Goal: Transaction & Acquisition: Purchase product/service

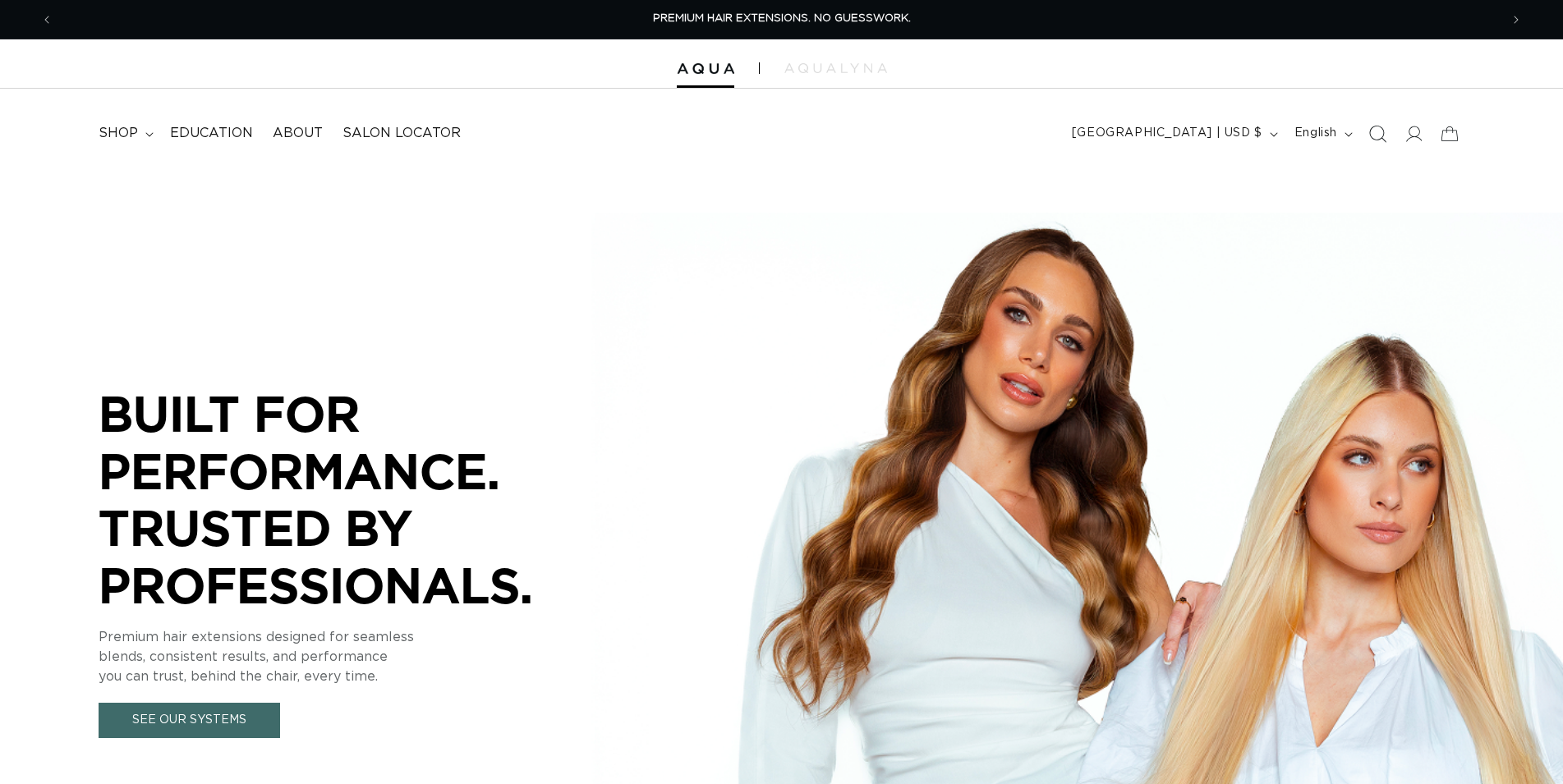
click at [1387, 134] on span "Search" at bounding box center [1377, 134] width 36 height 36
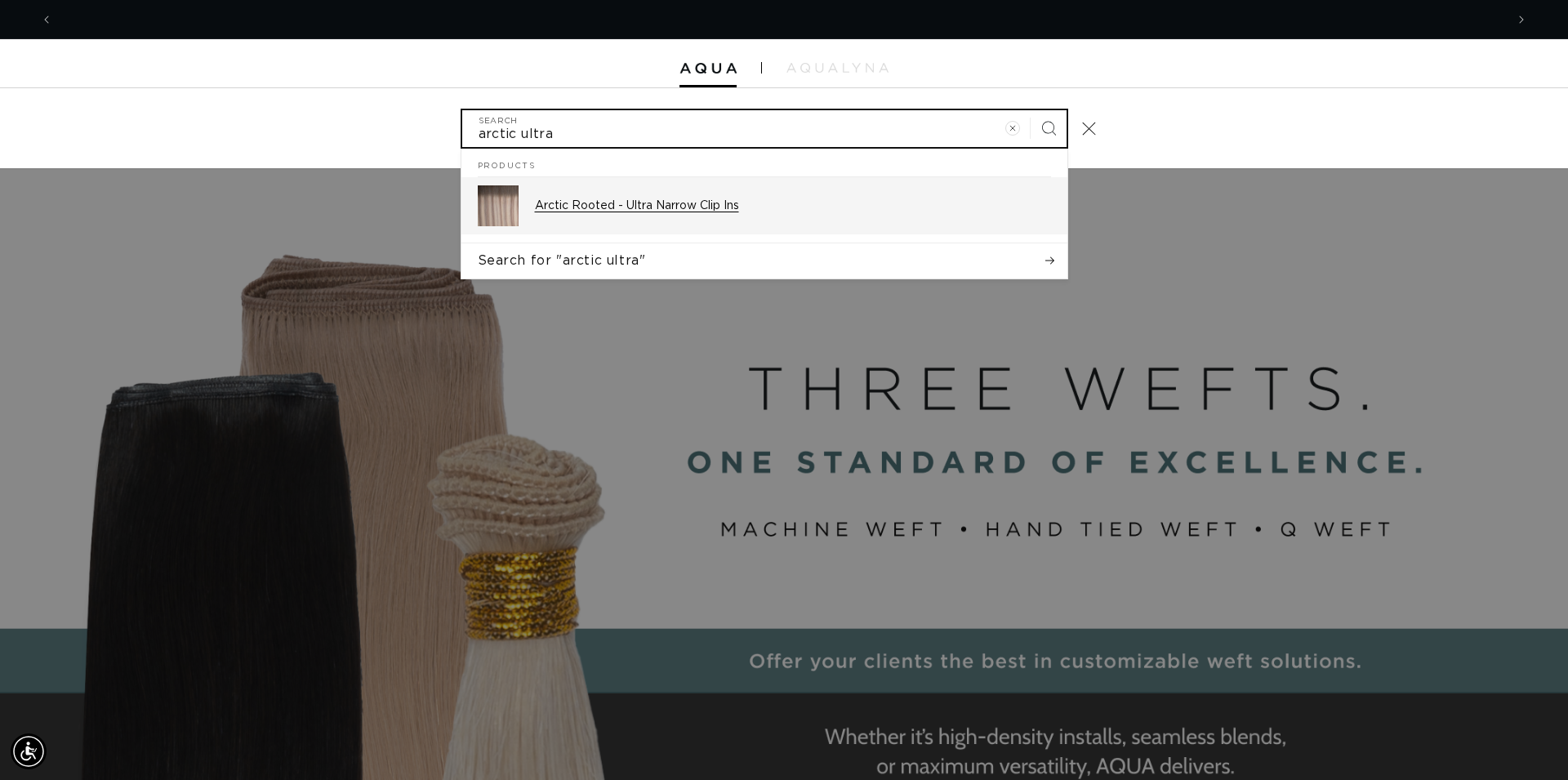
scroll to position [0, 2904]
type input "arctic ultra"
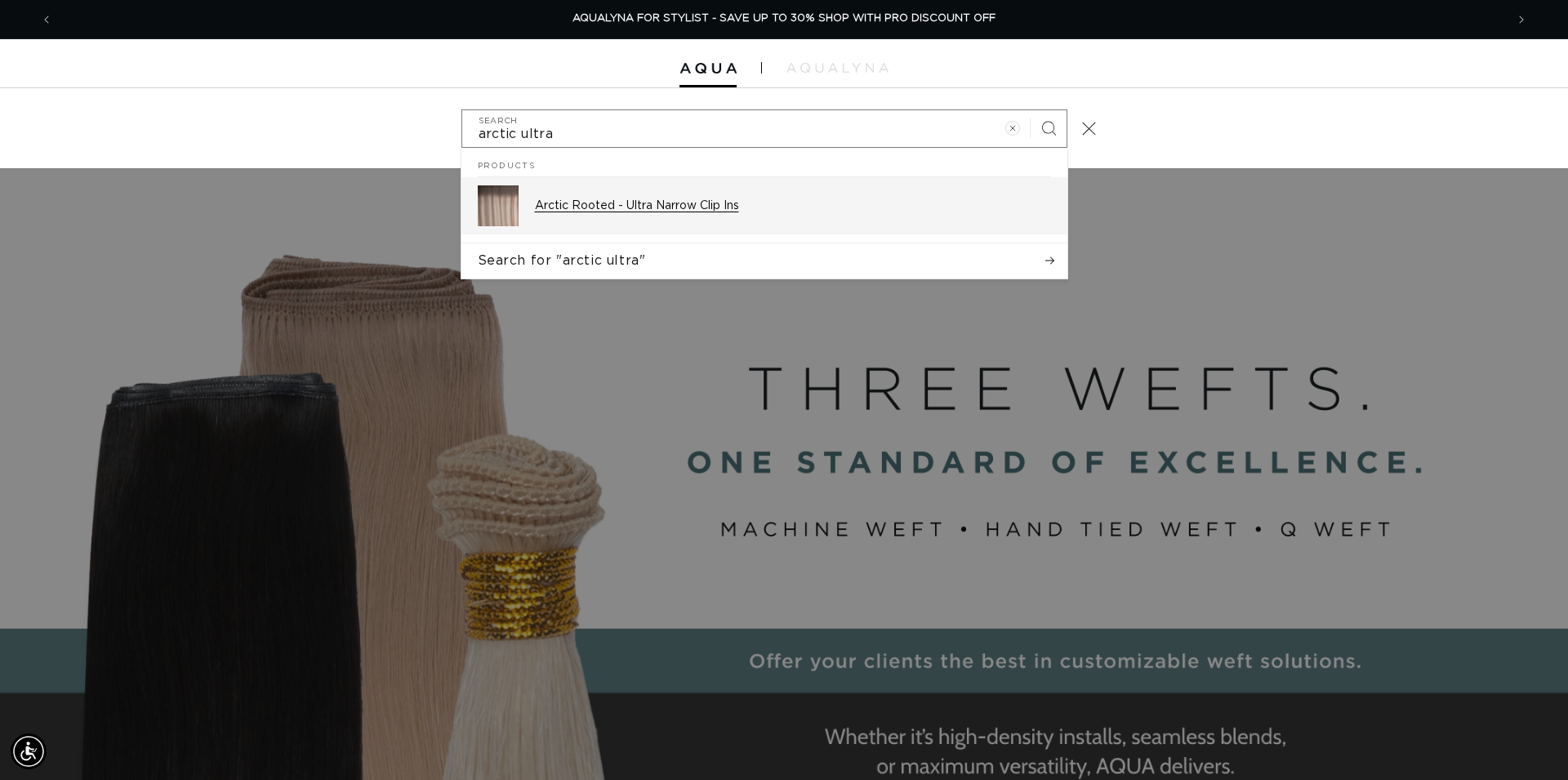
click at [654, 199] on div "Arctic Rooted - Ultra Narrow Clip Ins" at bounding box center [792, 206] width 516 height 41
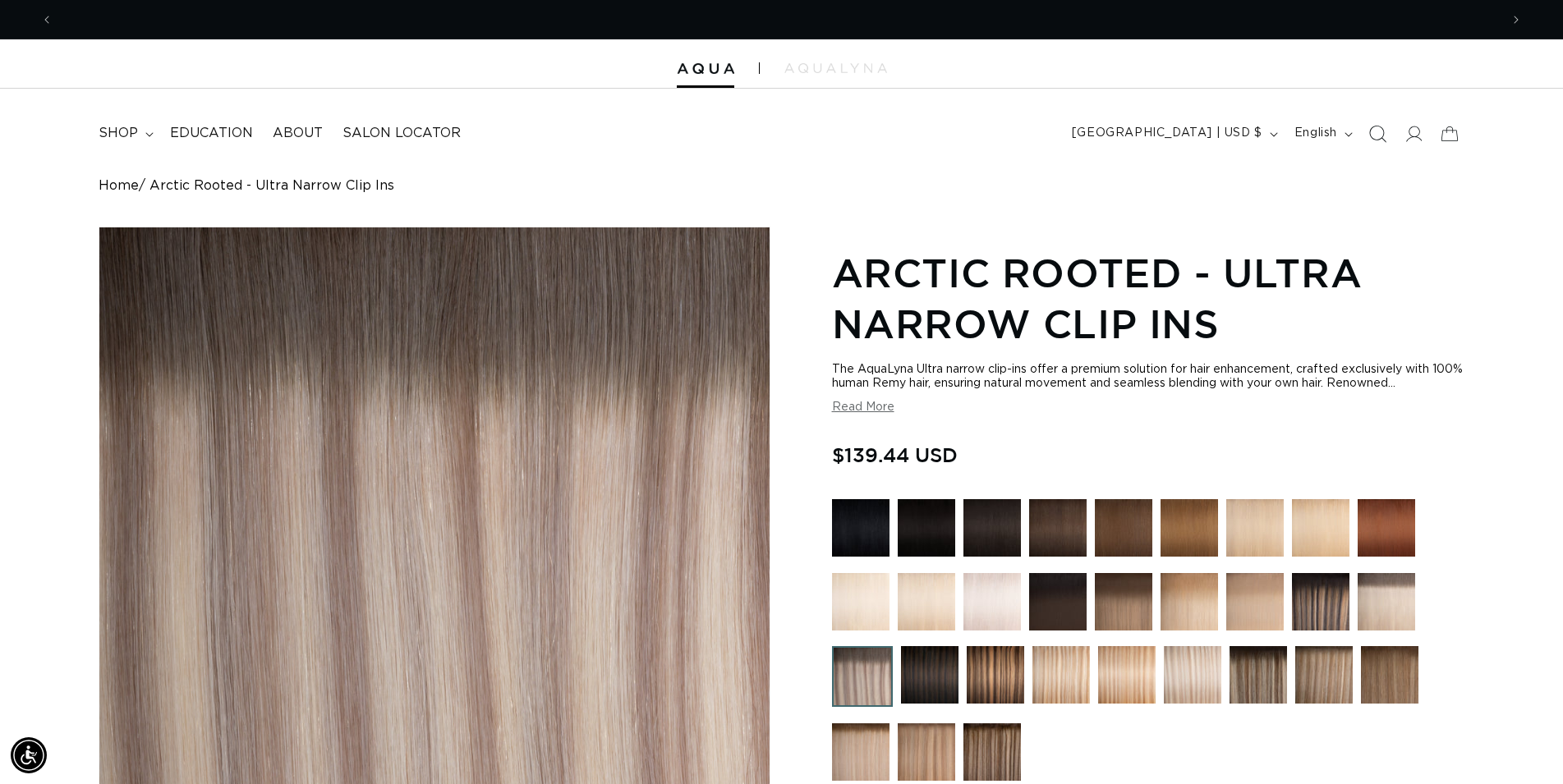
scroll to position [0, 1446]
click at [1383, 133] on icon "Search" at bounding box center [1377, 133] width 17 height 17
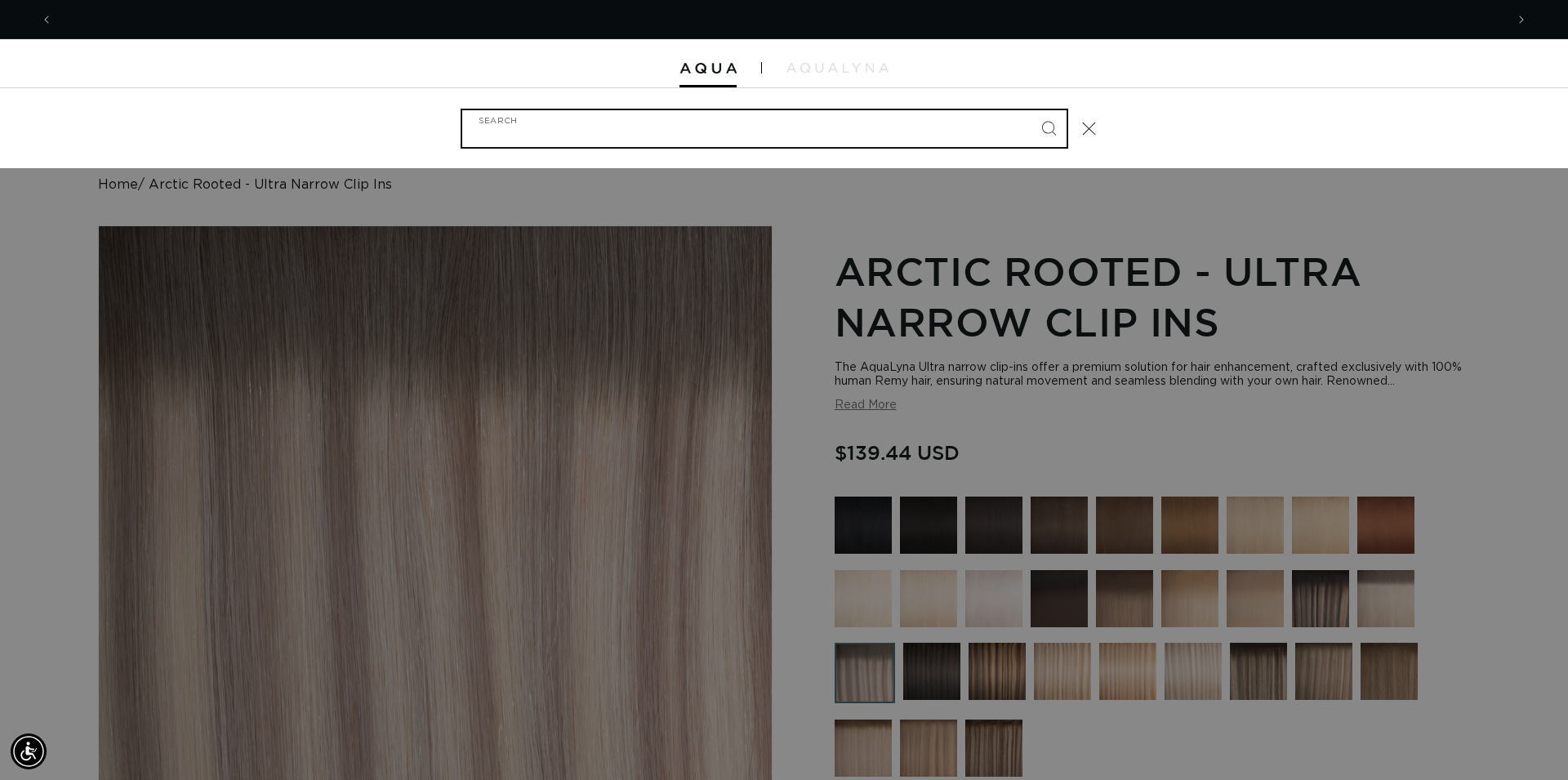
scroll to position [0, 1452]
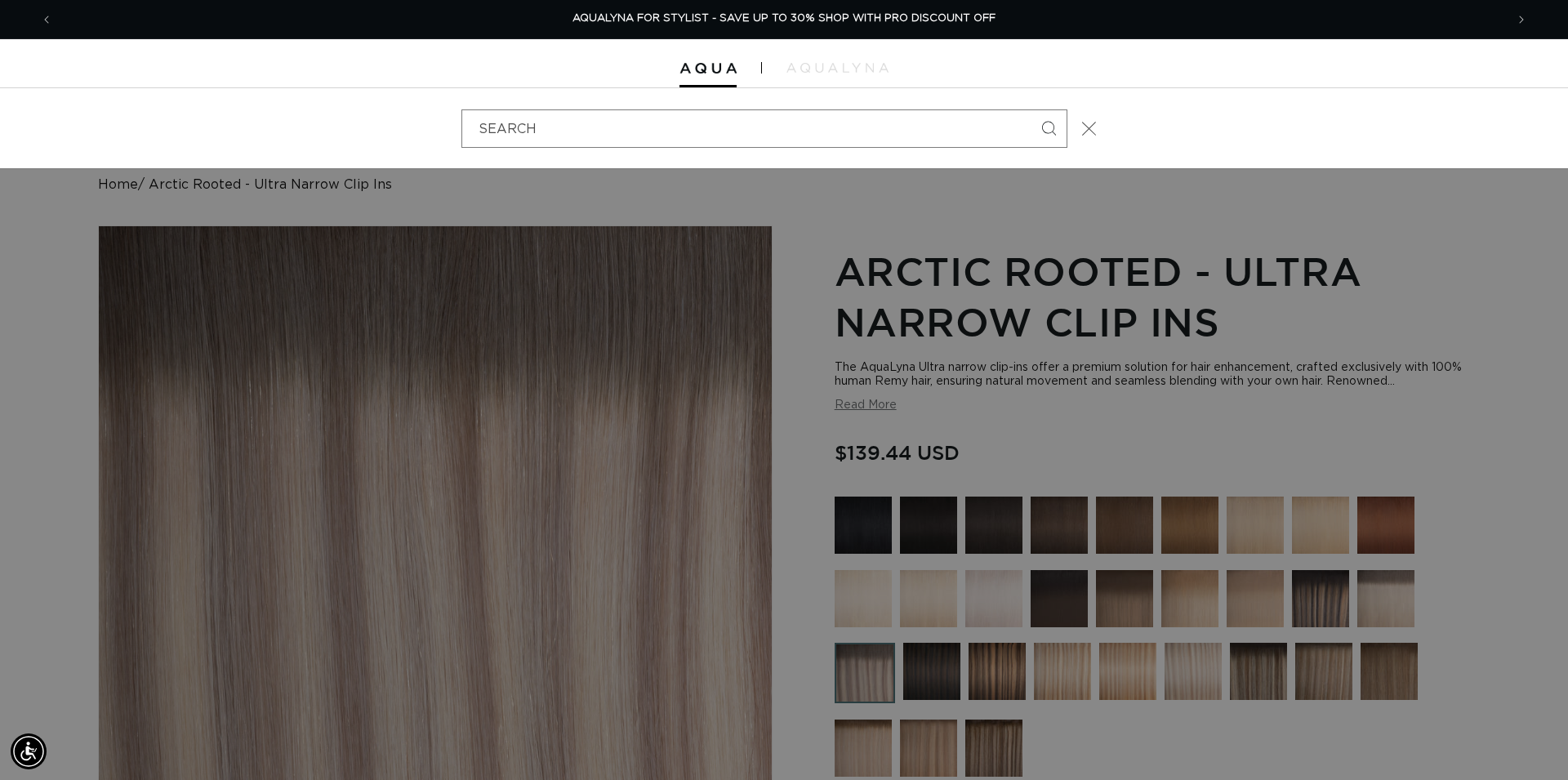
click at [1090, 127] on icon "Close" at bounding box center [1090, 129] width 14 height 14
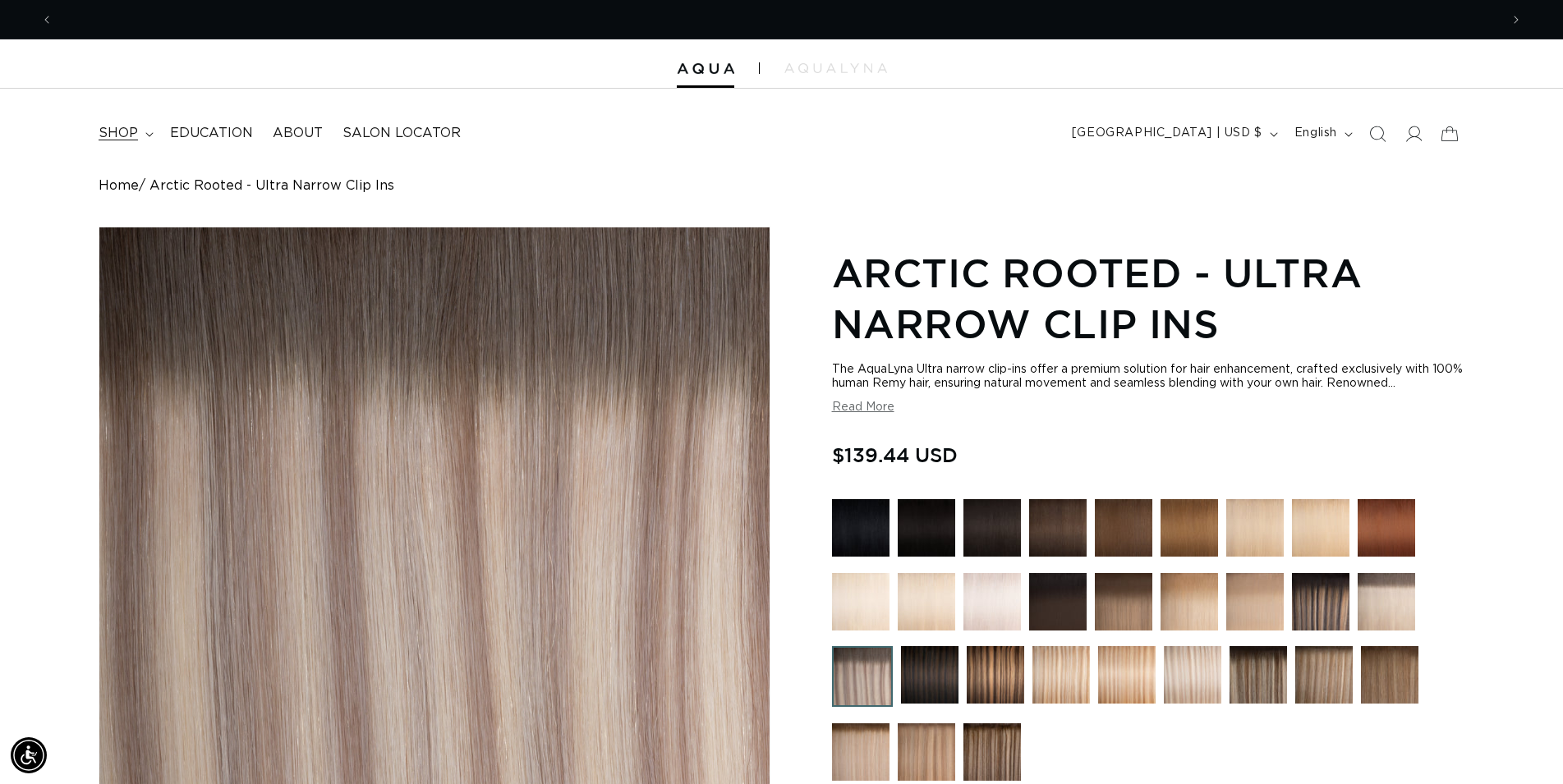
scroll to position [0, 1446]
click at [117, 138] on span "shop" at bounding box center [118, 133] width 39 height 17
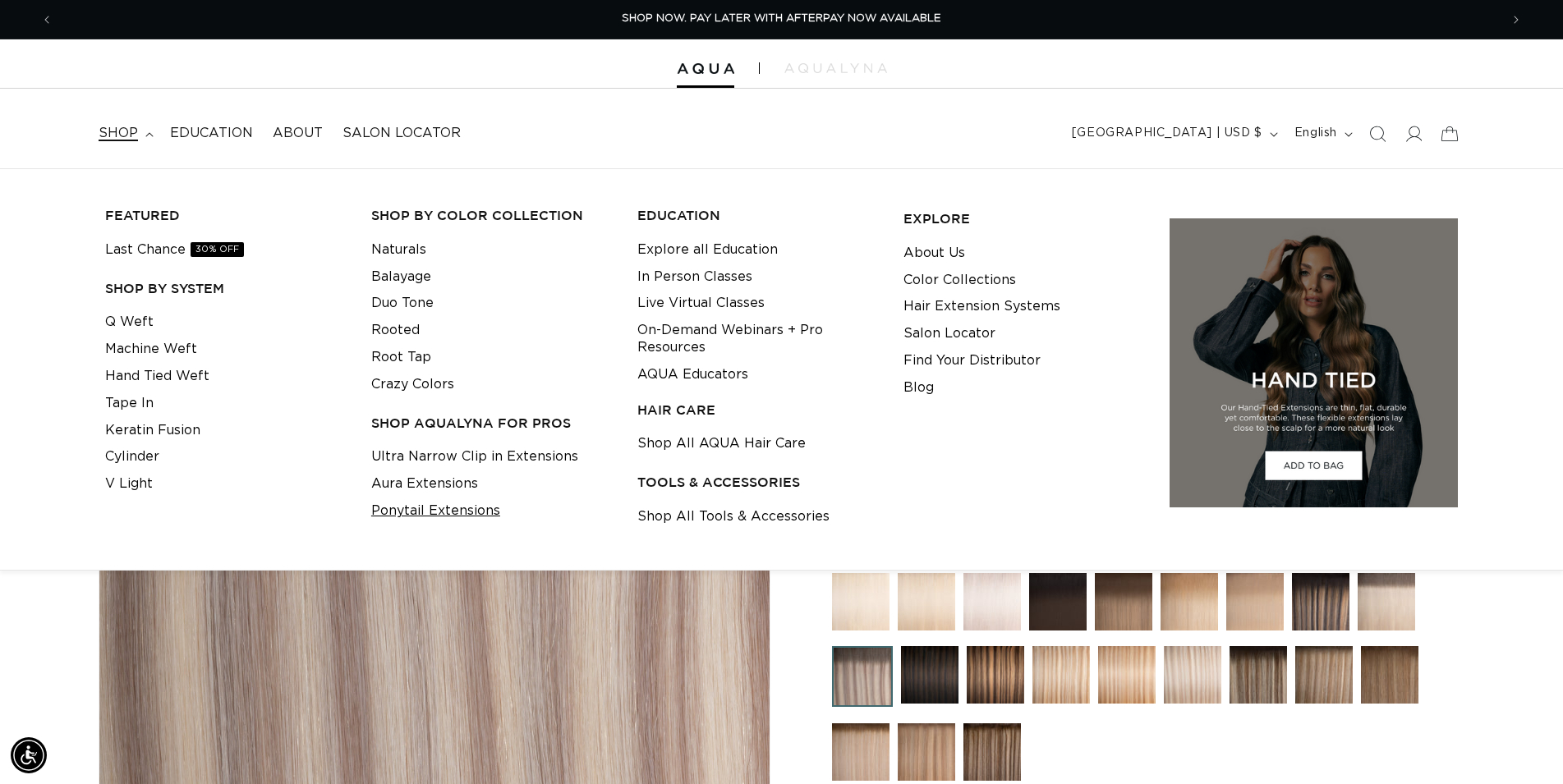
click at [436, 514] on link "Ponytail Extensions" at bounding box center [436, 511] width 129 height 27
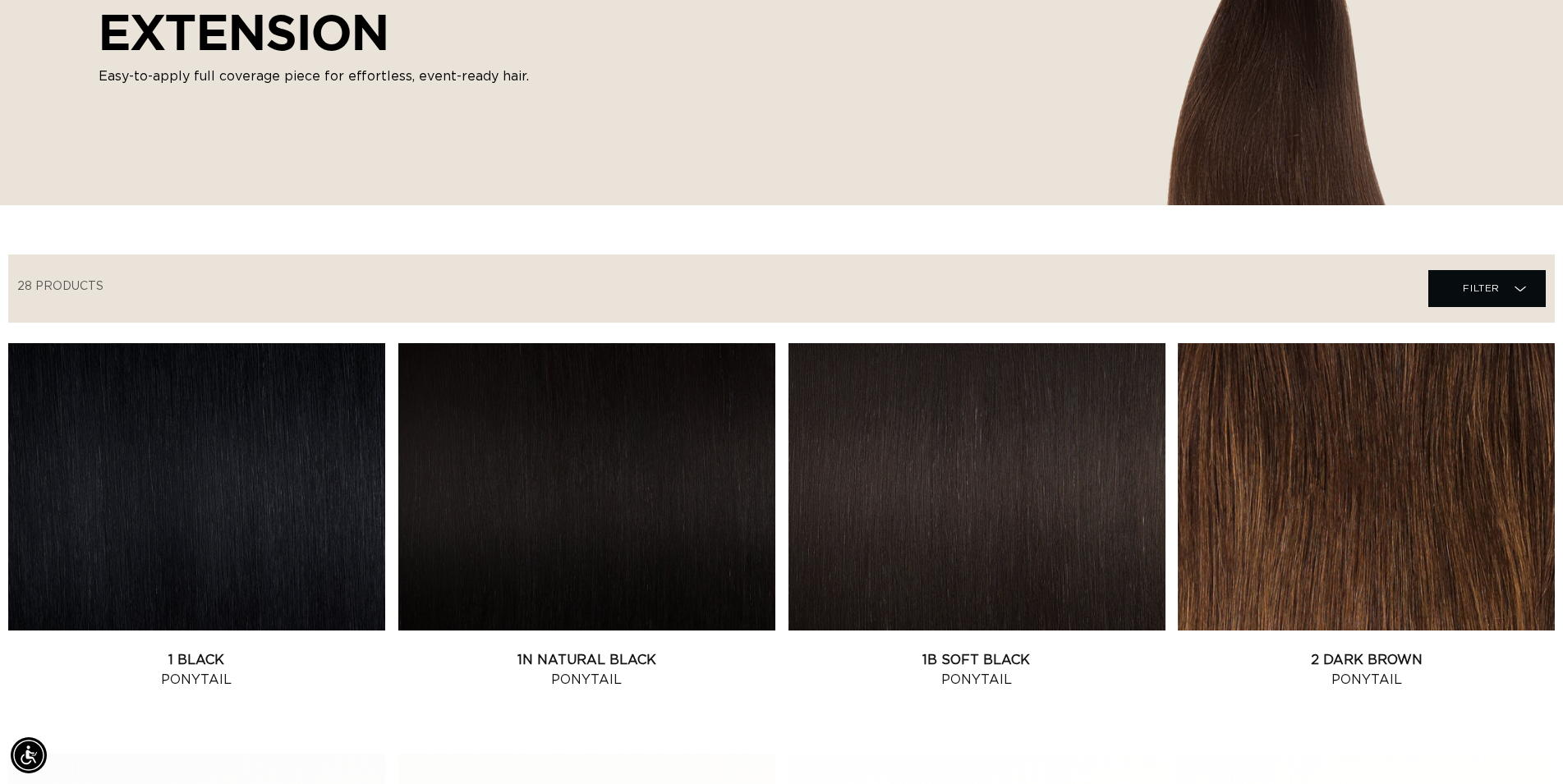
scroll to position [0, 1446]
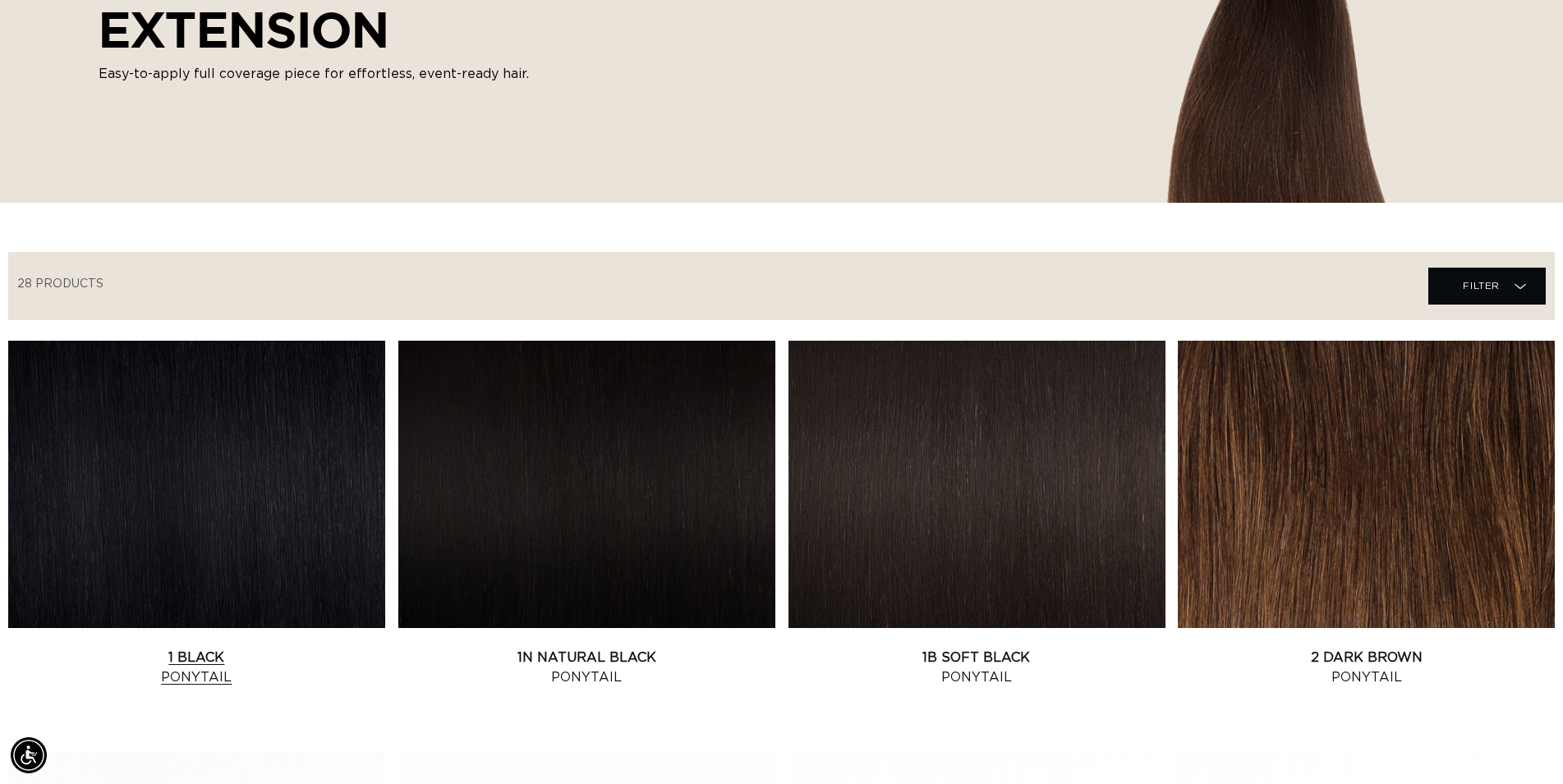
click at [210, 648] on link "1 Black Ponytail" at bounding box center [196, 668] width 377 height 39
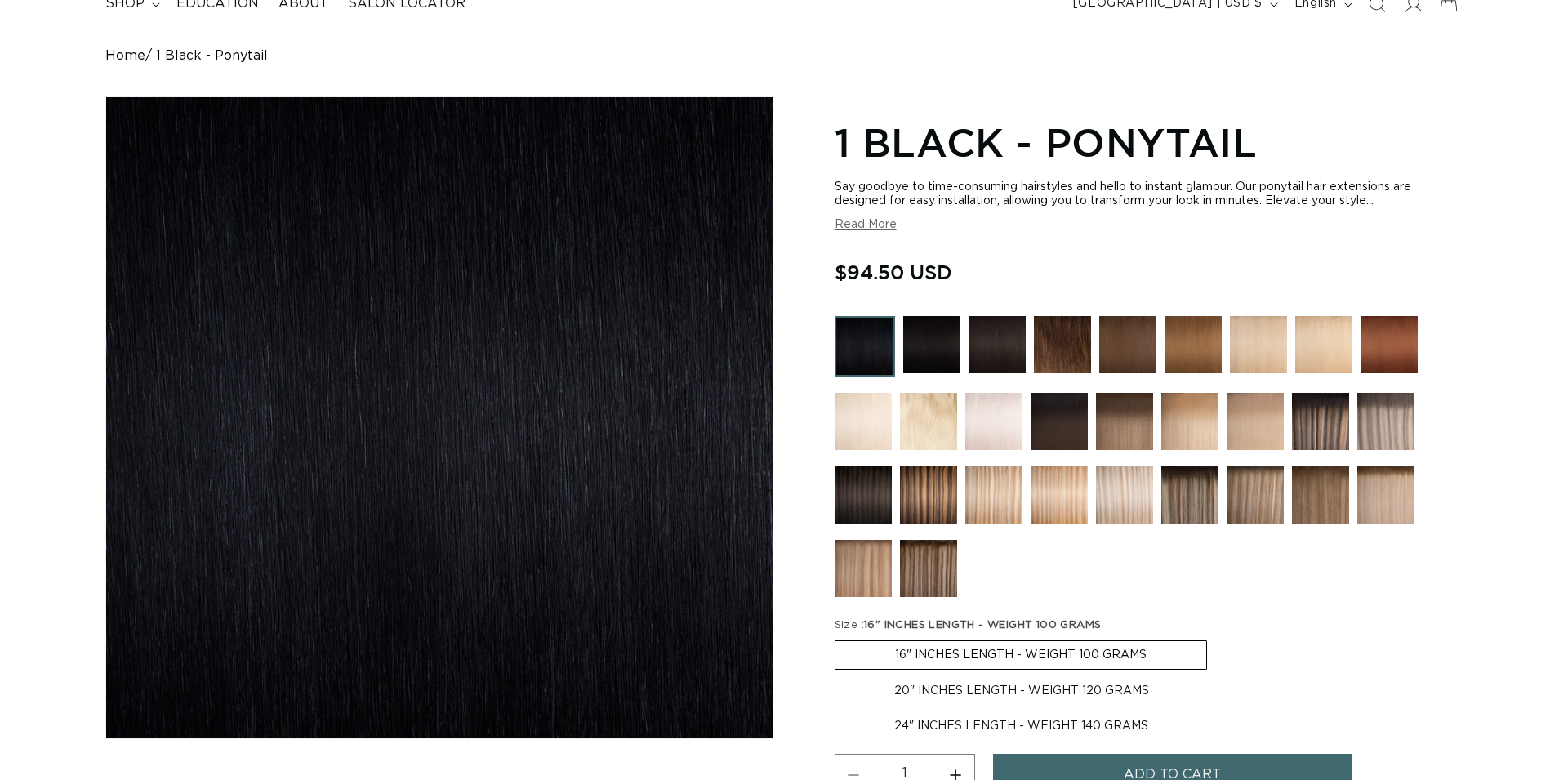
scroll to position [250, 0]
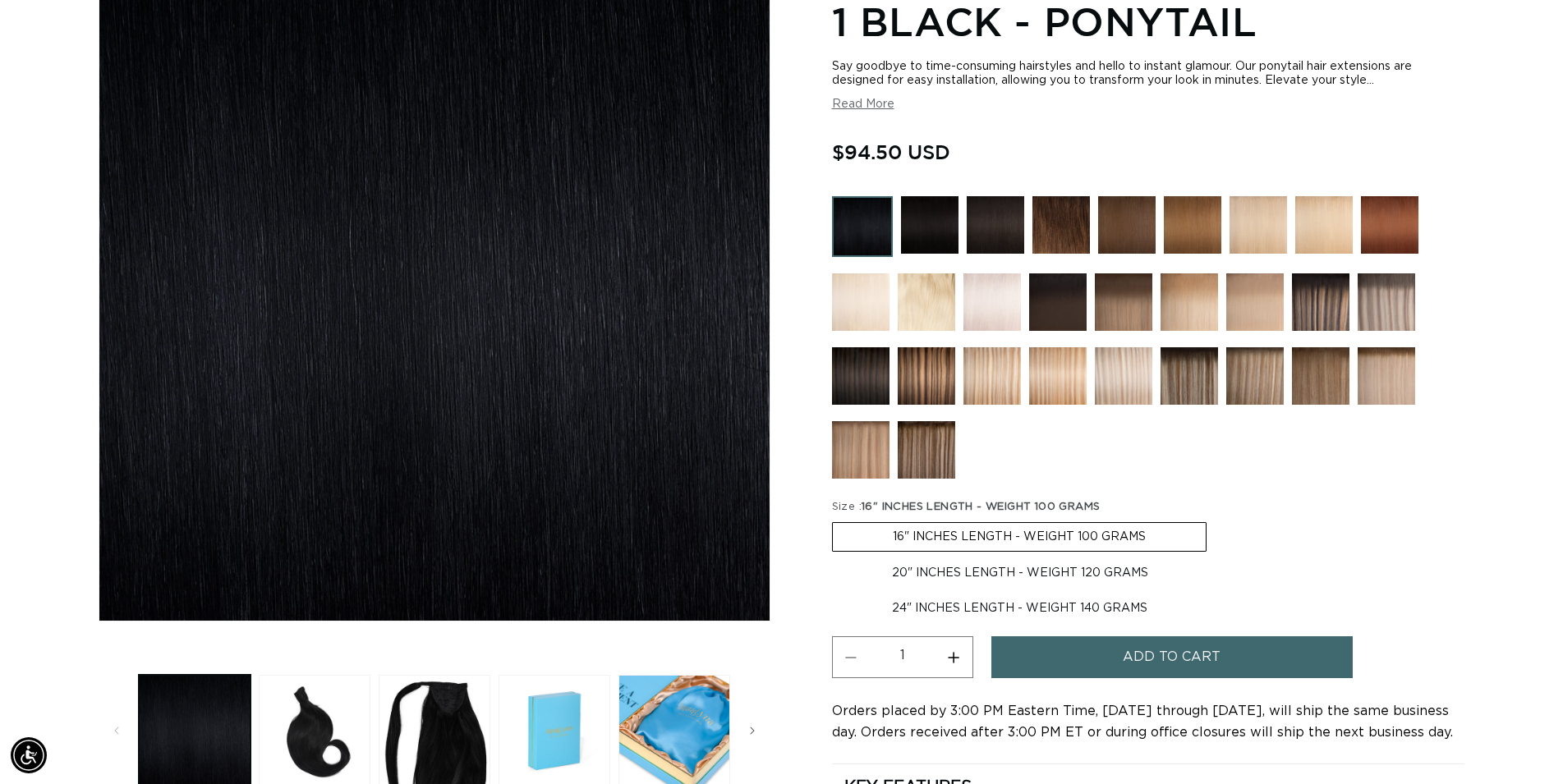
click at [944, 570] on label "20" INCHES LENGTH - WEIGHT 120 GRAMS Variant sold out or unavailable" at bounding box center [1021, 573] width 376 height 28
click at [1215, 520] on input "20" INCHES LENGTH - WEIGHT 120 GRAMS Variant sold out or unavailable" at bounding box center [1215, 519] width 1 height 1
radio input "true"
click at [1112, 659] on button "Add to cart" at bounding box center [1171, 657] width 361 height 42
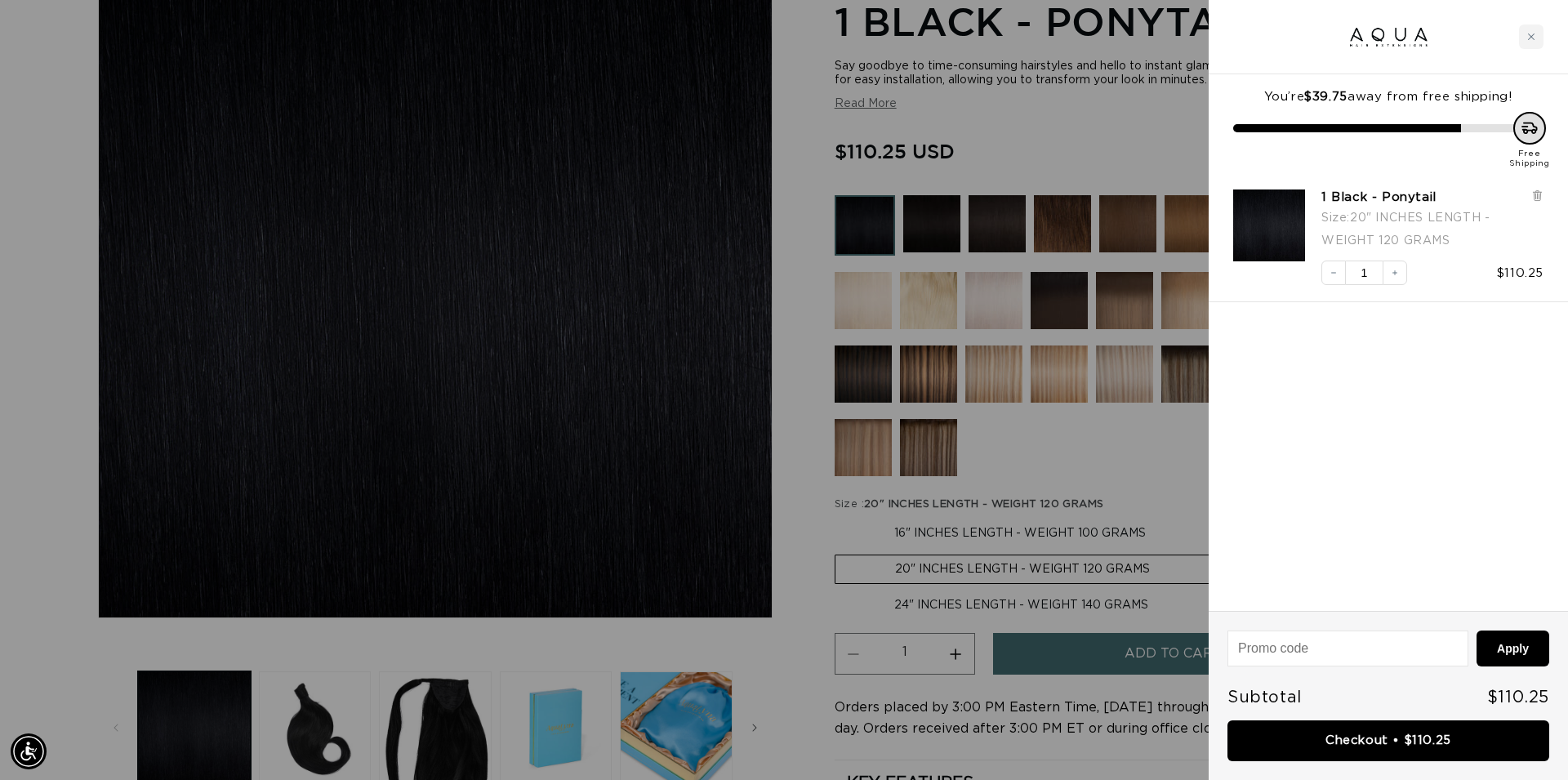
scroll to position [0, 1452]
click at [1536, 196] on icon at bounding box center [1536, 195] width 6 height 8
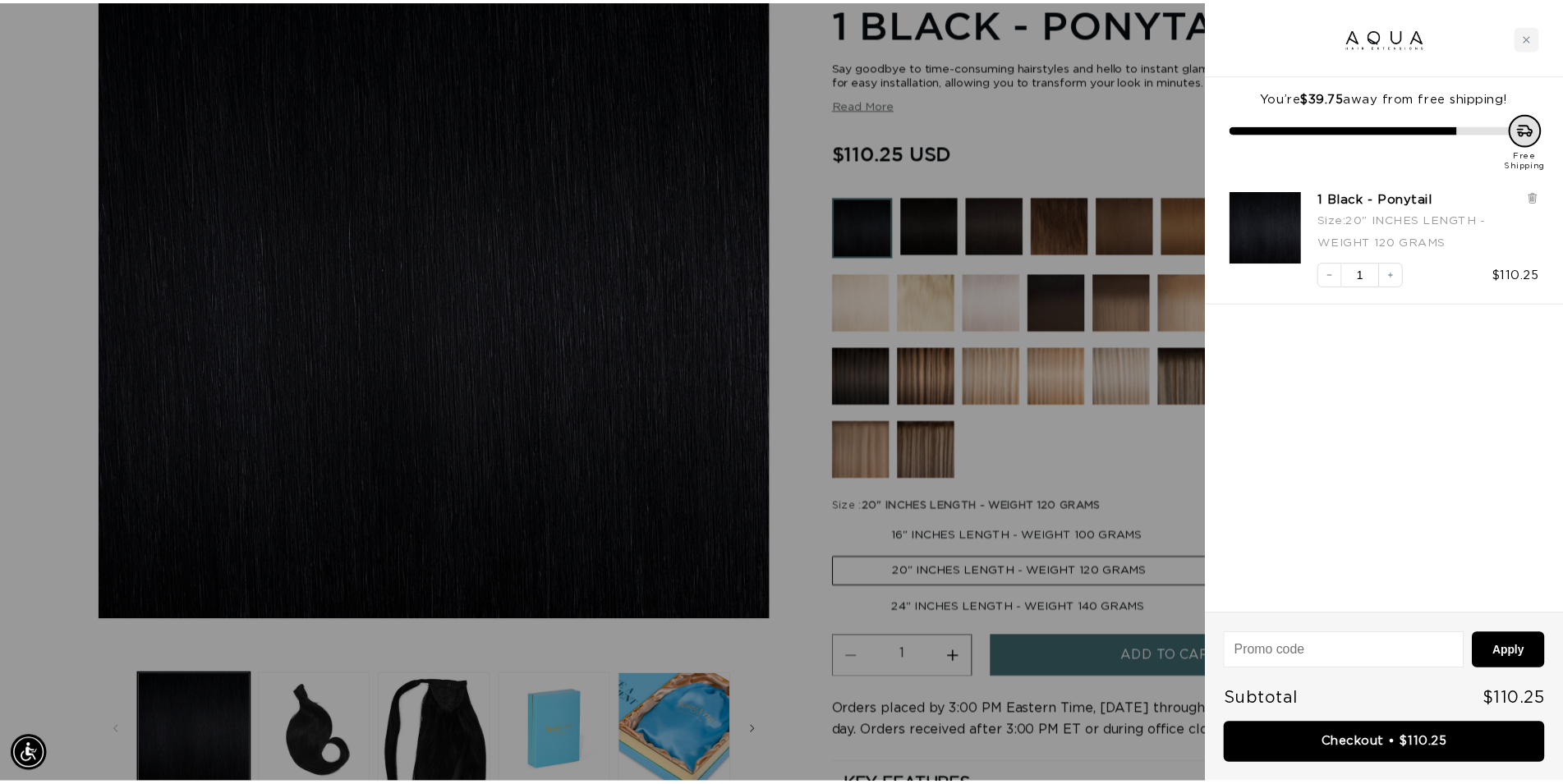
scroll to position [0, 2922]
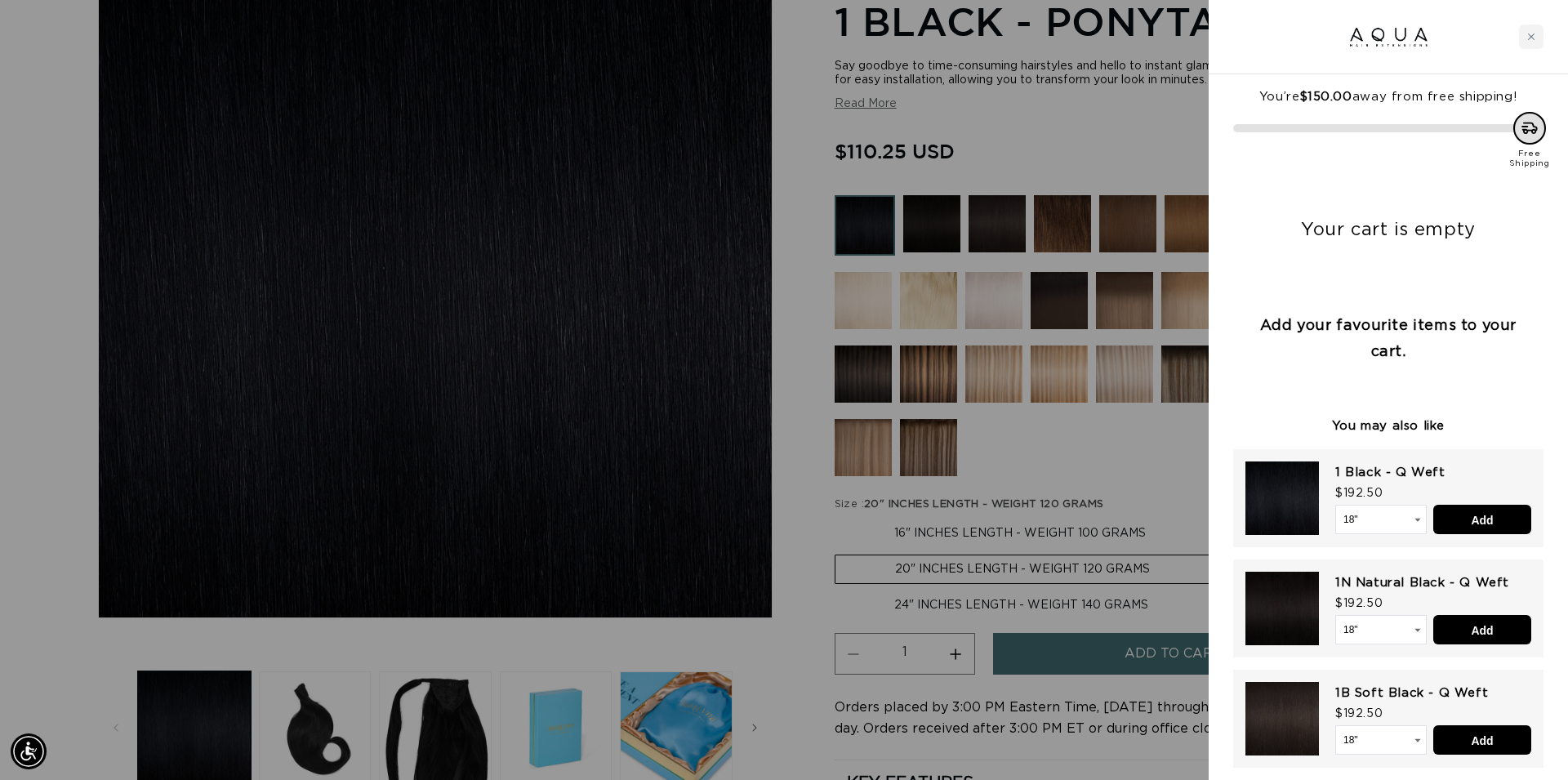
click at [1092, 94] on div at bounding box center [784, 390] width 1568 height 780
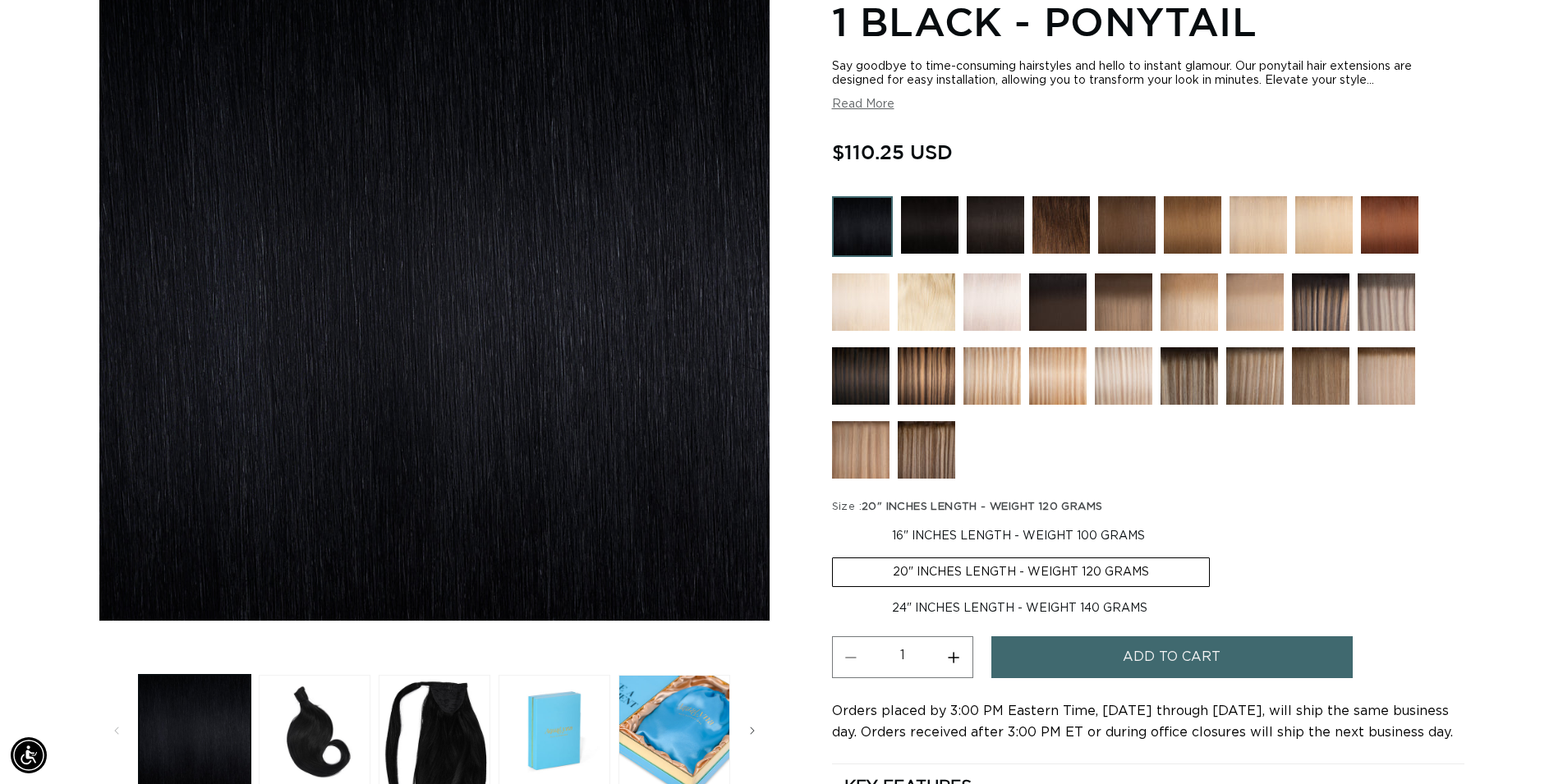
scroll to position [0, 2893]
click at [925, 226] on img at bounding box center [930, 225] width 57 height 57
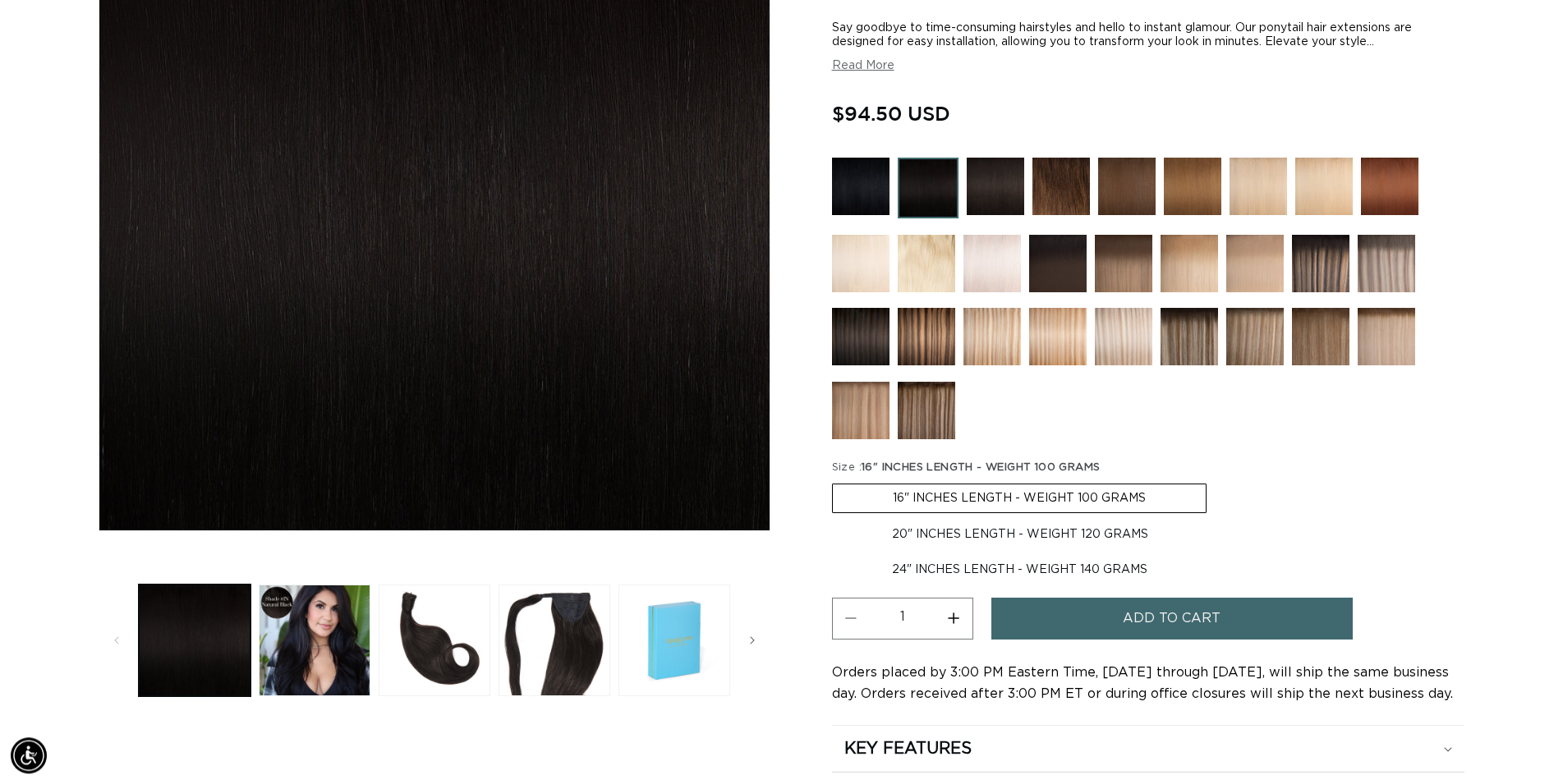
scroll to position [335, 0]
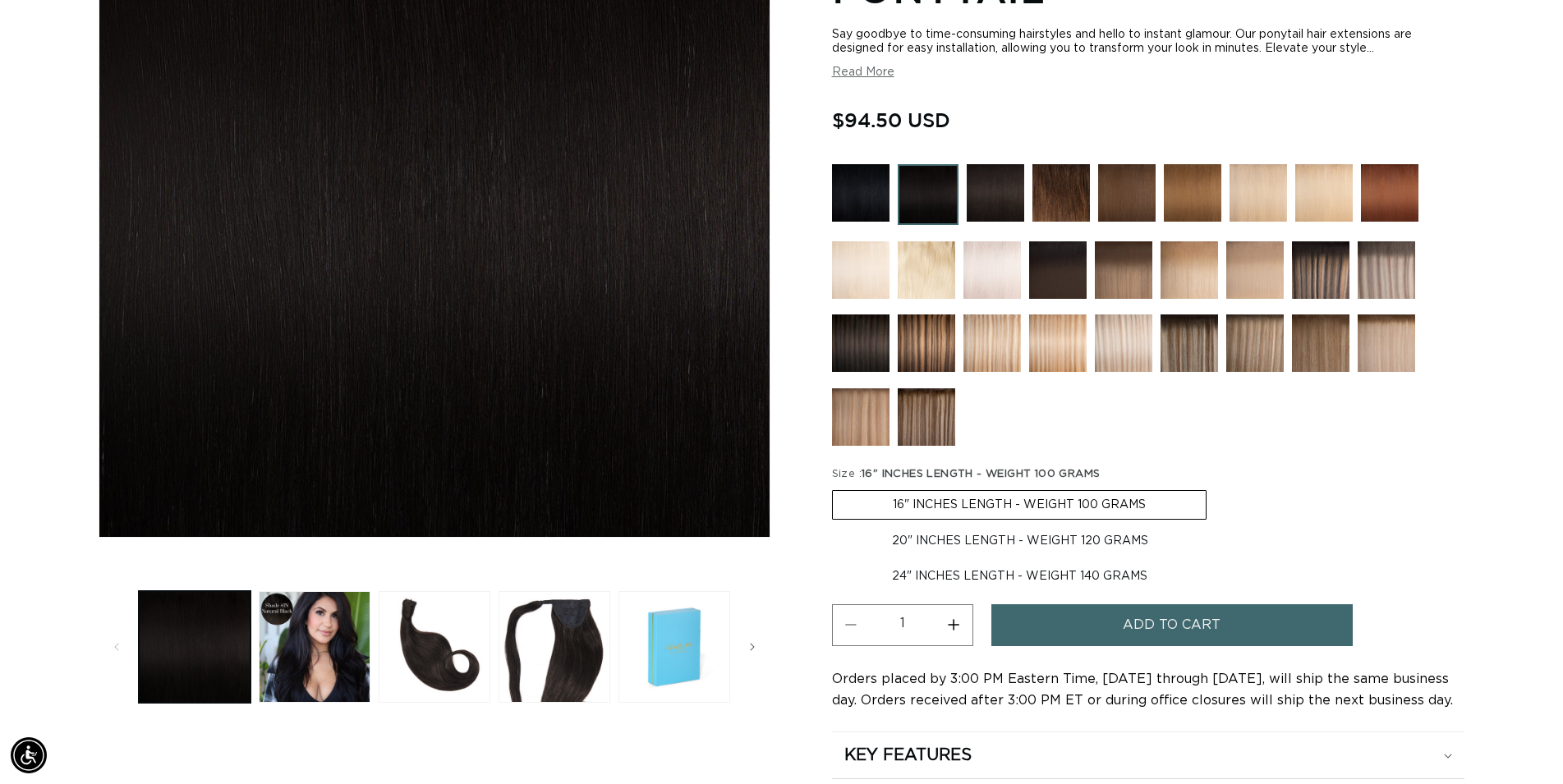
click at [997, 185] on img at bounding box center [996, 193] width 57 height 57
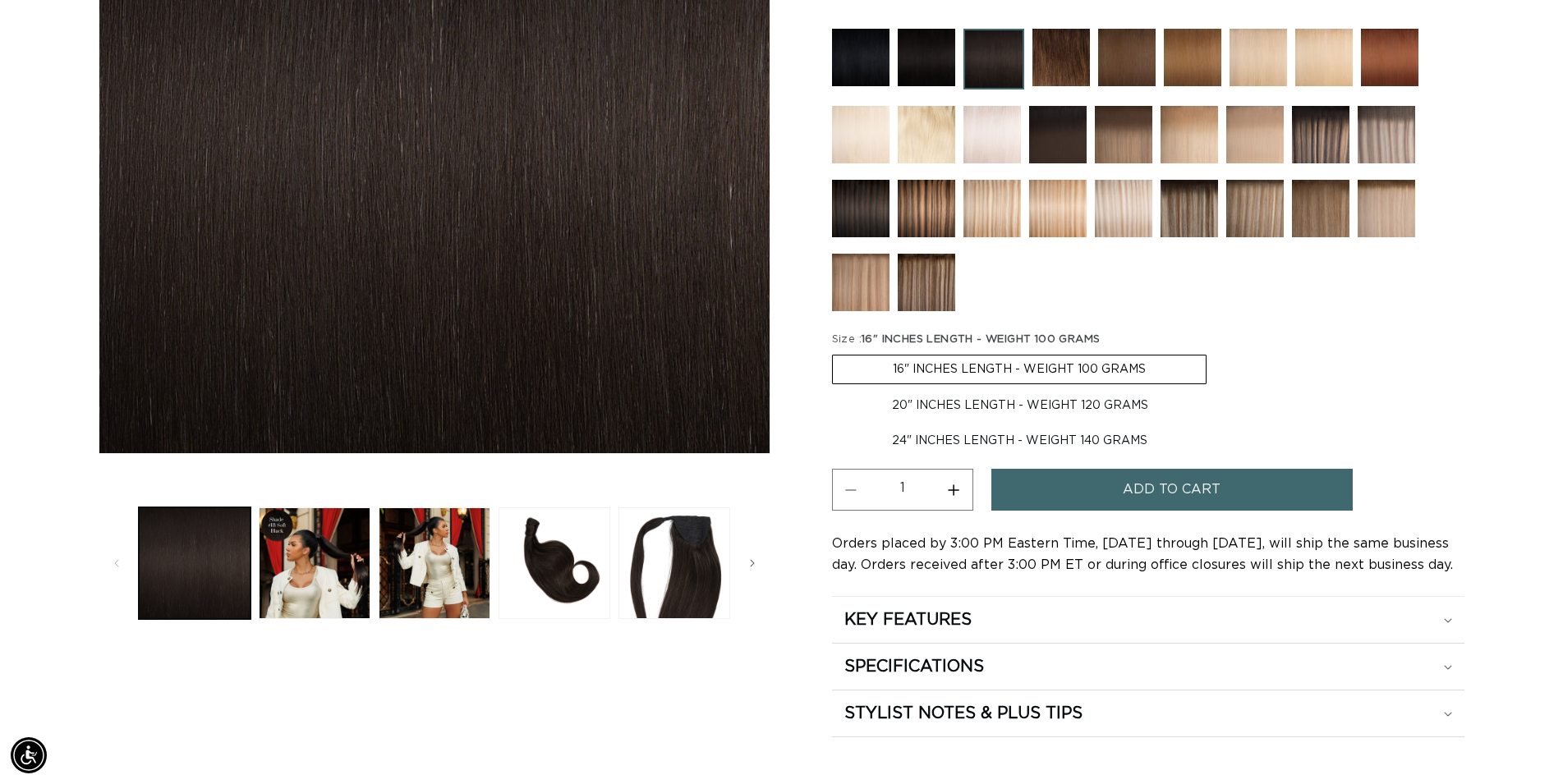
scroll to position [0, 1446]
click at [1072, 67] on img at bounding box center [1061, 57] width 57 height 57
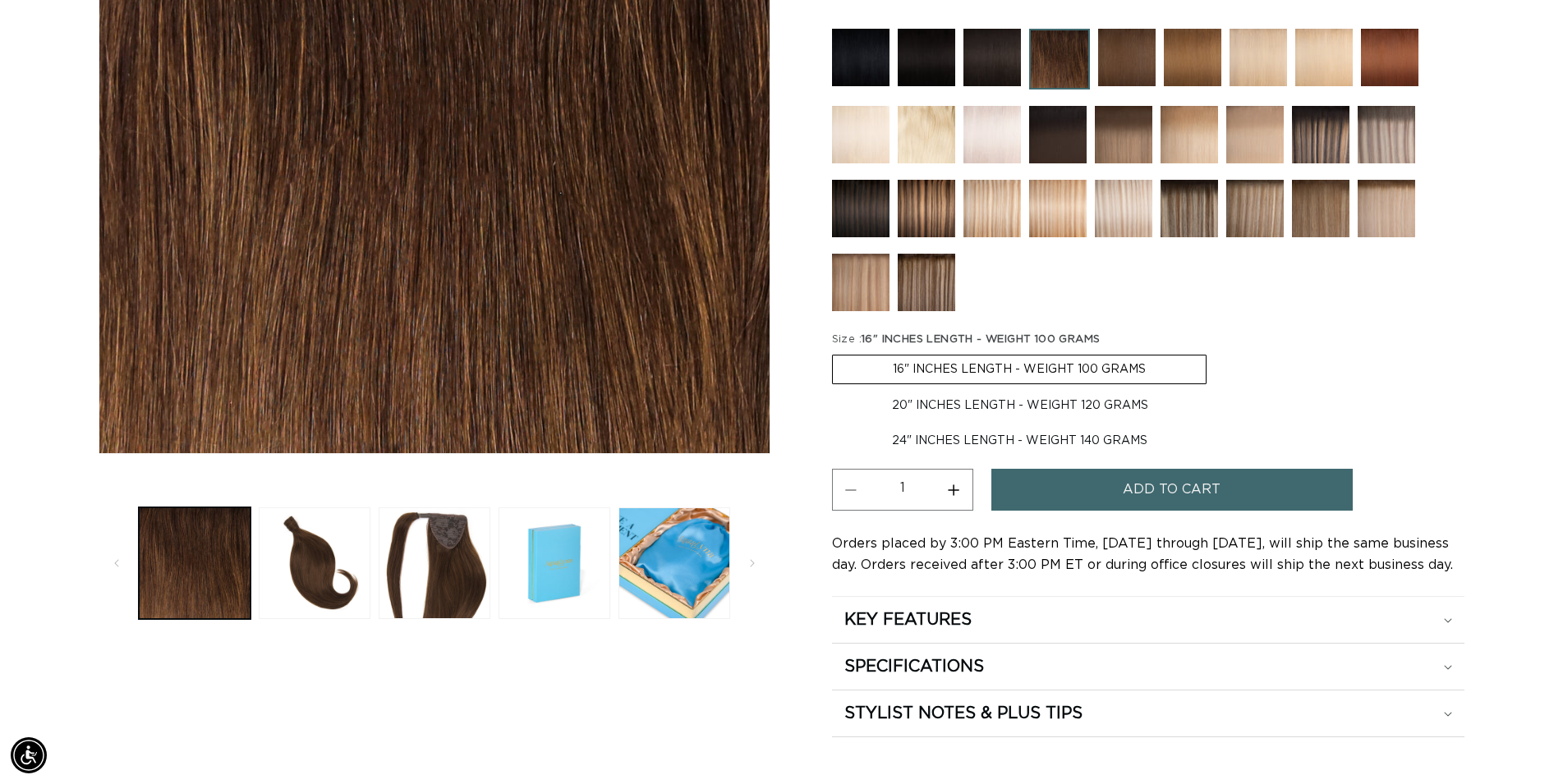
scroll to position [0, 1446]
click at [1125, 47] on img at bounding box center [1127, 57] width 57 height 57
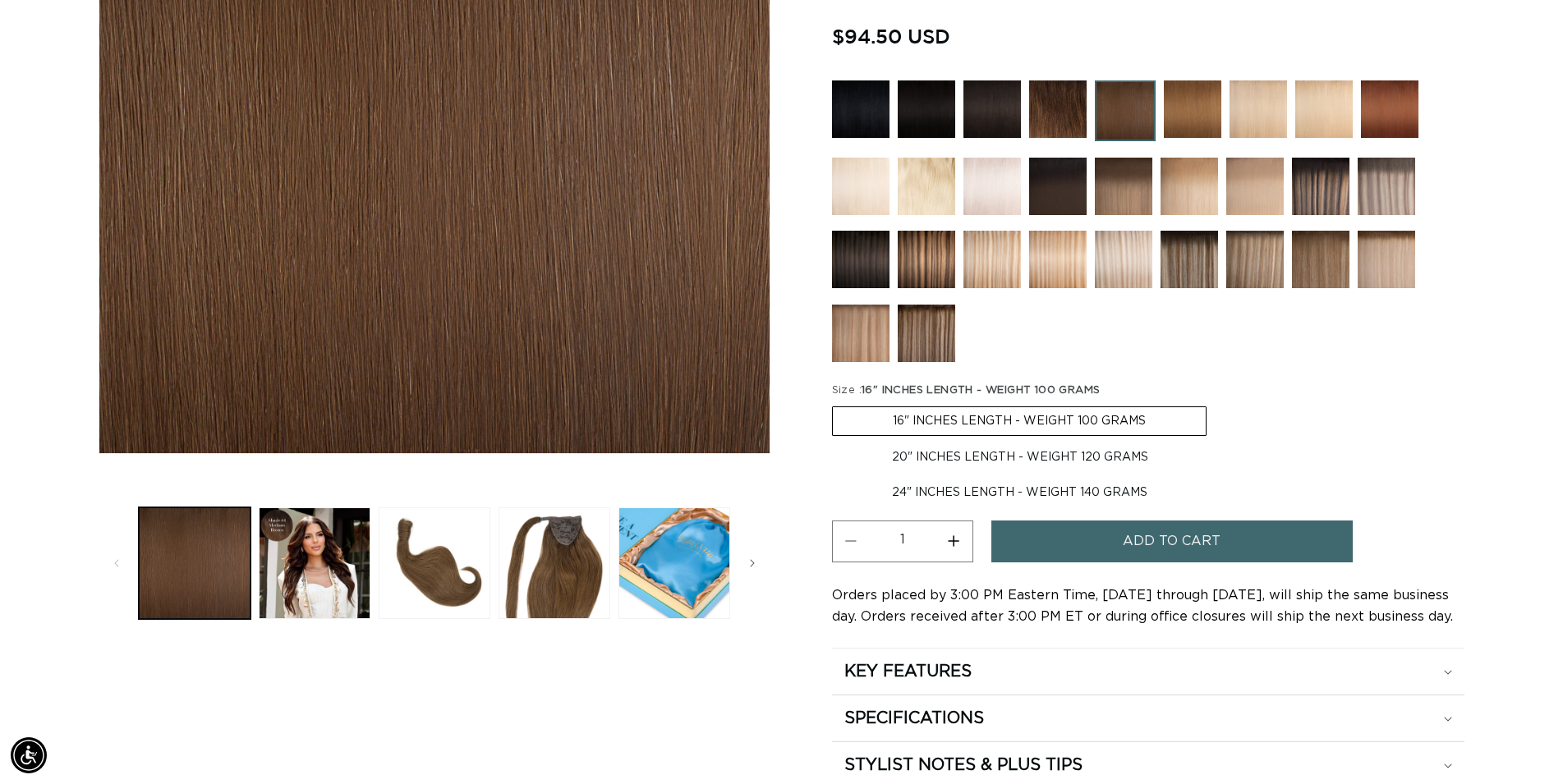
scroll to position [0, 2893]
click at [1326, 191] on img at bounding box center [1321, 186] width 57 height 57
click at [1389, 192] on img at bounding box center [1386, 186] width 57 height 57
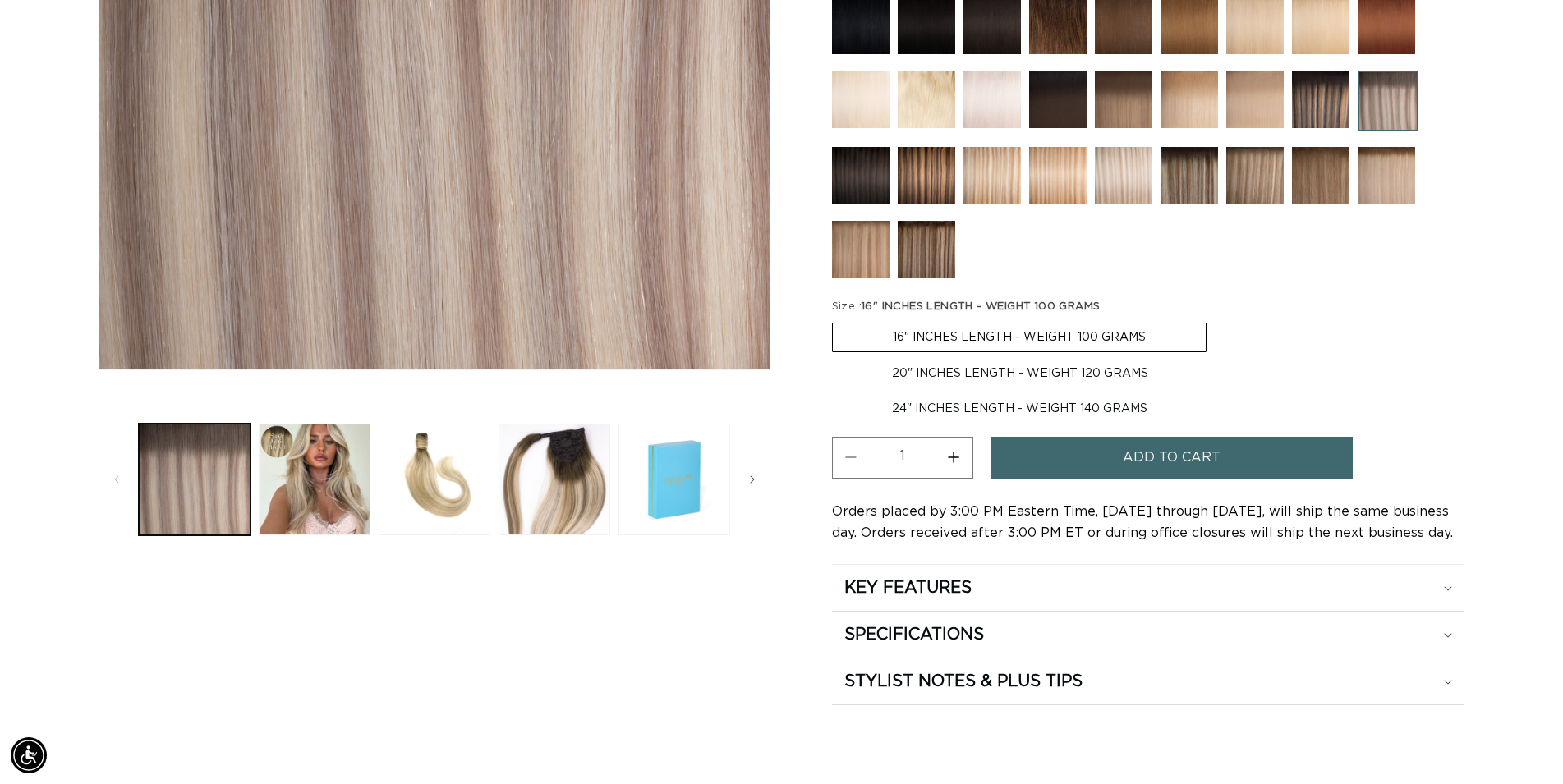
scroll to position [0, 2893]
click at [917, 244] on img at bounding box center [927, 250] width 57 height 57
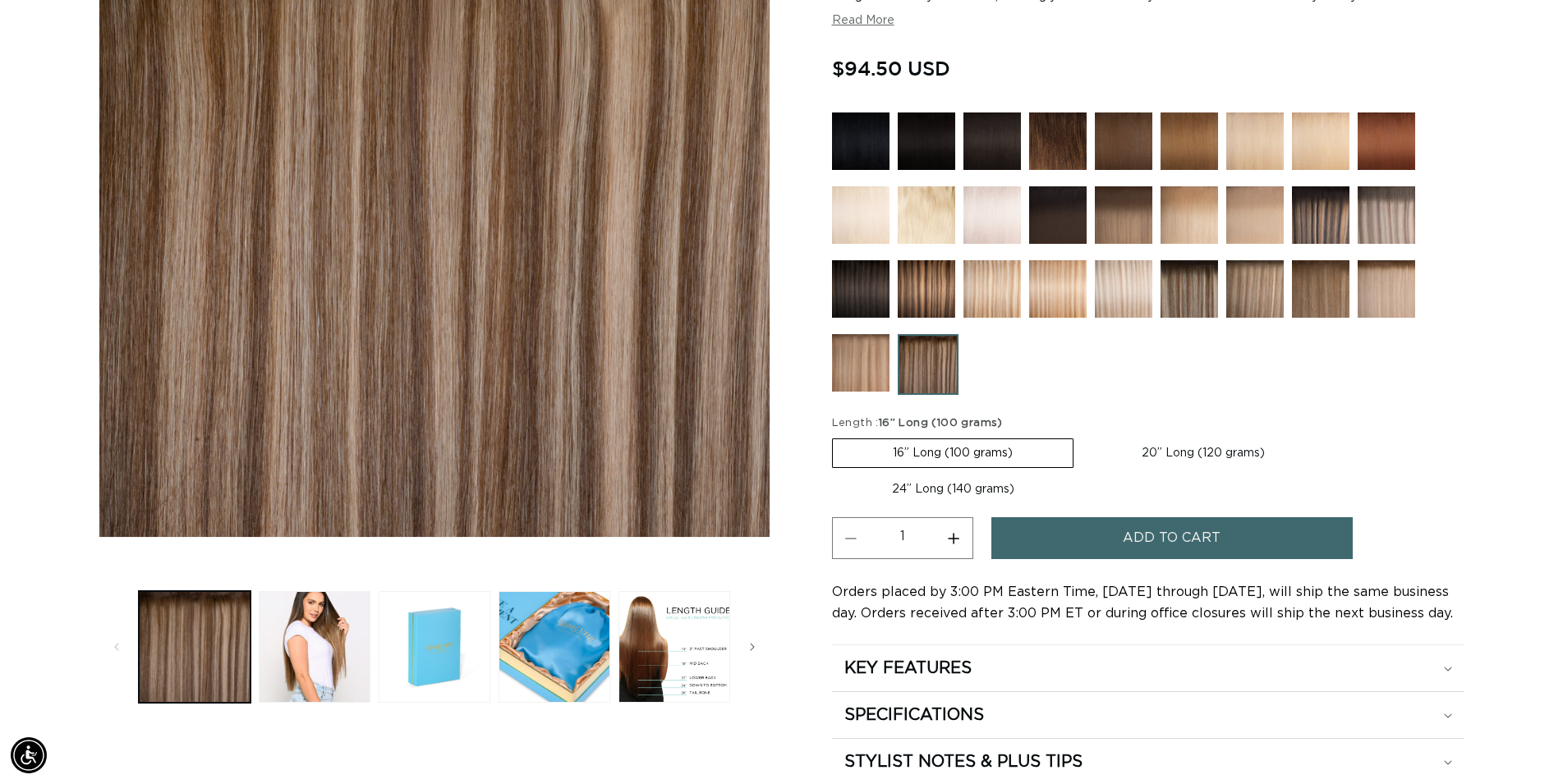
scroll to position [0, 2893]
click at [1335, 299] on img at bounding box center [1321, 289] width 57 height 57
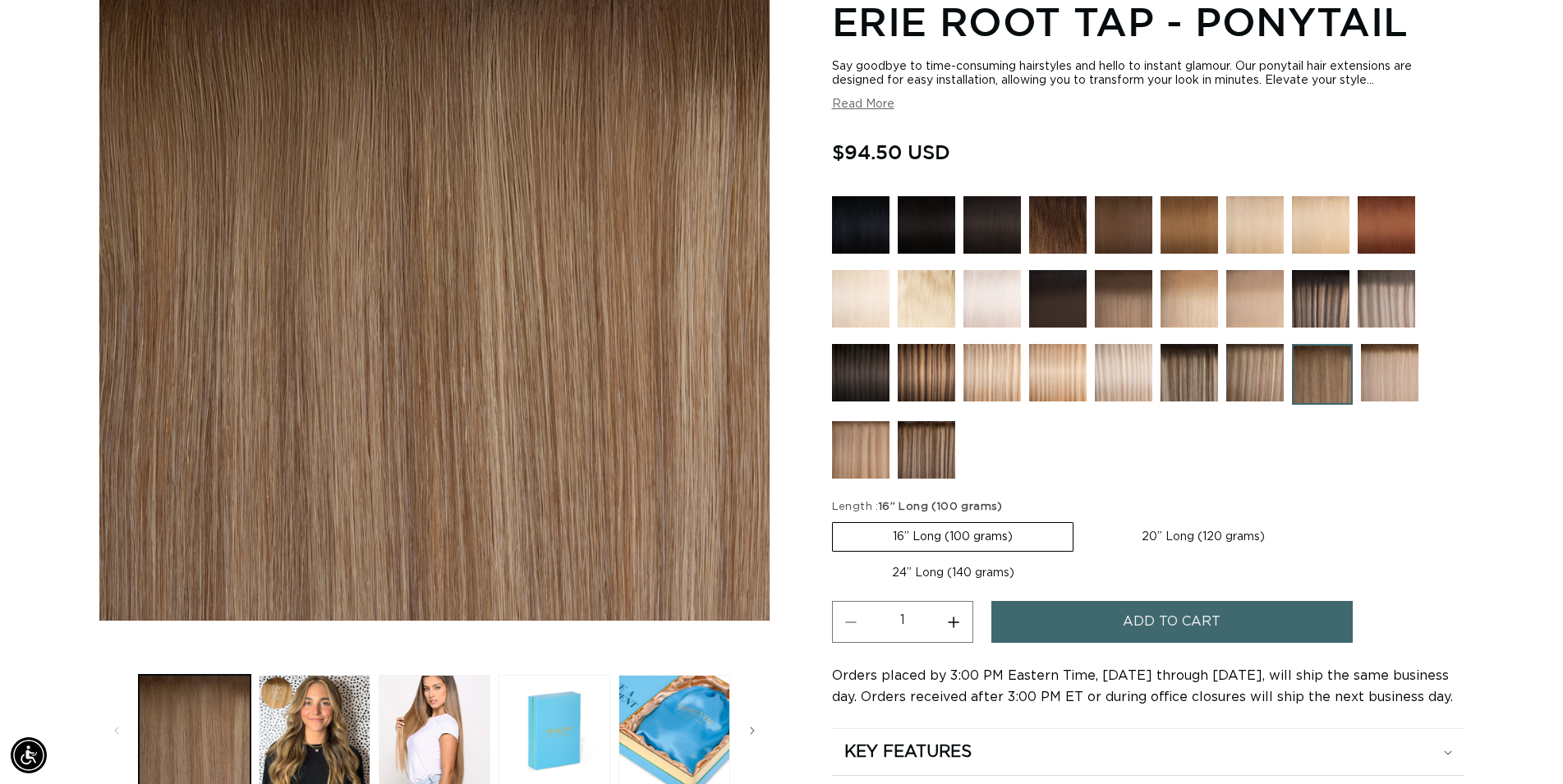
scroll to position [0, 2893]
click at [1398, 372] on img at bounding box center [1390, 373] width 57 height 57
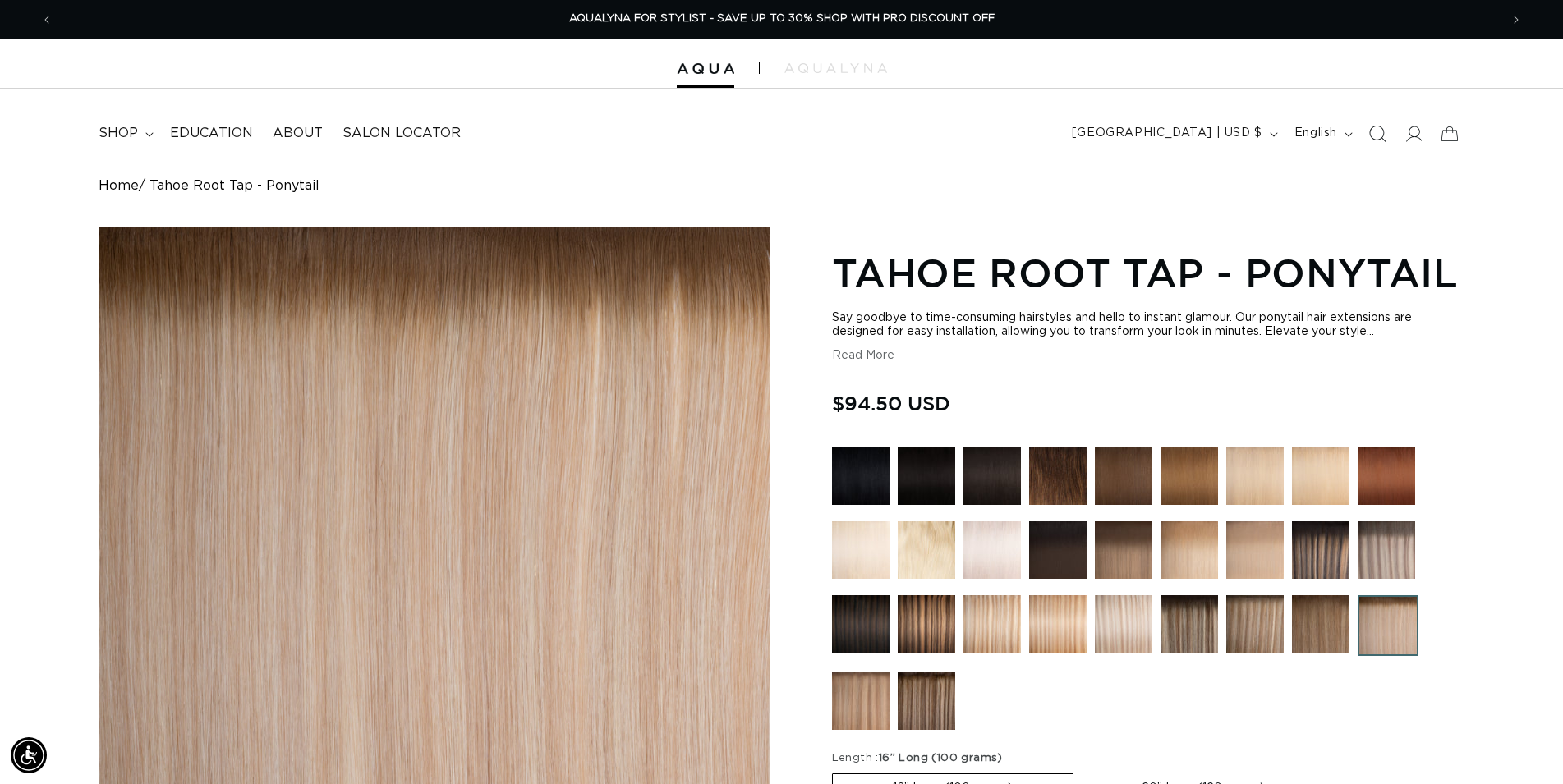
click at [1377, 133] on icon "Search" at bounding box center [1377, 133] width 17 height 17
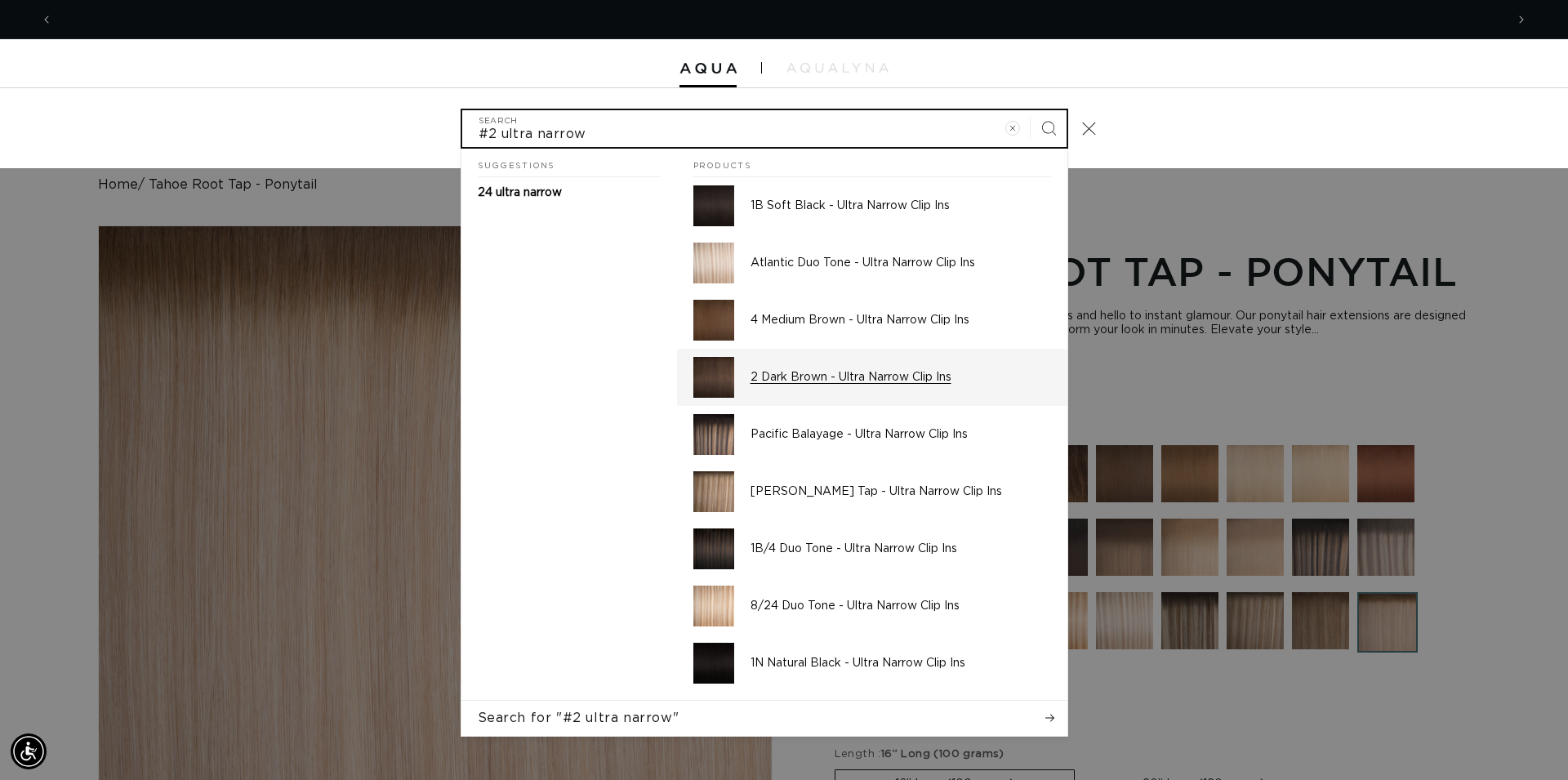
scroll to position [0, 1452]
type input "#2 ultra narrow"
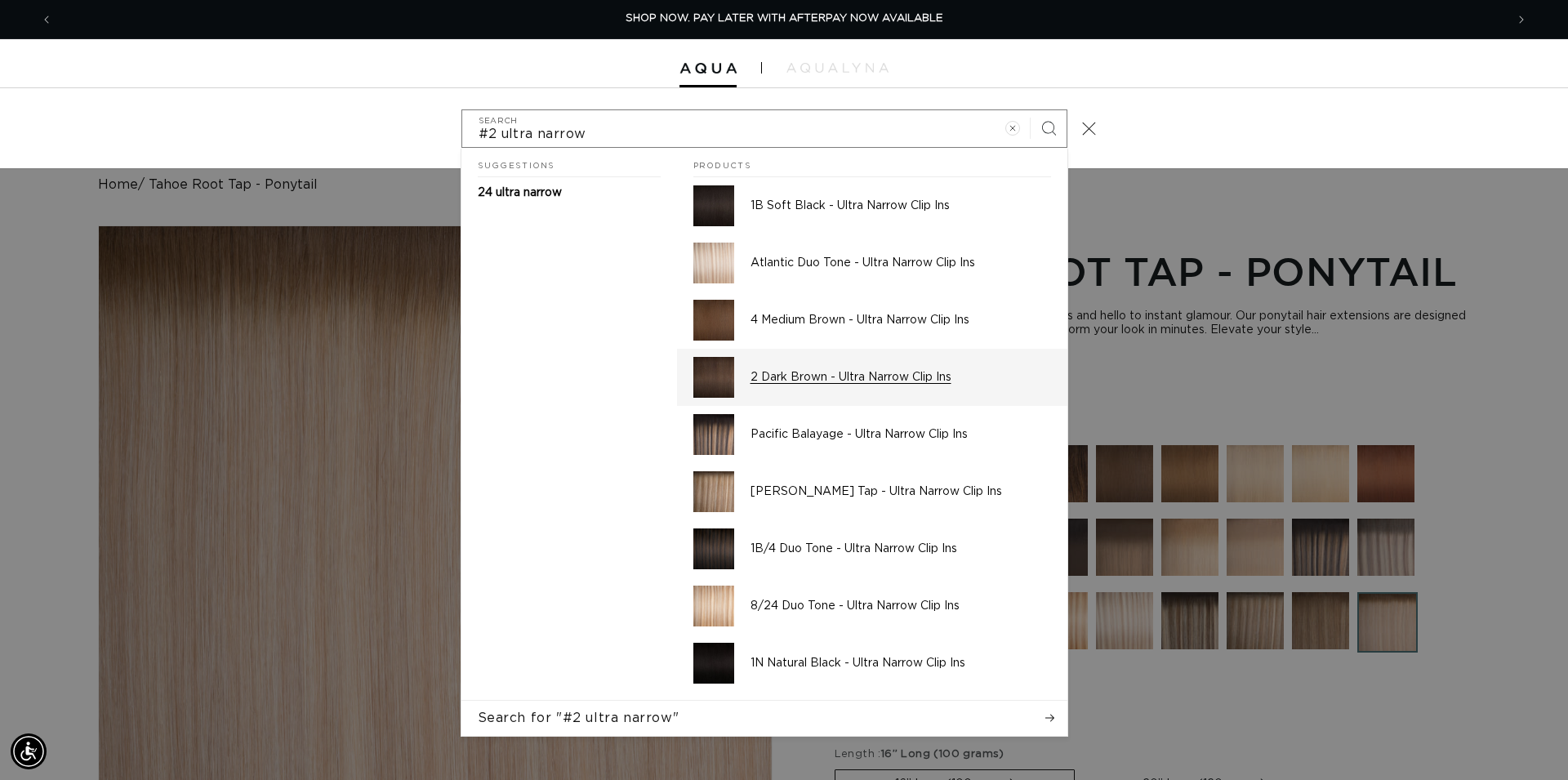
click at [760, 382] on p "2 Dark Brown - Ultra Narrow Clip Ins" at bounding box center [900, 377] width 300 height 14
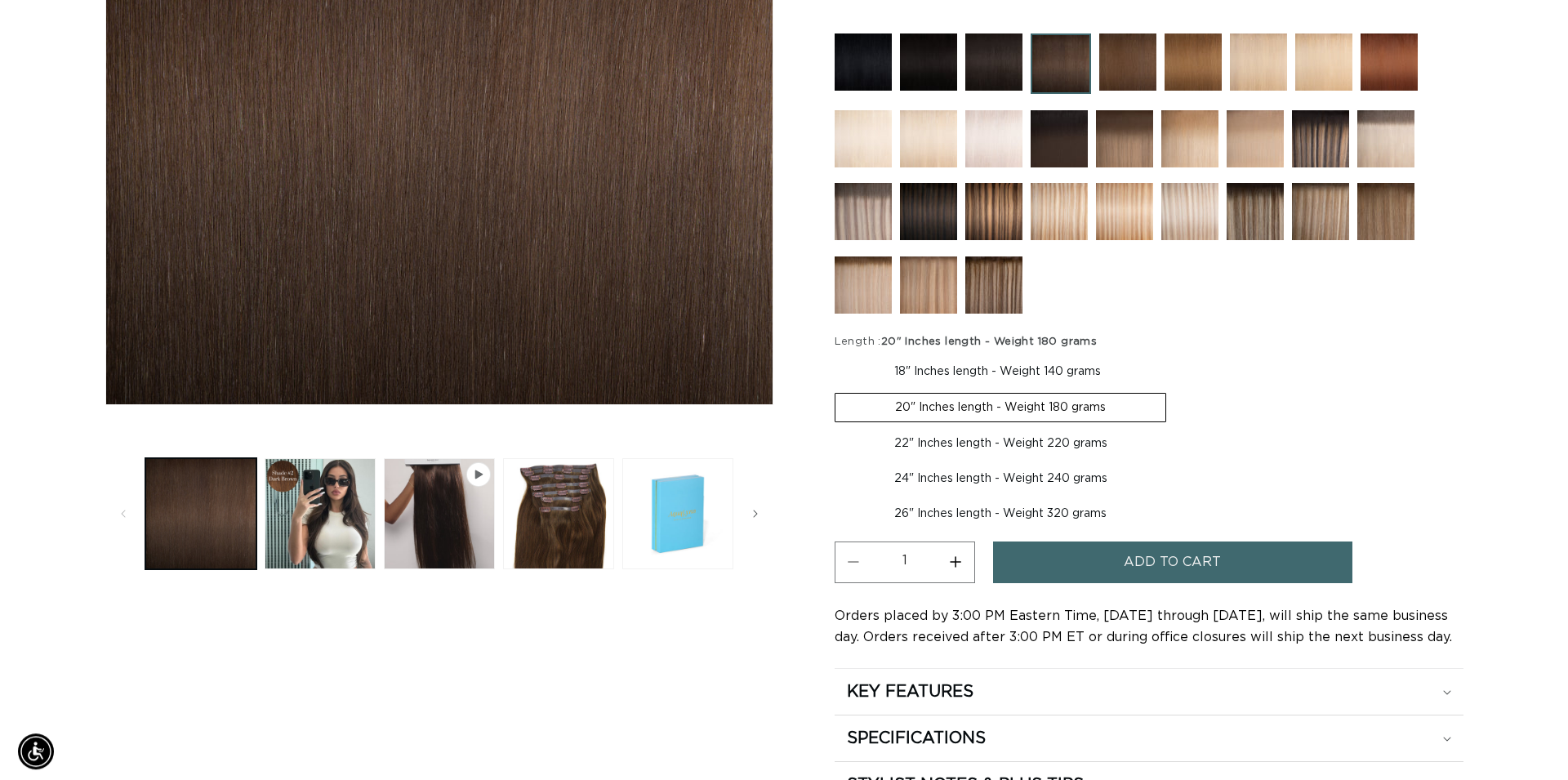
scroll to position [500, 0]
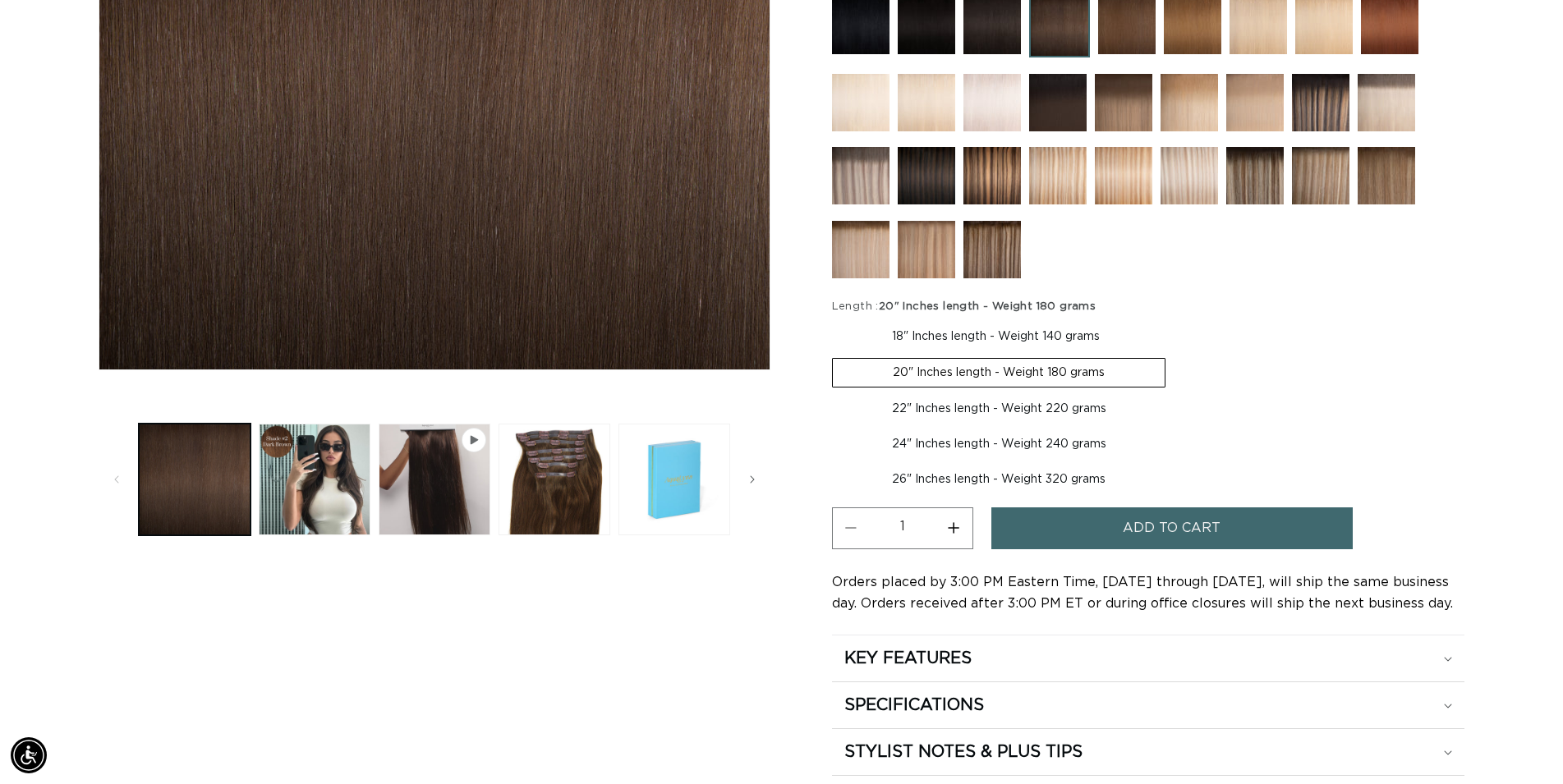
click at [971, 334] on label "18" Inches length - Weight 140 grams Variant sold out or unavailable" at bounding box center [997, 336] width 328 height 28
click at [837, 320] on input "18" Inches length - Weight 140 grams Variant sold out or unavailable" at bounding box center [836, 320] width 1 height 1
radio input "true"
click at [1149, 524] on span "Add to cart" at bounding box center [1171, 528] width 98 height 42
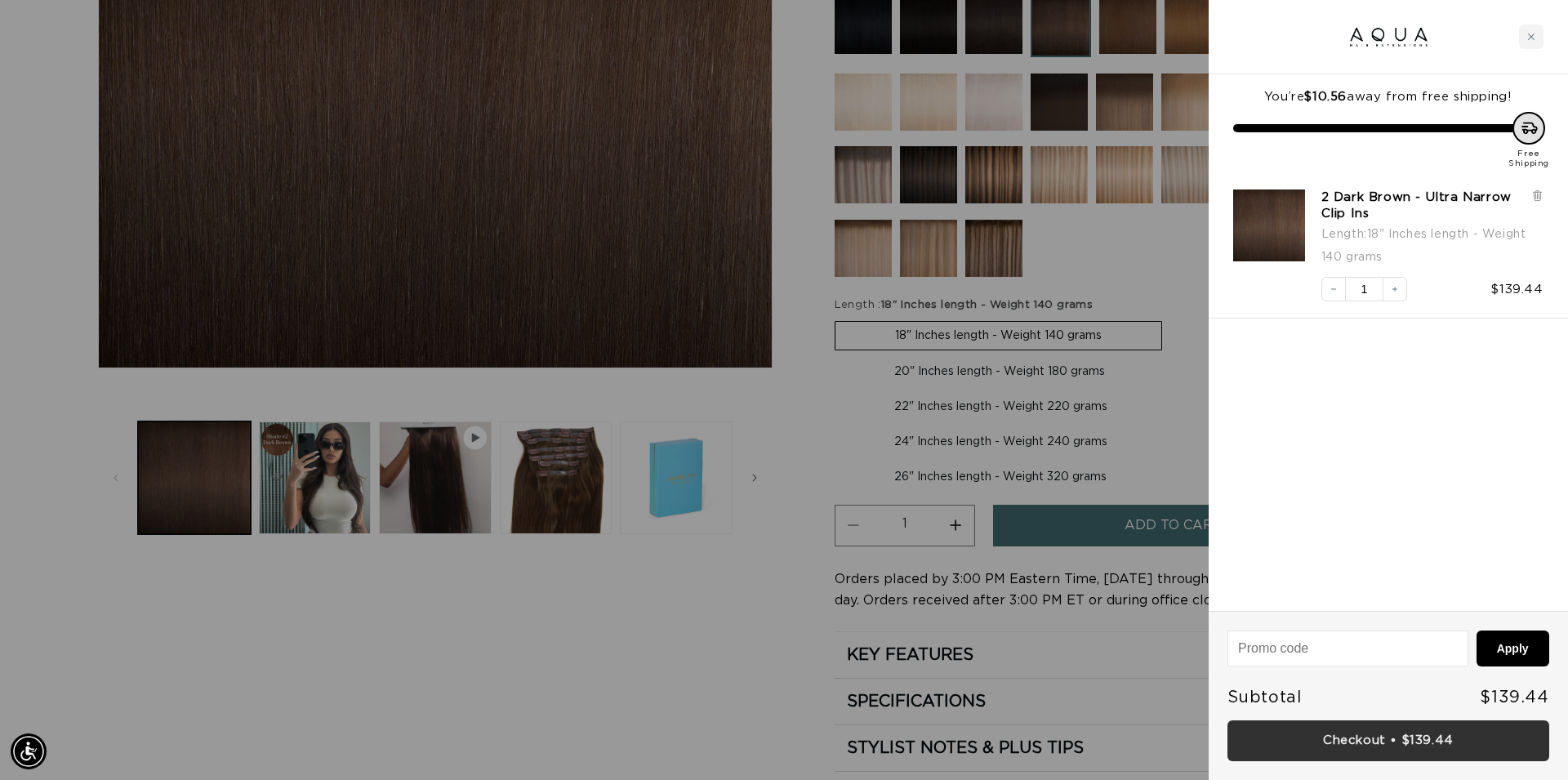
click at [1433, 749] on link "Checkout • $139.44" at bounding box center [1388, 741] width 322 height 42
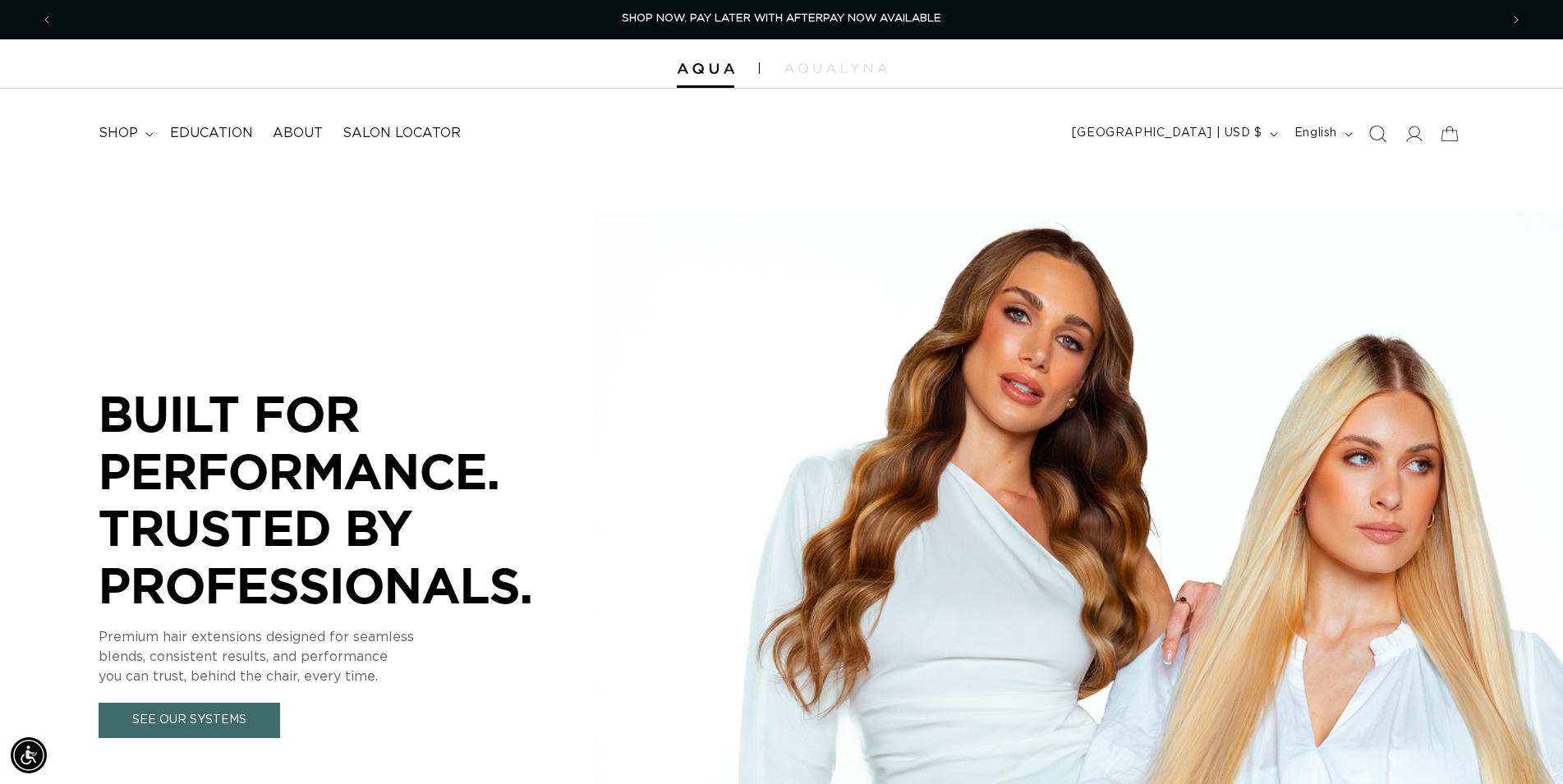
click at [1380, 133] on icon "Search" at bounding box center [1377, 133] width 17 height 17
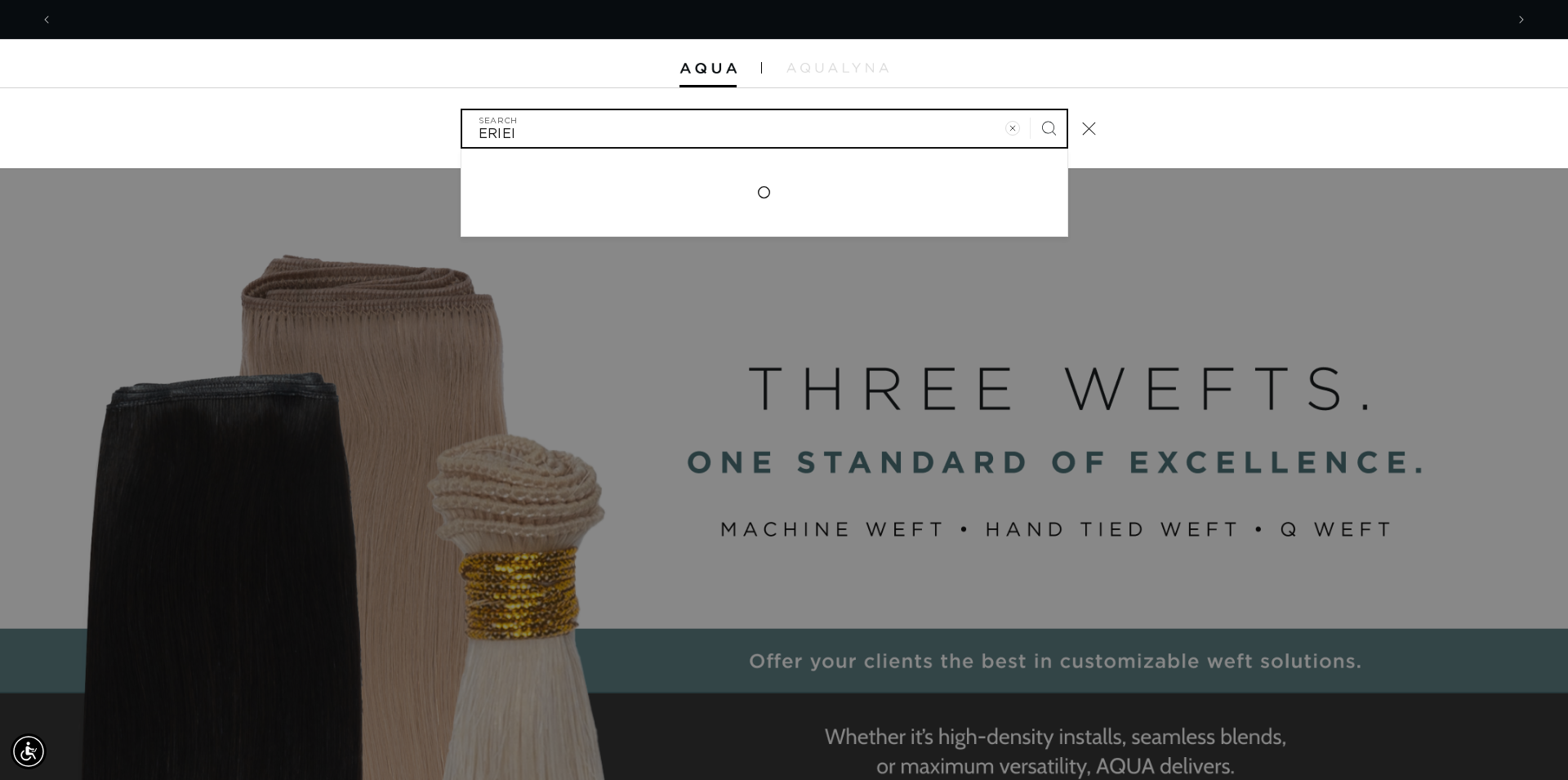
scroll to position [0, 2904]
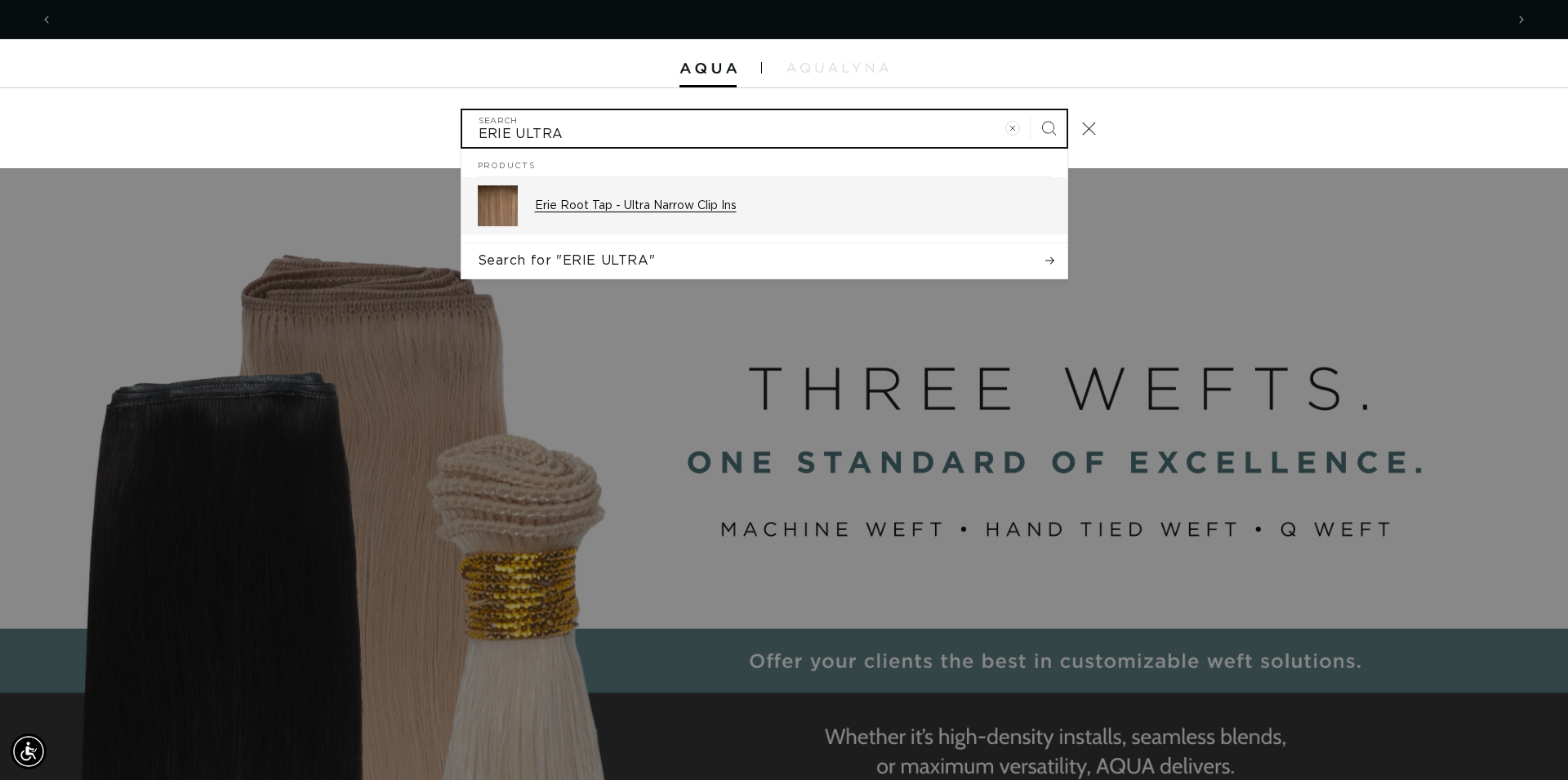
type input "ERIE ULTRA"
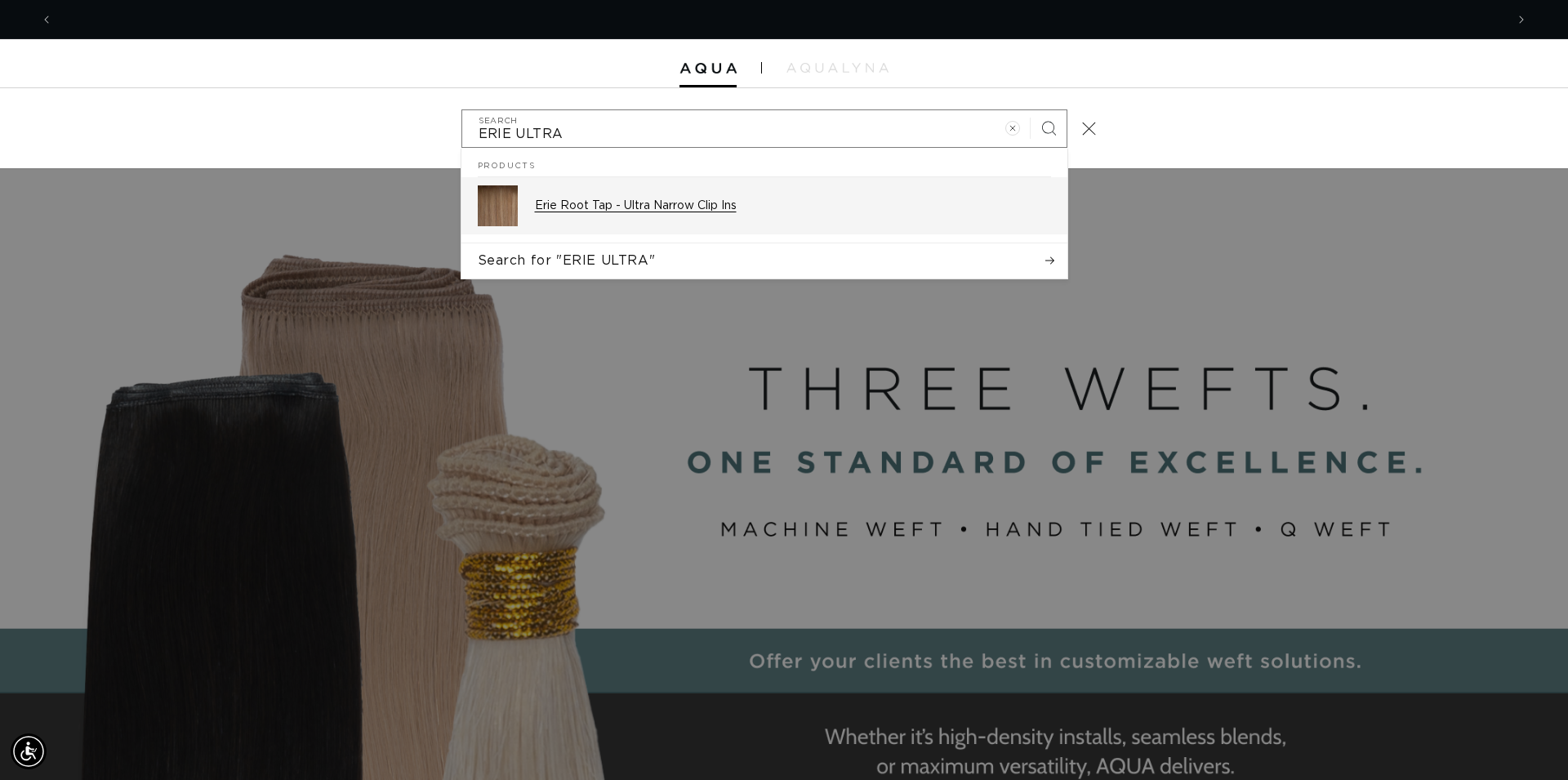
click at [829, 198] on div "Erie Root Tap - Ultra Narrow Clip Ins" at bounding box center [792, 206] width 516 height 41
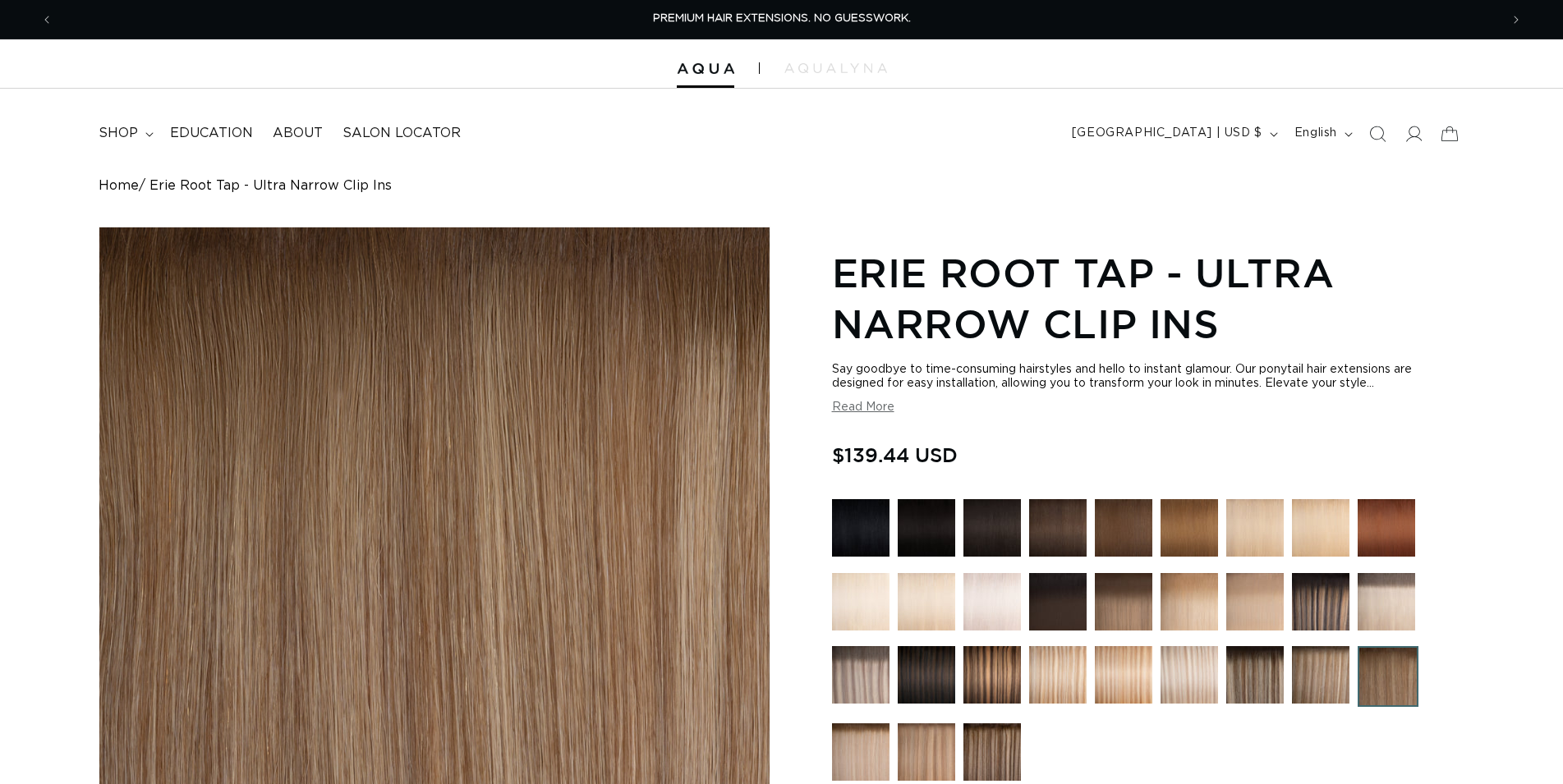
scroll to position [503, 0]
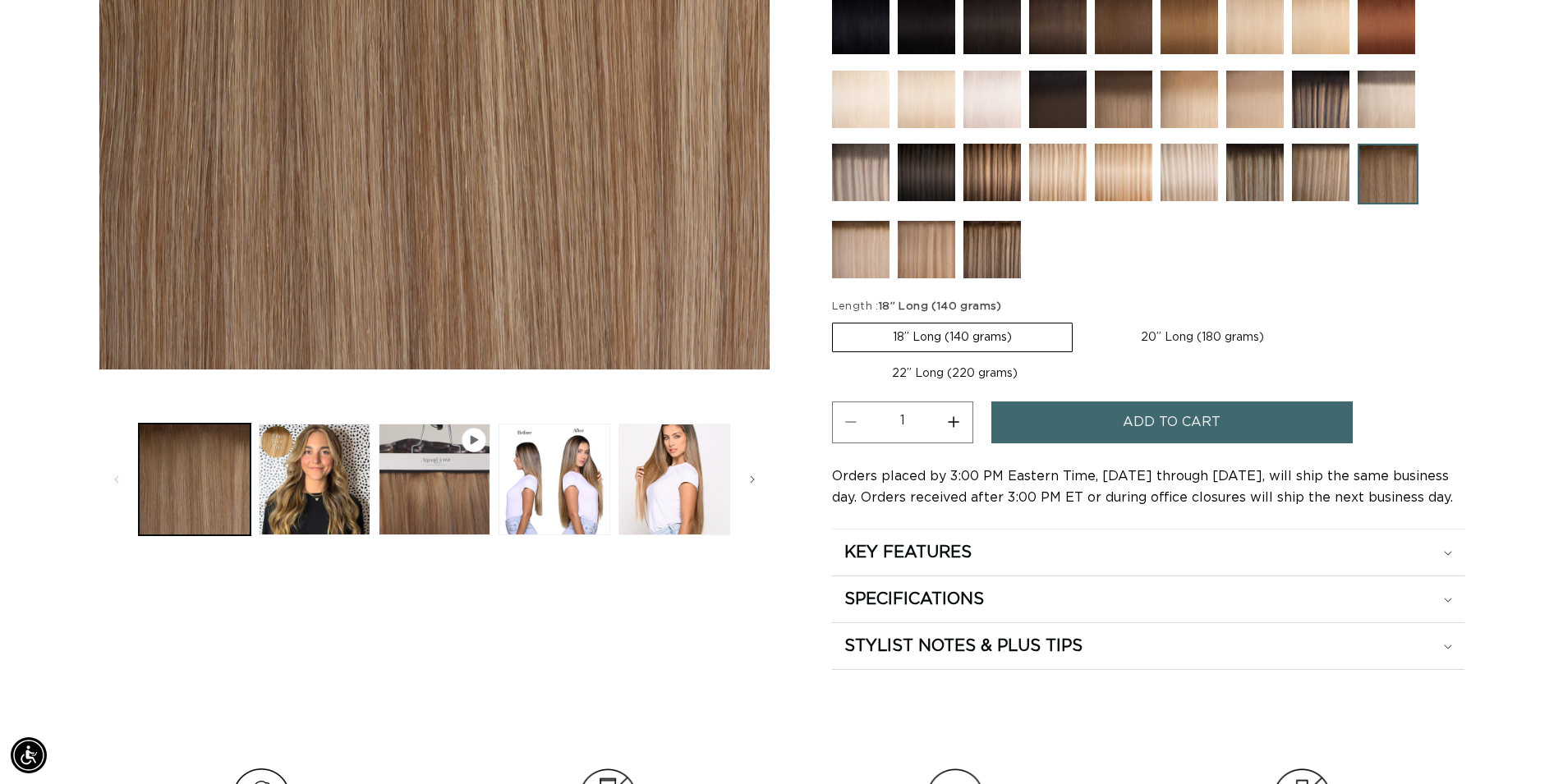
click at [983, 365] on label "22” Long (220 grams) Variant sold out or unavailable" at bounding box center [955, 373] width 246 height 28
click at [1333, 320] on input "22” Long (220 grams) Variant sold out or unavailable" at bounding box center [1333, 320] width 1 height 1
radio input "true"
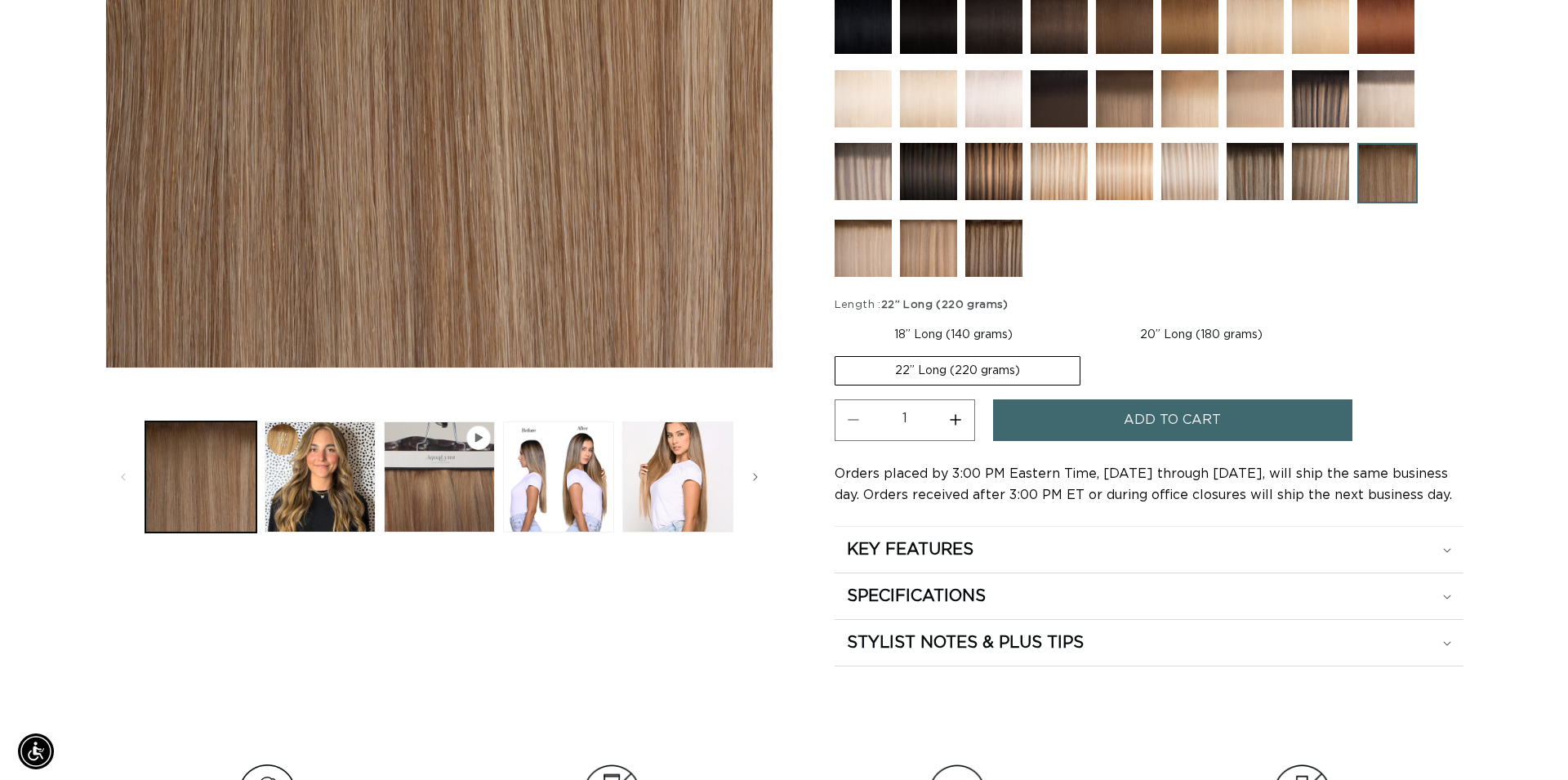
scroll to position [0, 2876]
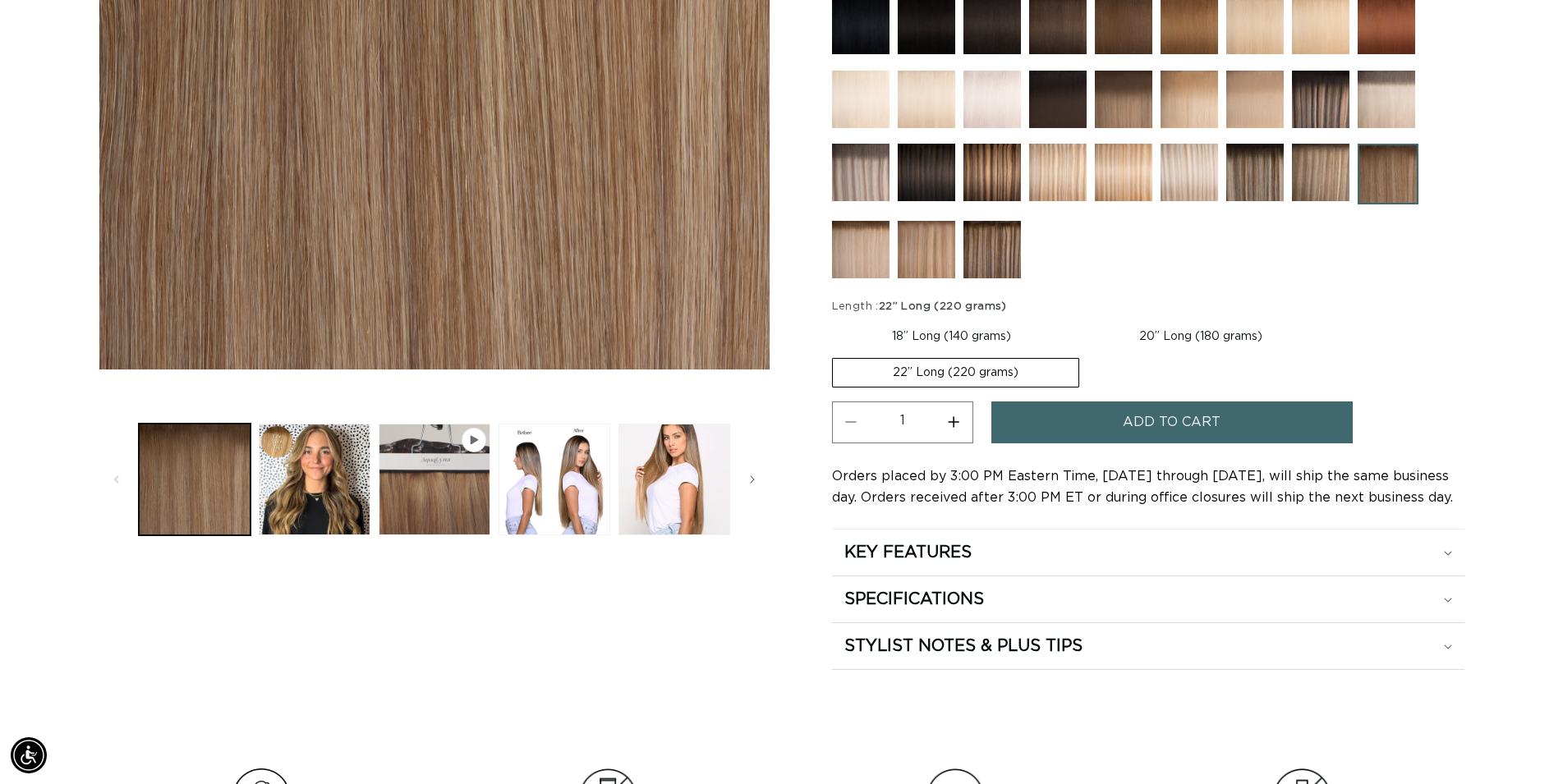
click at [1127, 422] on span "Add to cart" at bounding box center [1171, 422] width 98 height 42
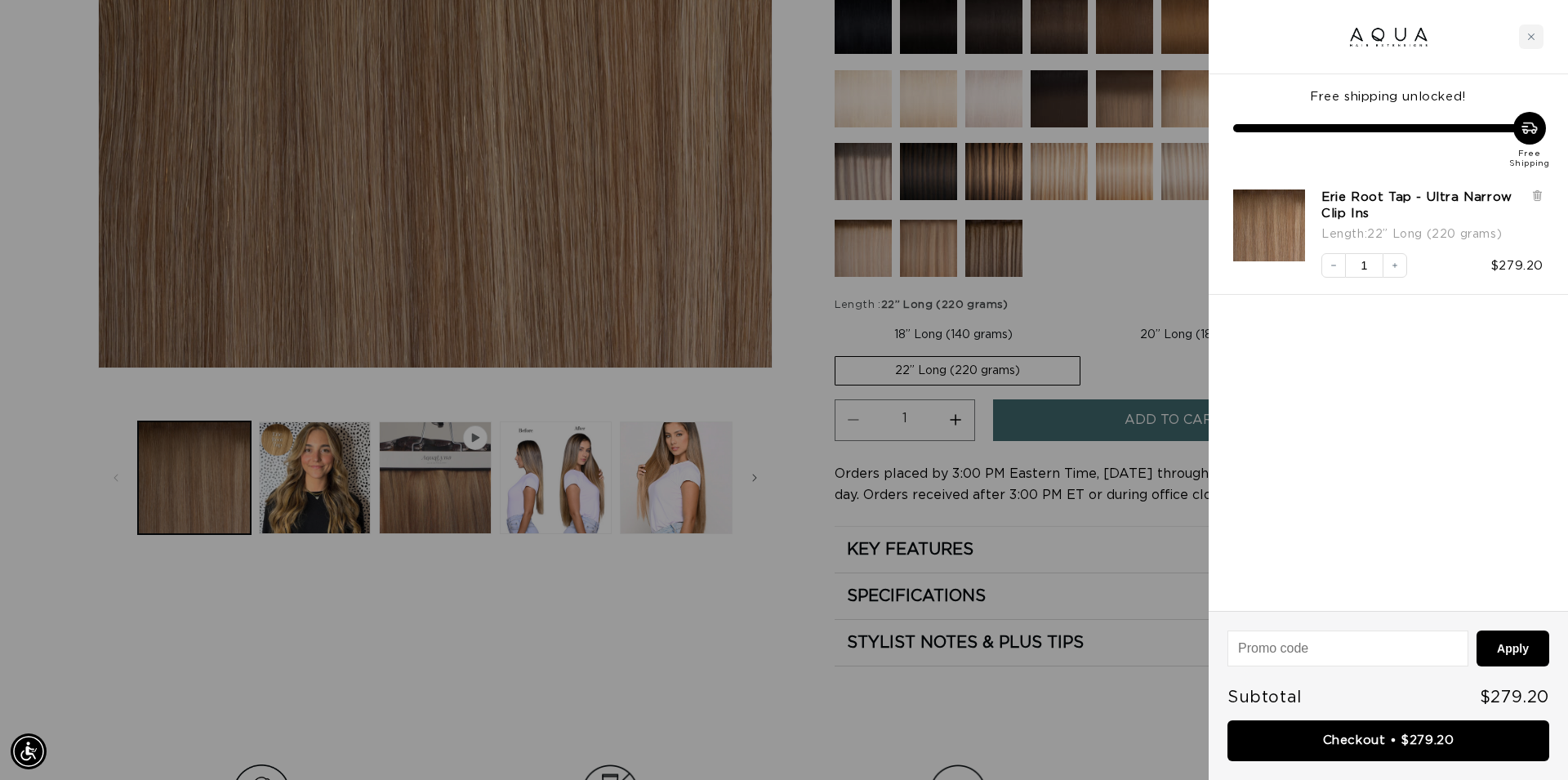
scroll to position [0, 0]
click at [1413, 732] on link "Checkout • $279.20" at bounding box center [1388, 741] width 322 height 42
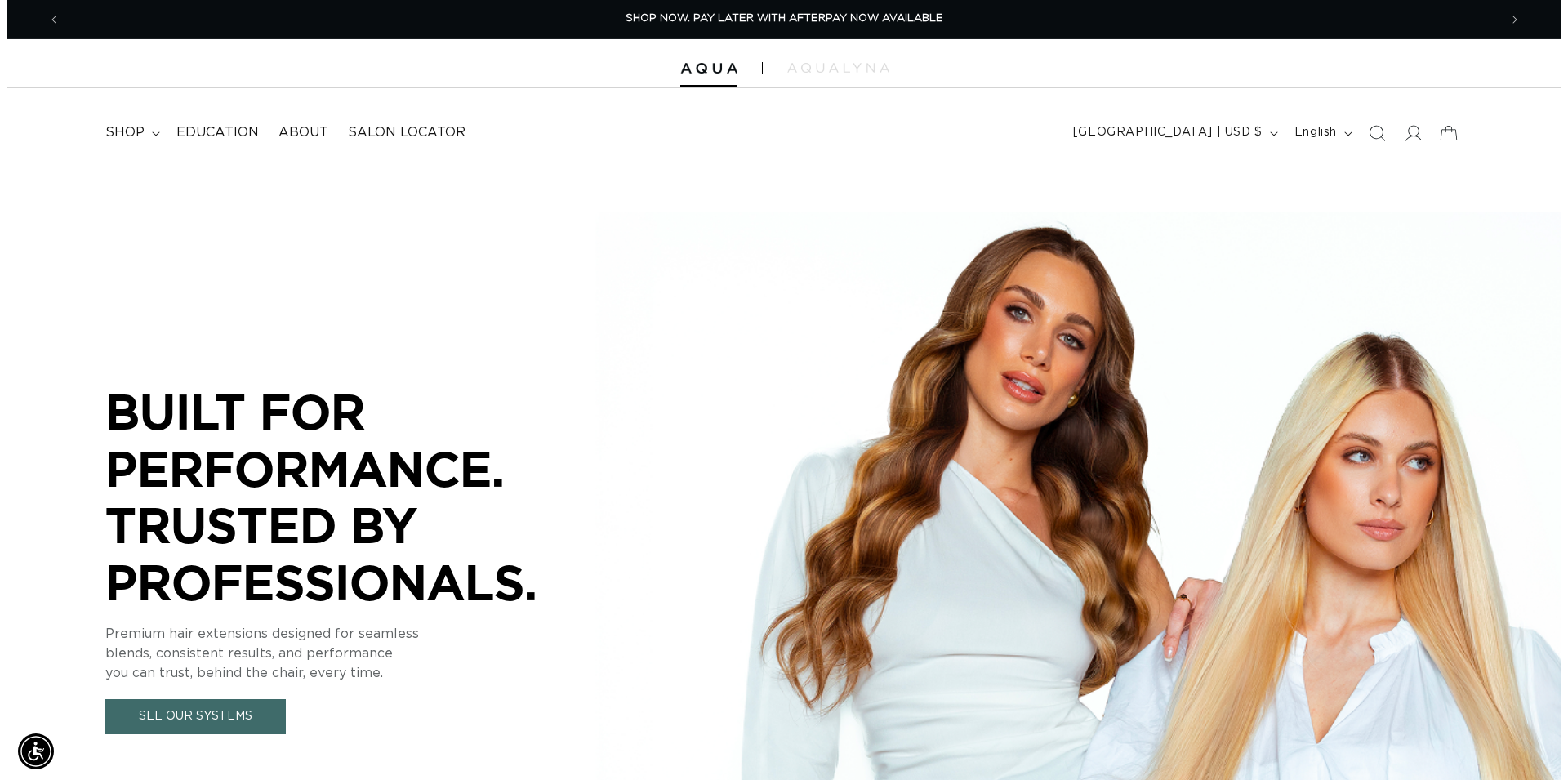
scroll to position [0, 2876]
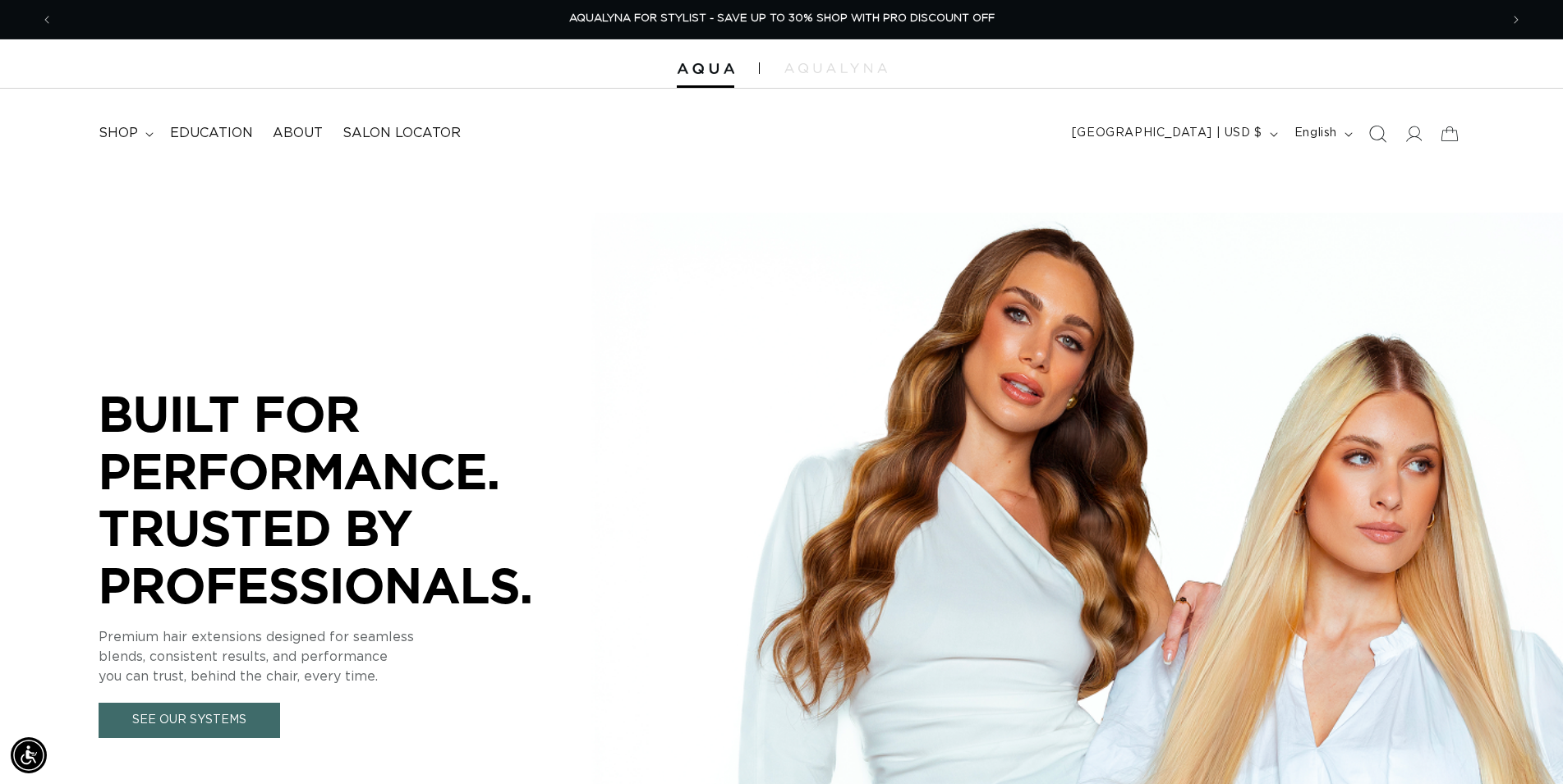
click at [1369, 142] on span "Search" at bounding box center [1377, 134] width 36 height 36
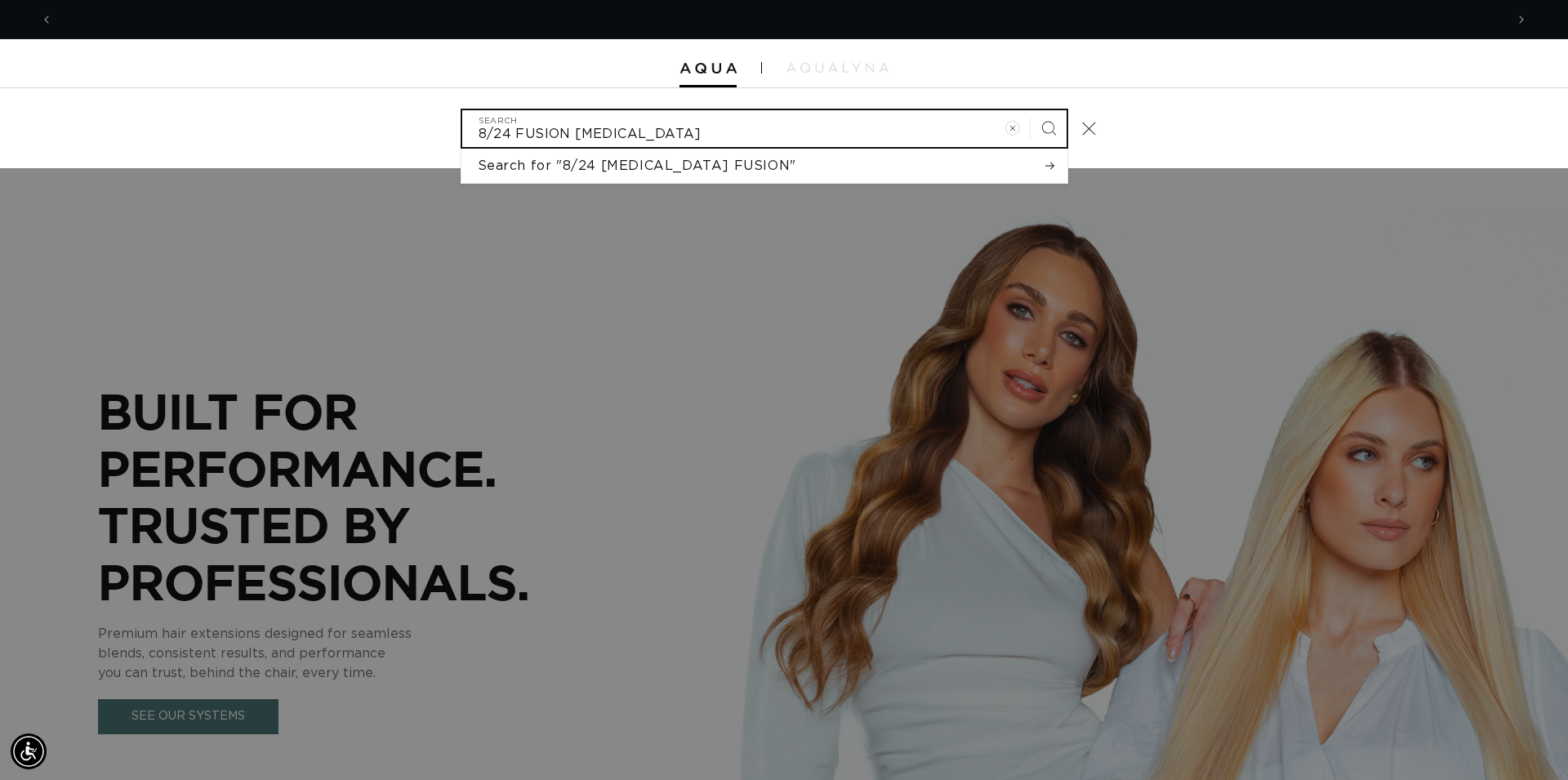
scroll to position [0, 2904]
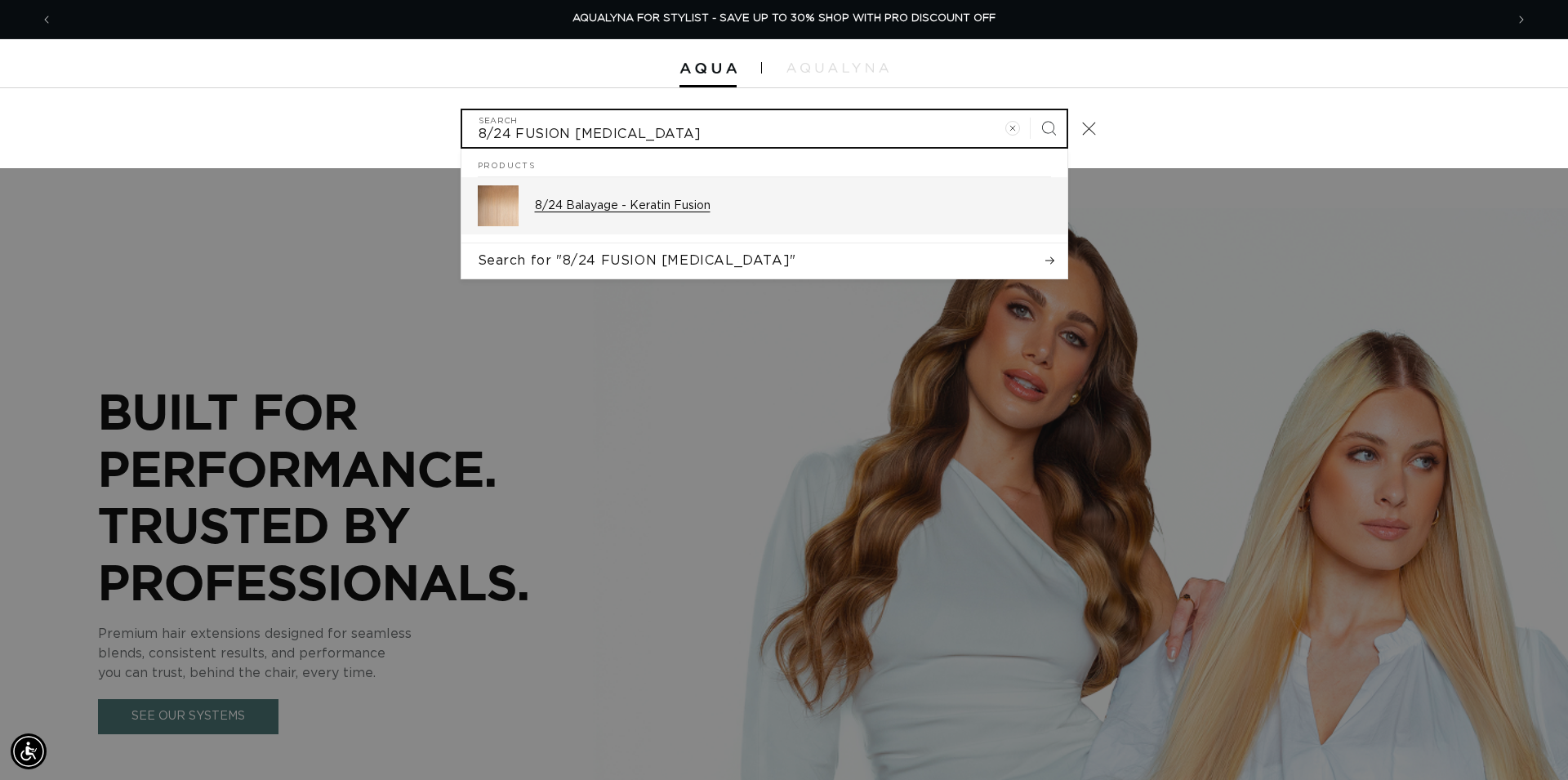
type input "8/24 FUSION BAL"
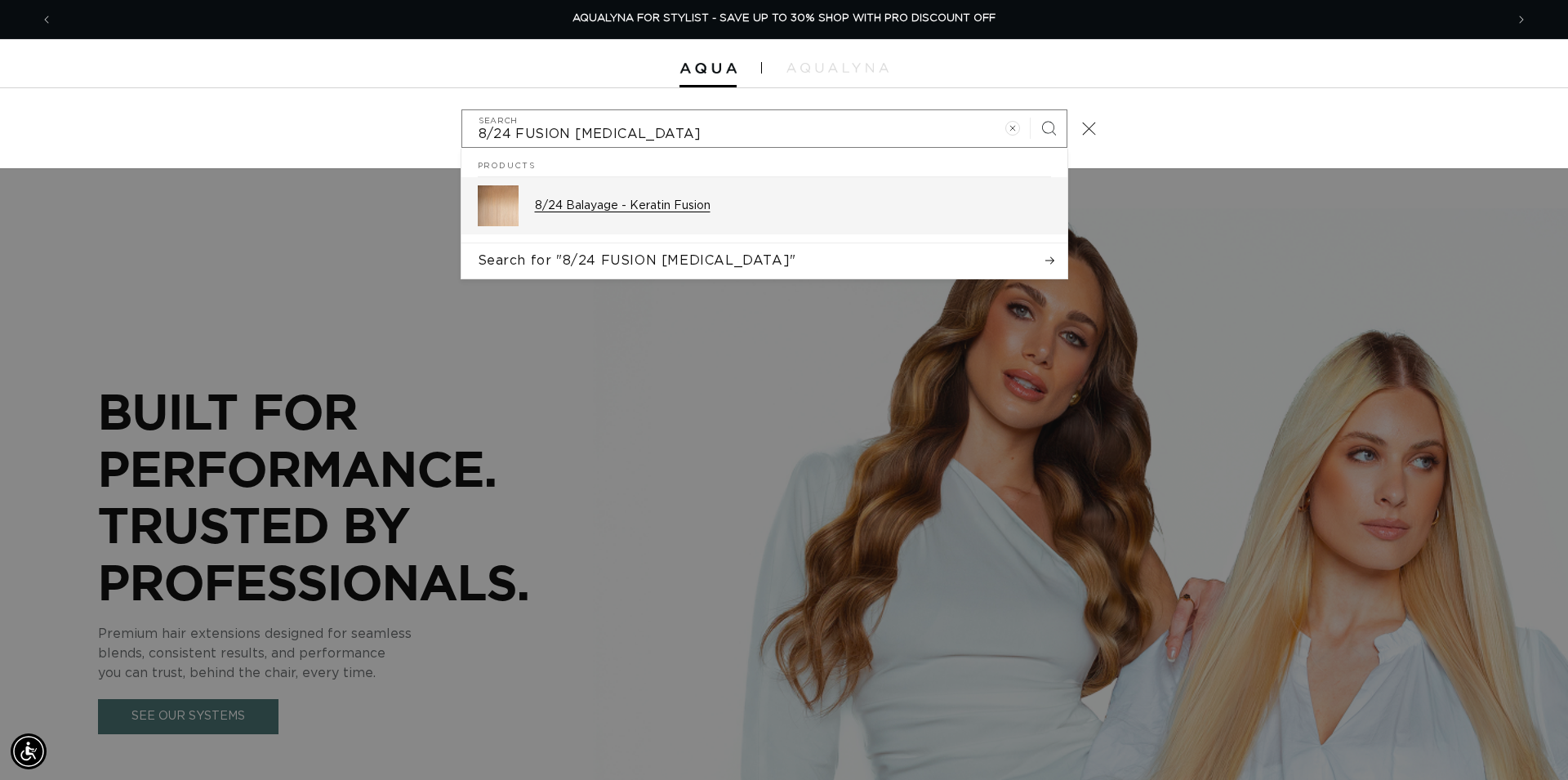
click at [621, 201] on p "8/24 Balayage - Keratin Fusion" at bounding box center [792, 206] width 516 height 14
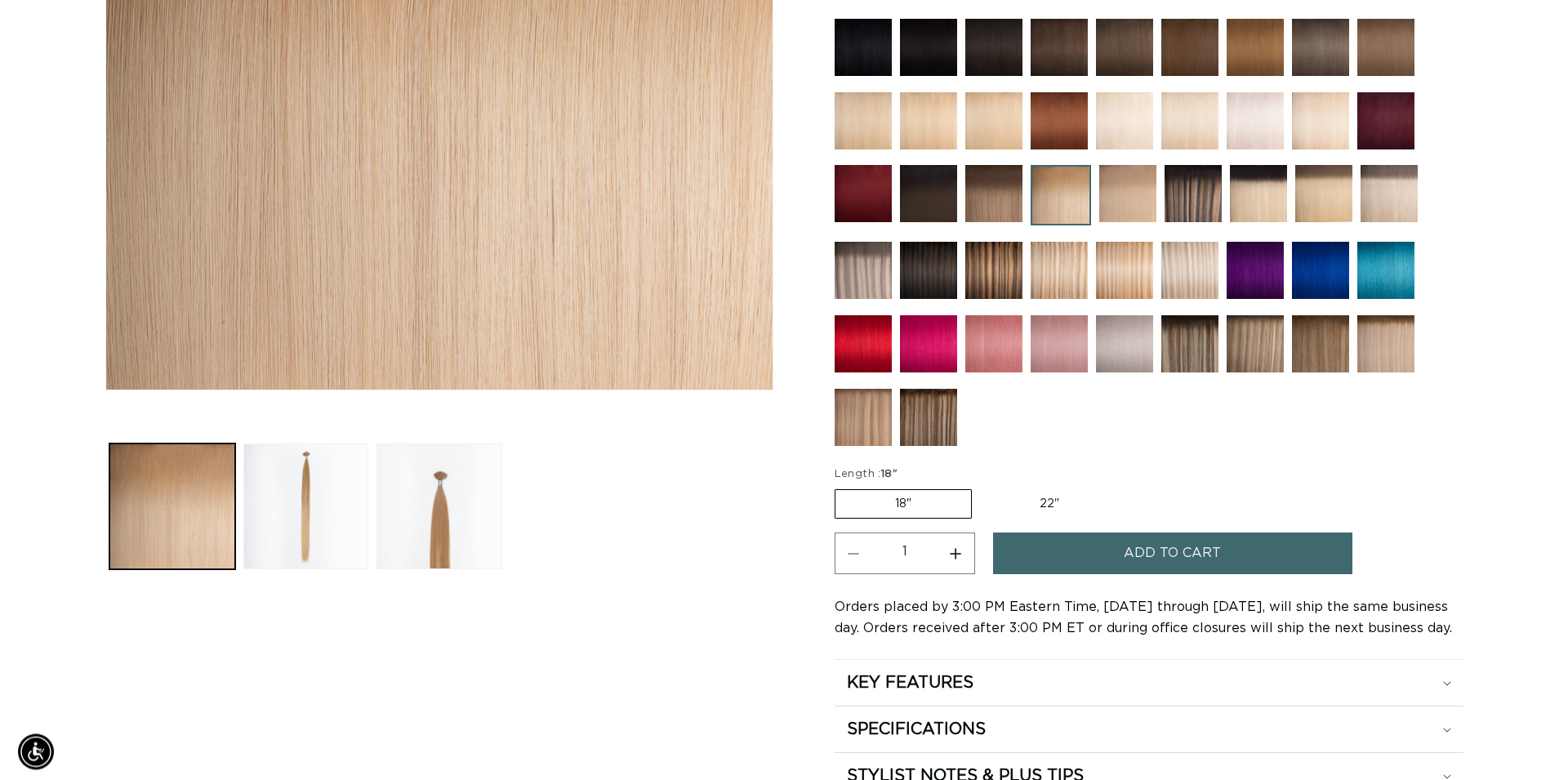
scroll to position [583, 0]
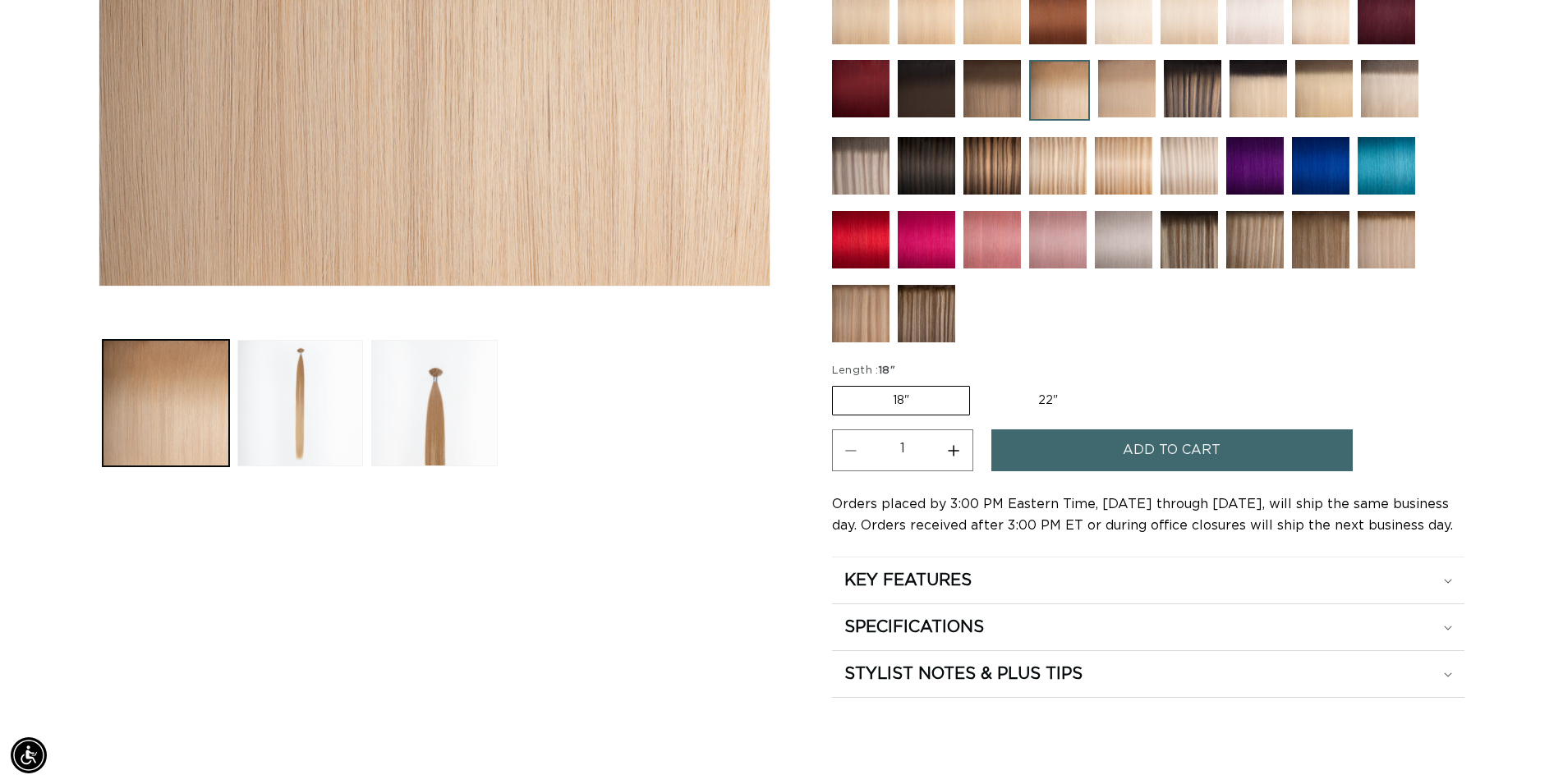
click at [957, 450] on button "Increase quantity for 8/24 Balayage - Keratin Fusion" at bounding box center [954, 450] width 37 height 42
type input "2"
click at [1079, 452] on button "Add to cart" at bounding box center [1171, 450] width 361 height 42
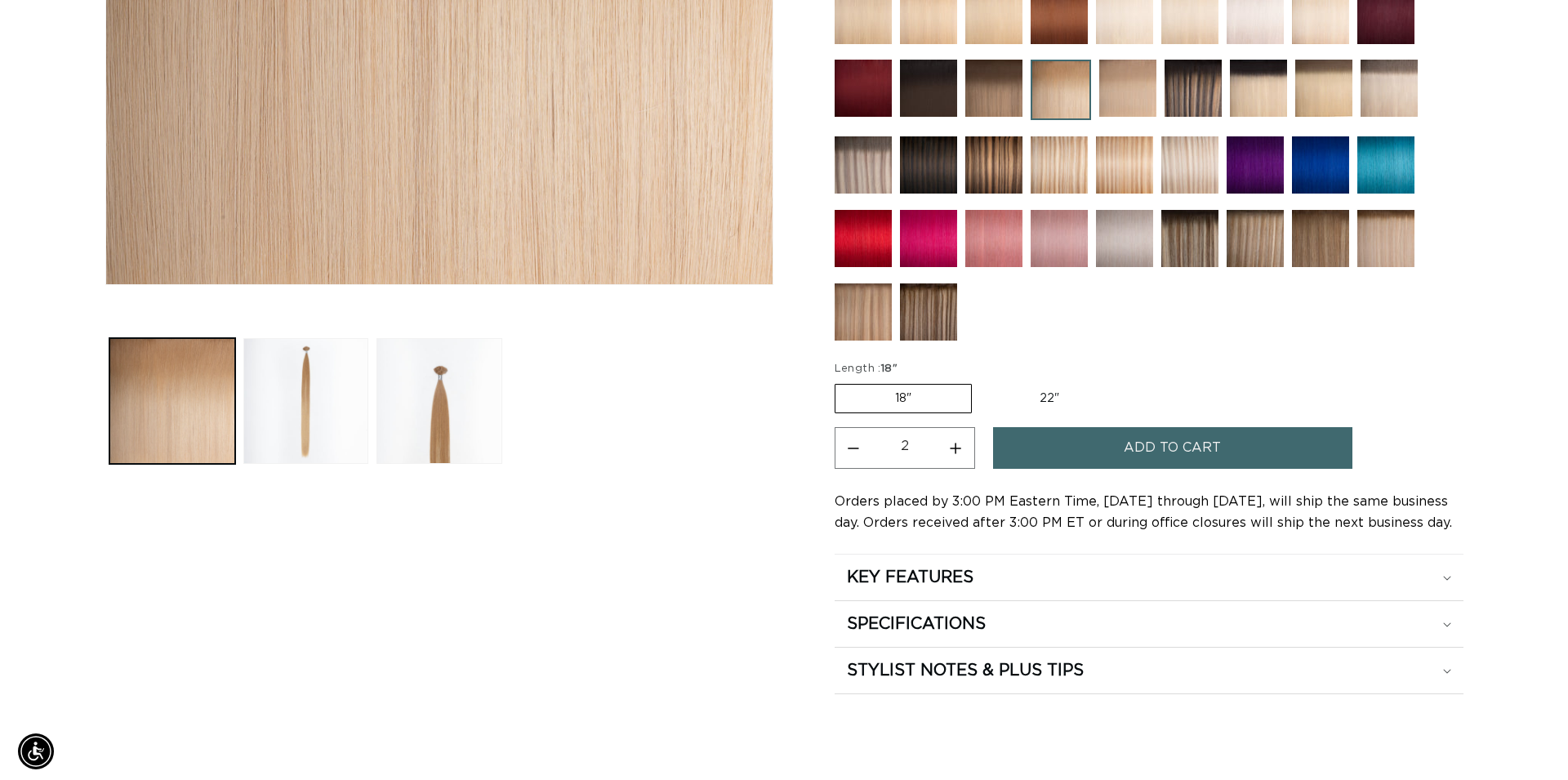
scroll to position [0, 1452]
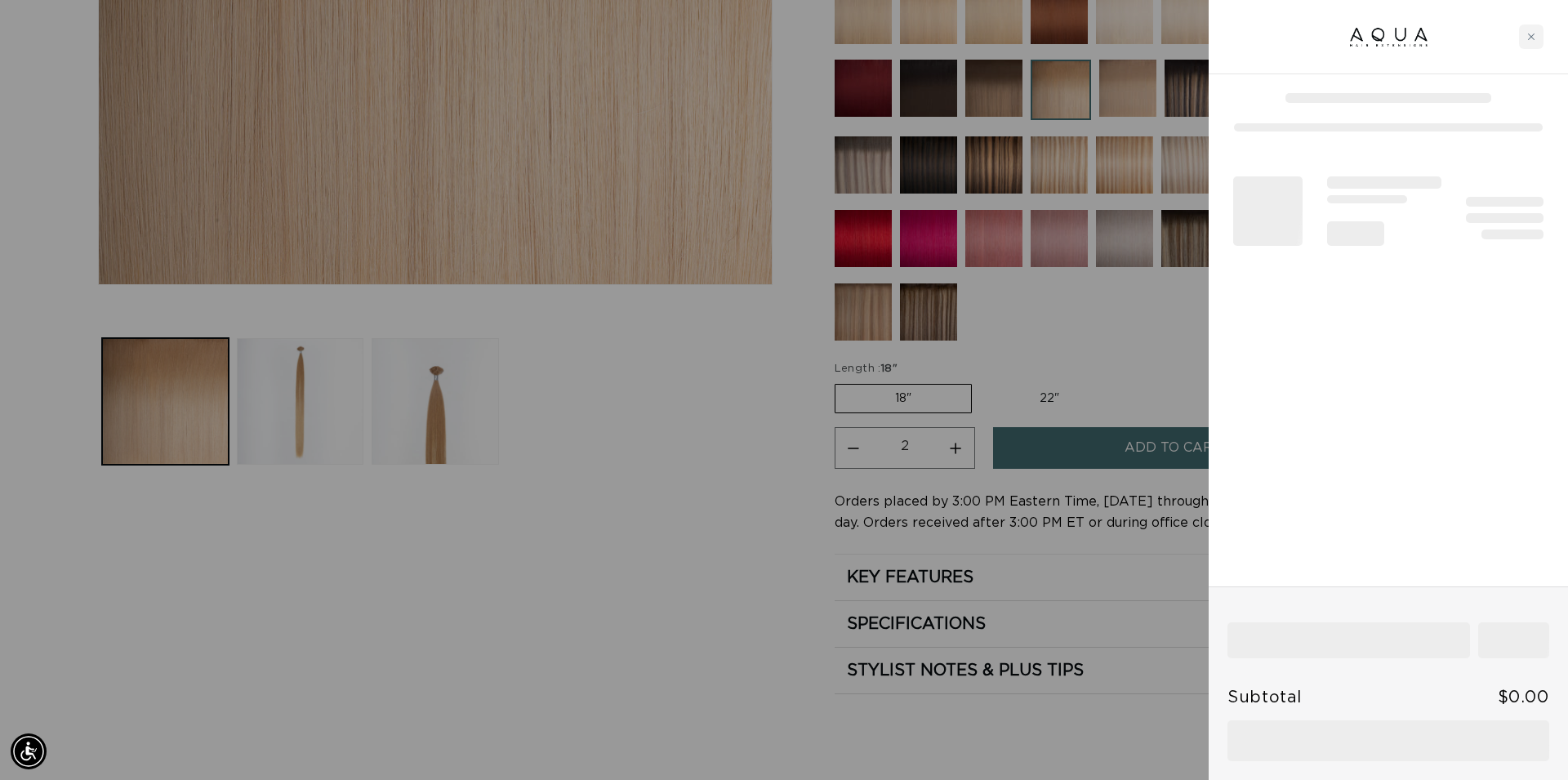
click at [681, 480] on div at bounding box center [784, 390] width 1568 height 780
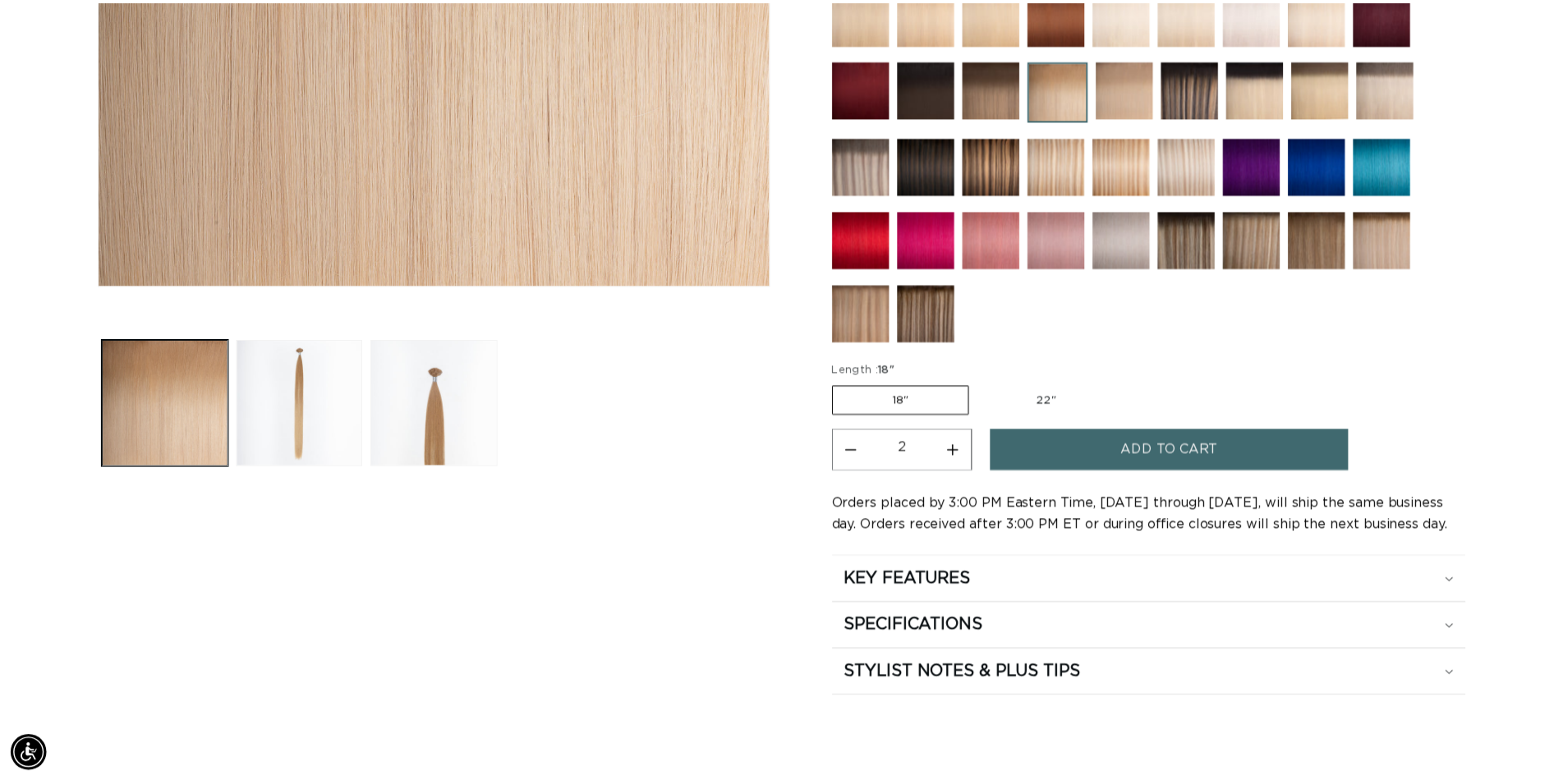
scroll to position [0, 2922]
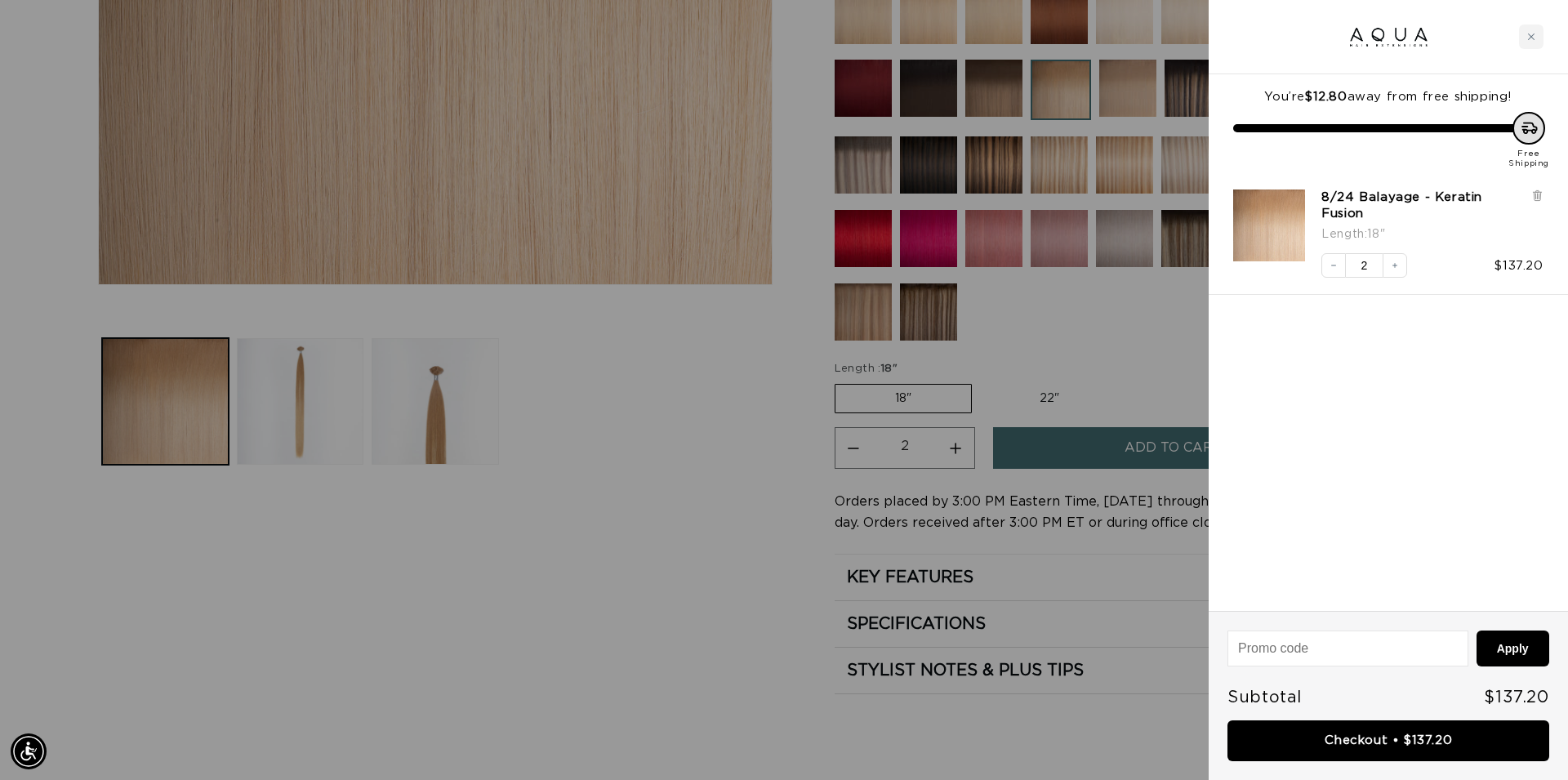
click at [775, 358] on div at bounding box center [784, 390] width 1568 height 780
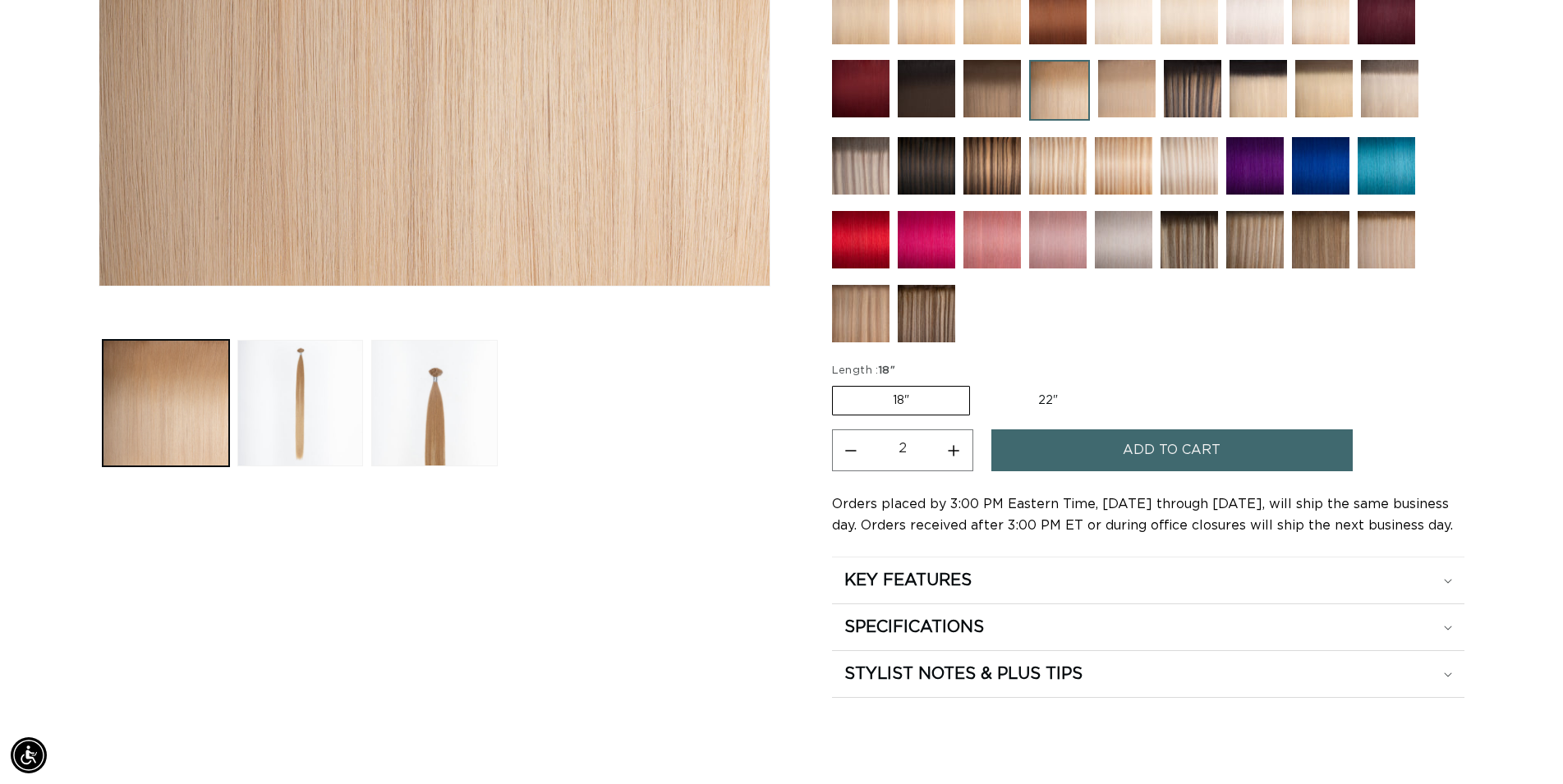
scroll to position [251, 0]
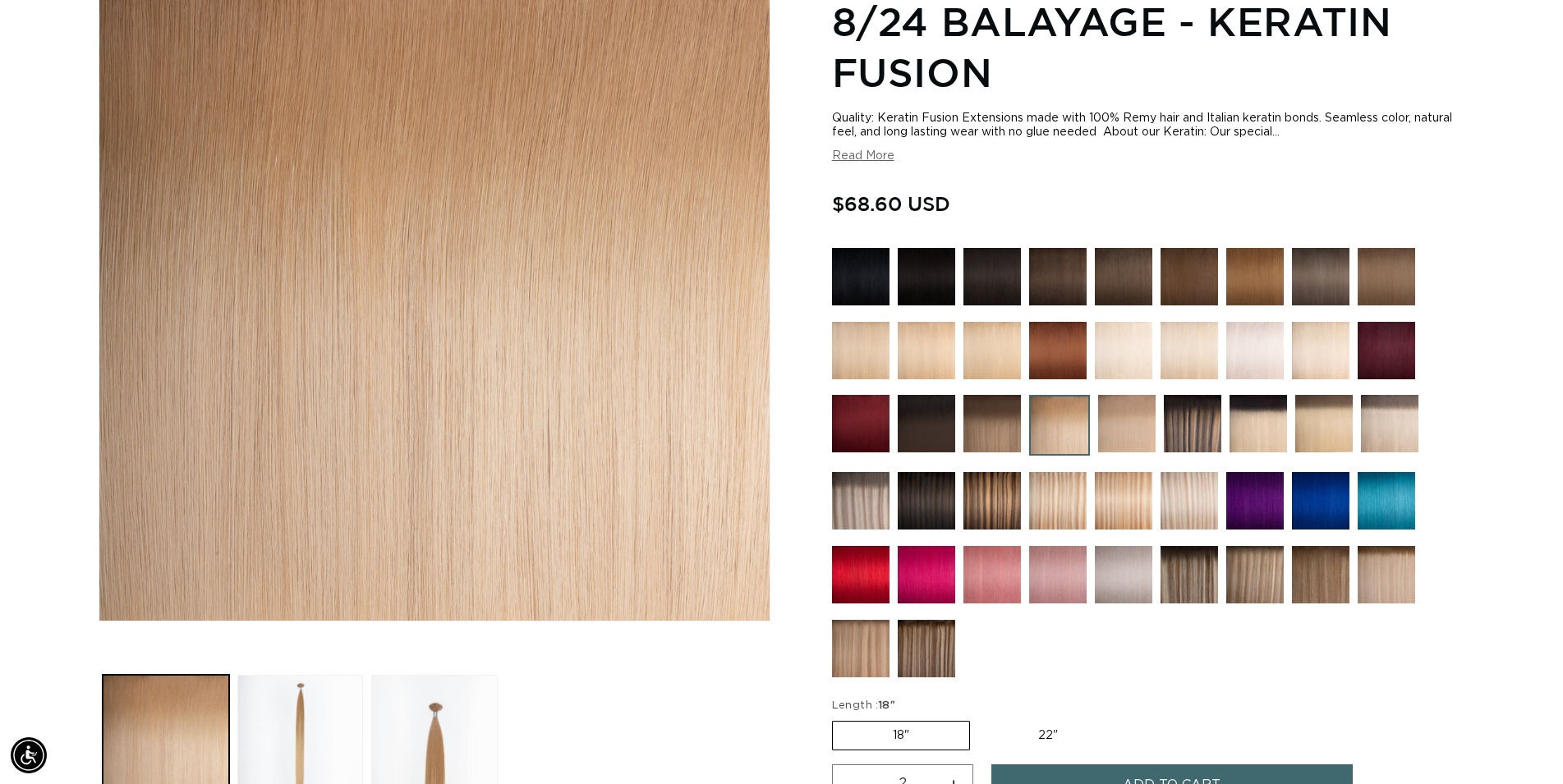
click at [925, 418] on img at bounding box center [927, 424] width 57 height 57
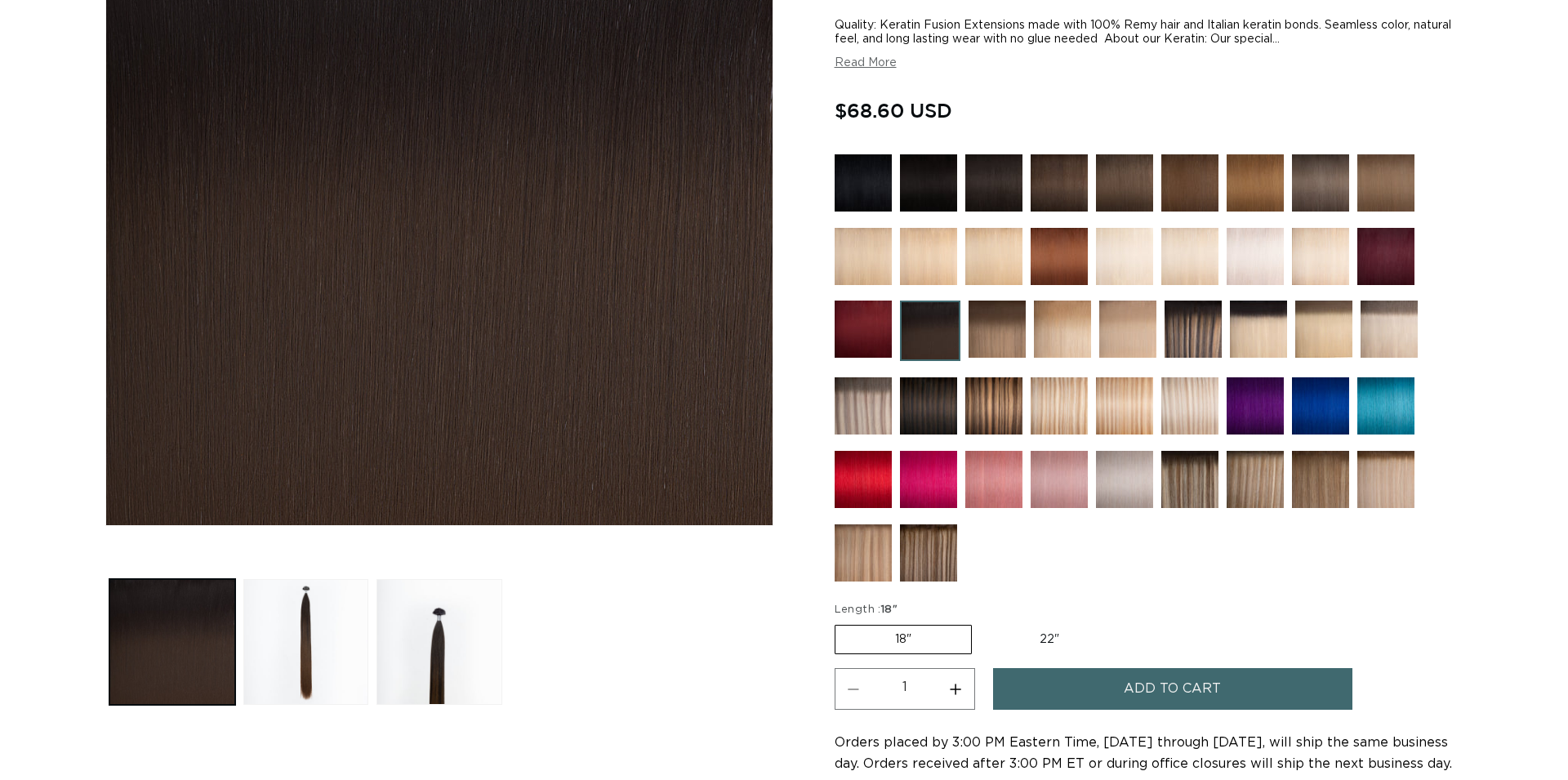
scroll to position [416, 0]
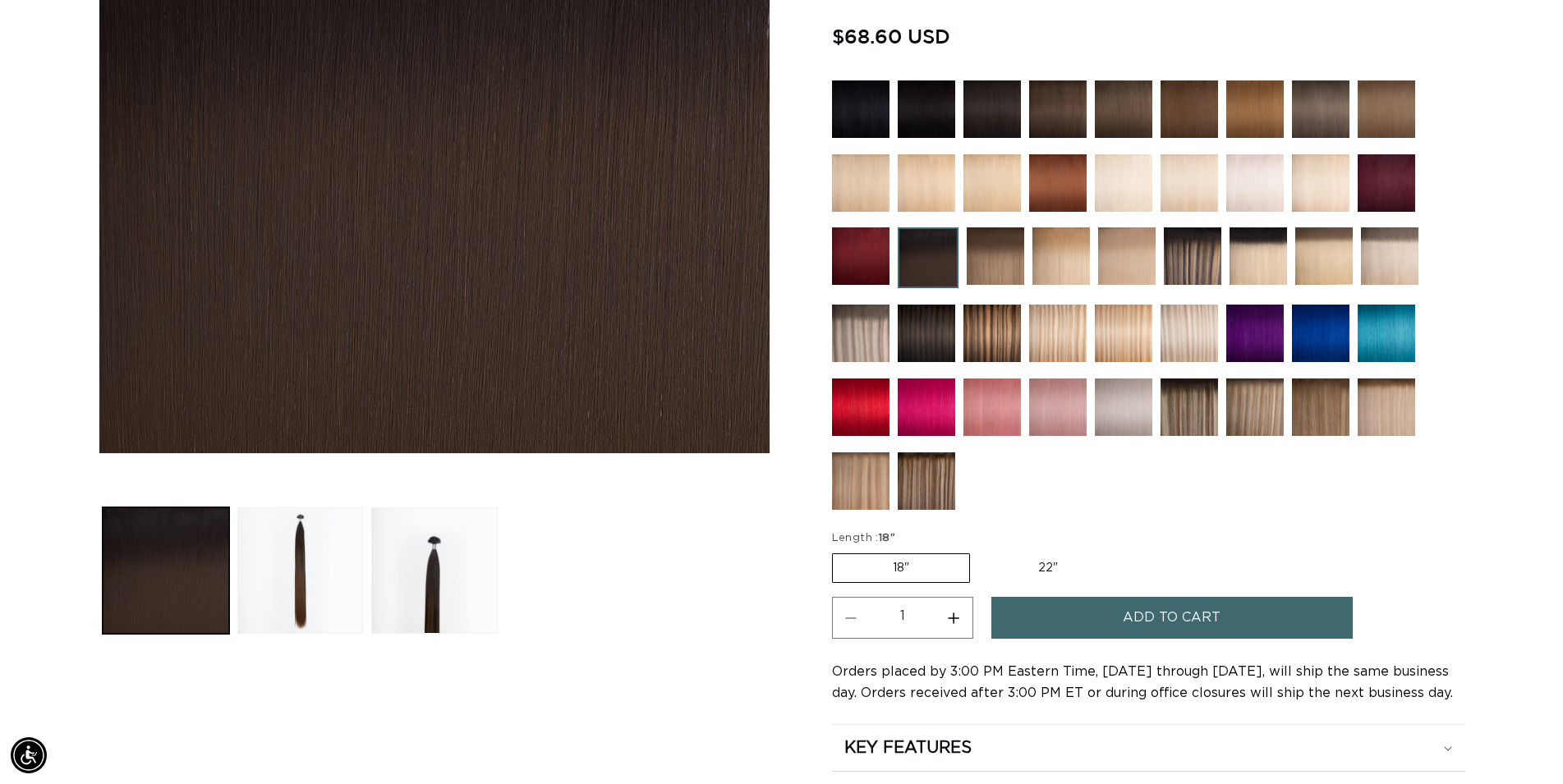
click at [1158, 629] on span "Add to cart" at bounding box center [1171, 617] width 98 height 42
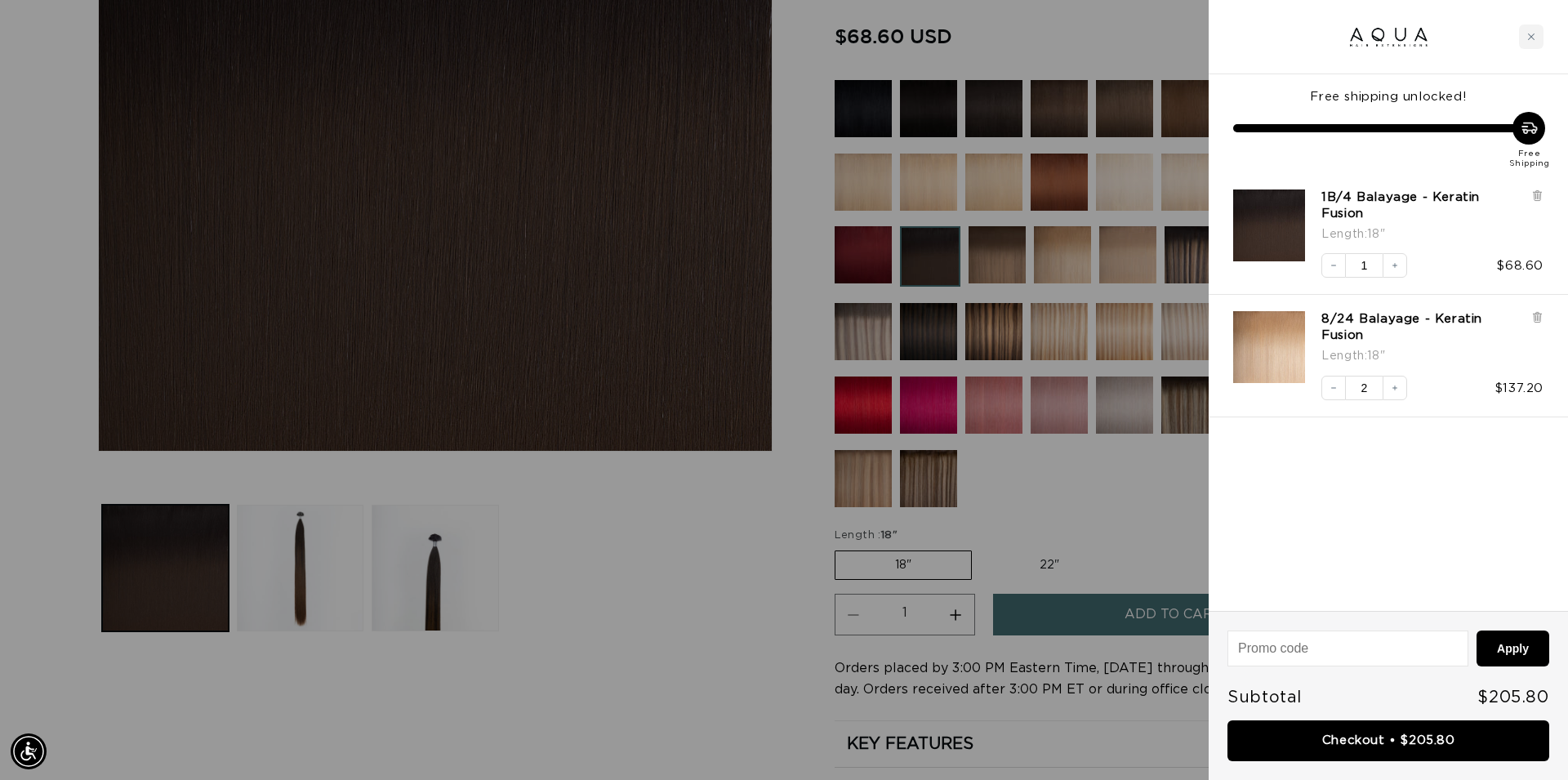
click at [1368, 744] on link "Checkout • $205.80" at bounding box center [1388, 741] width 322 height 42
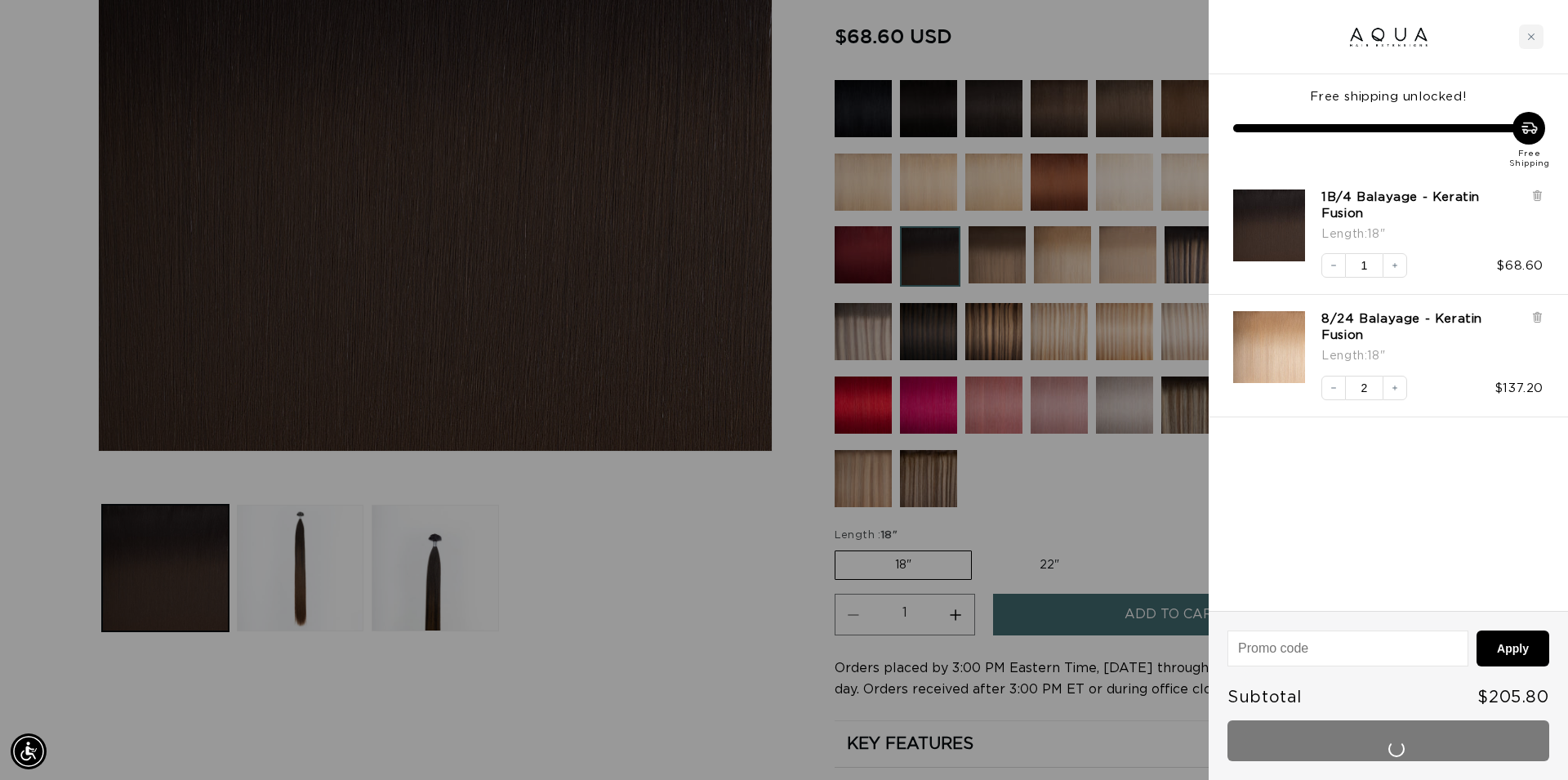
scroll to position [0, 1452]
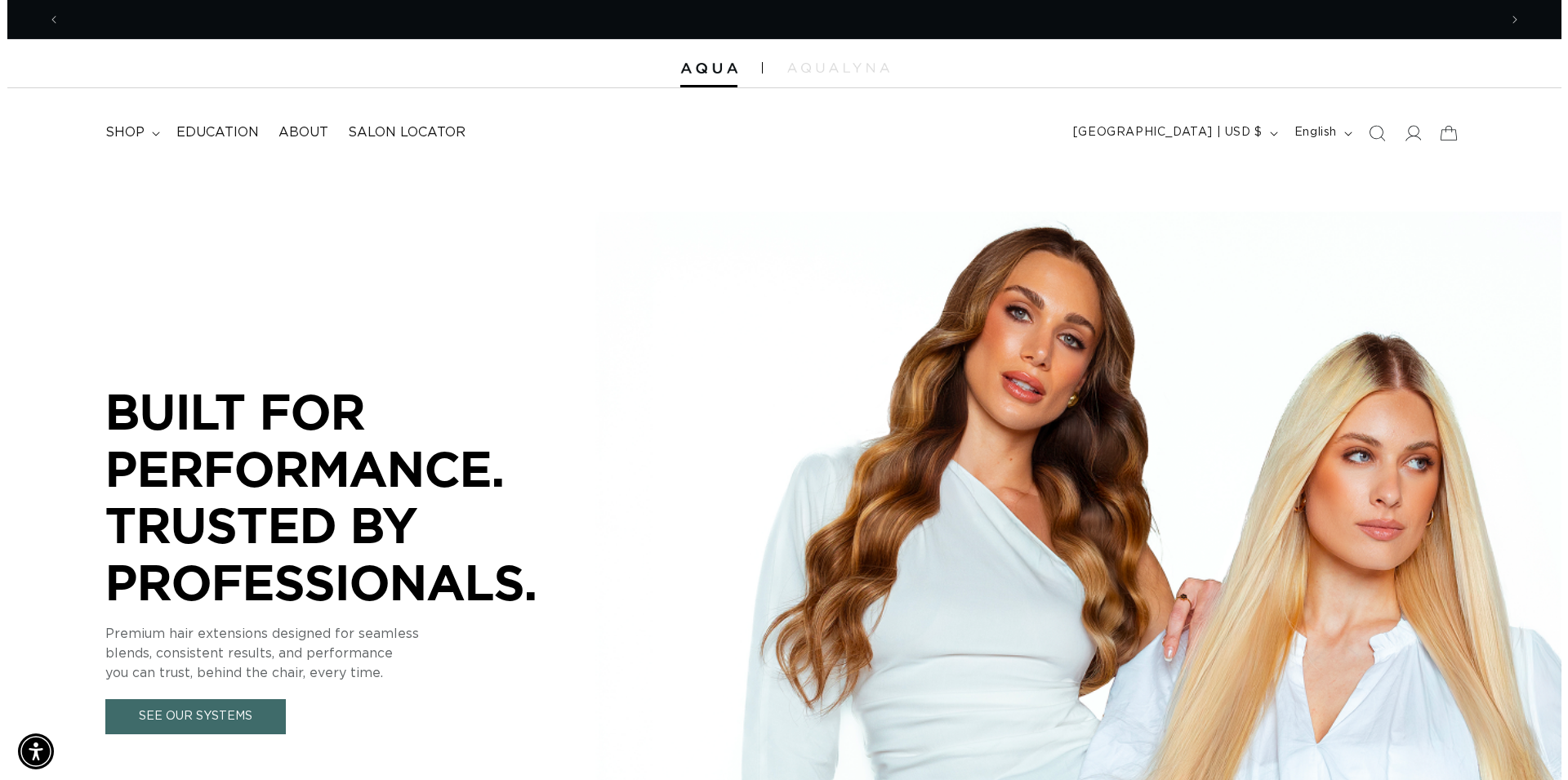
scroll to position [0, 2876]
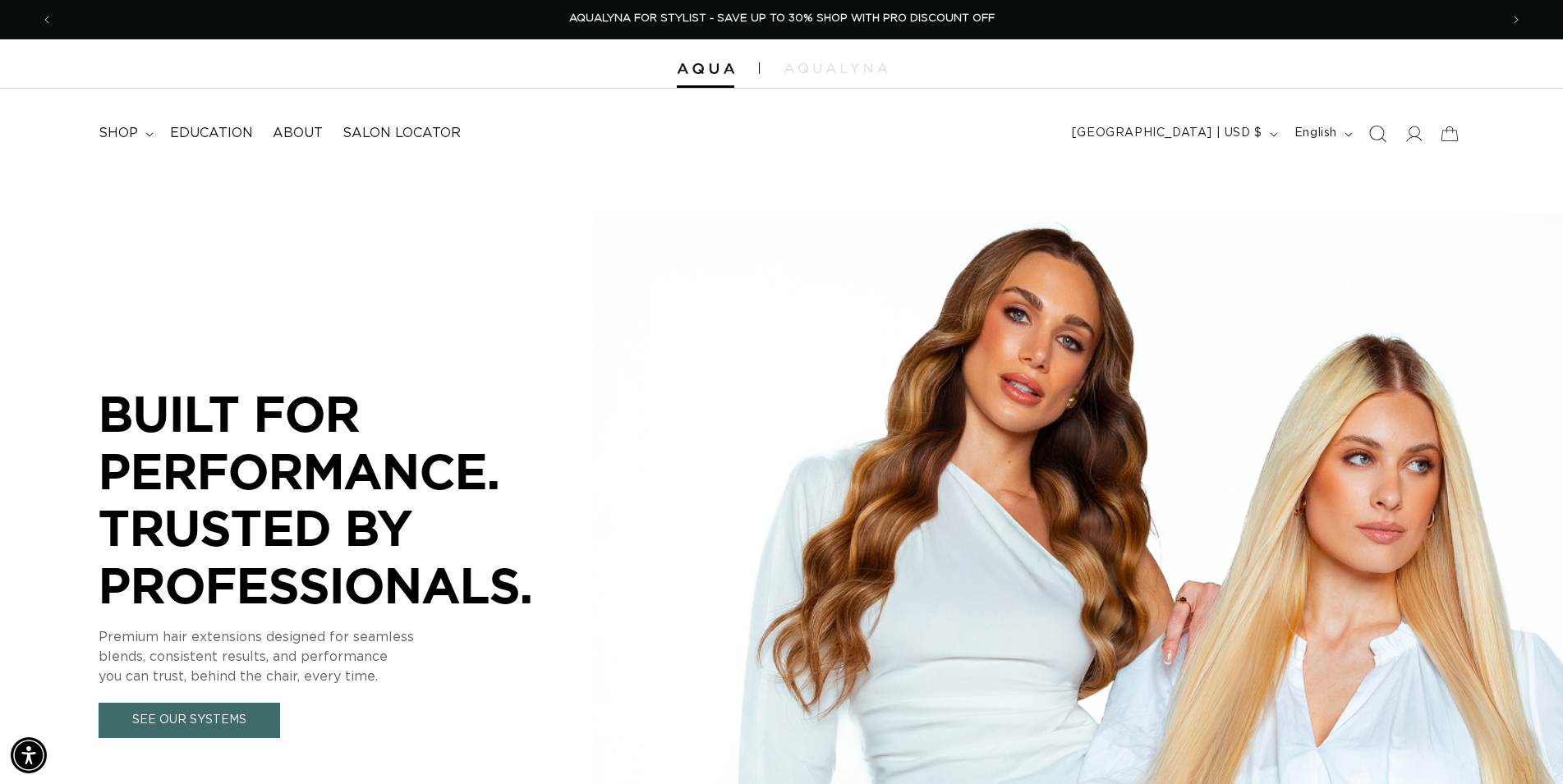
click at [1376, 137] on icon "Search" at bounding box center [1377, 133] width 17 height 17
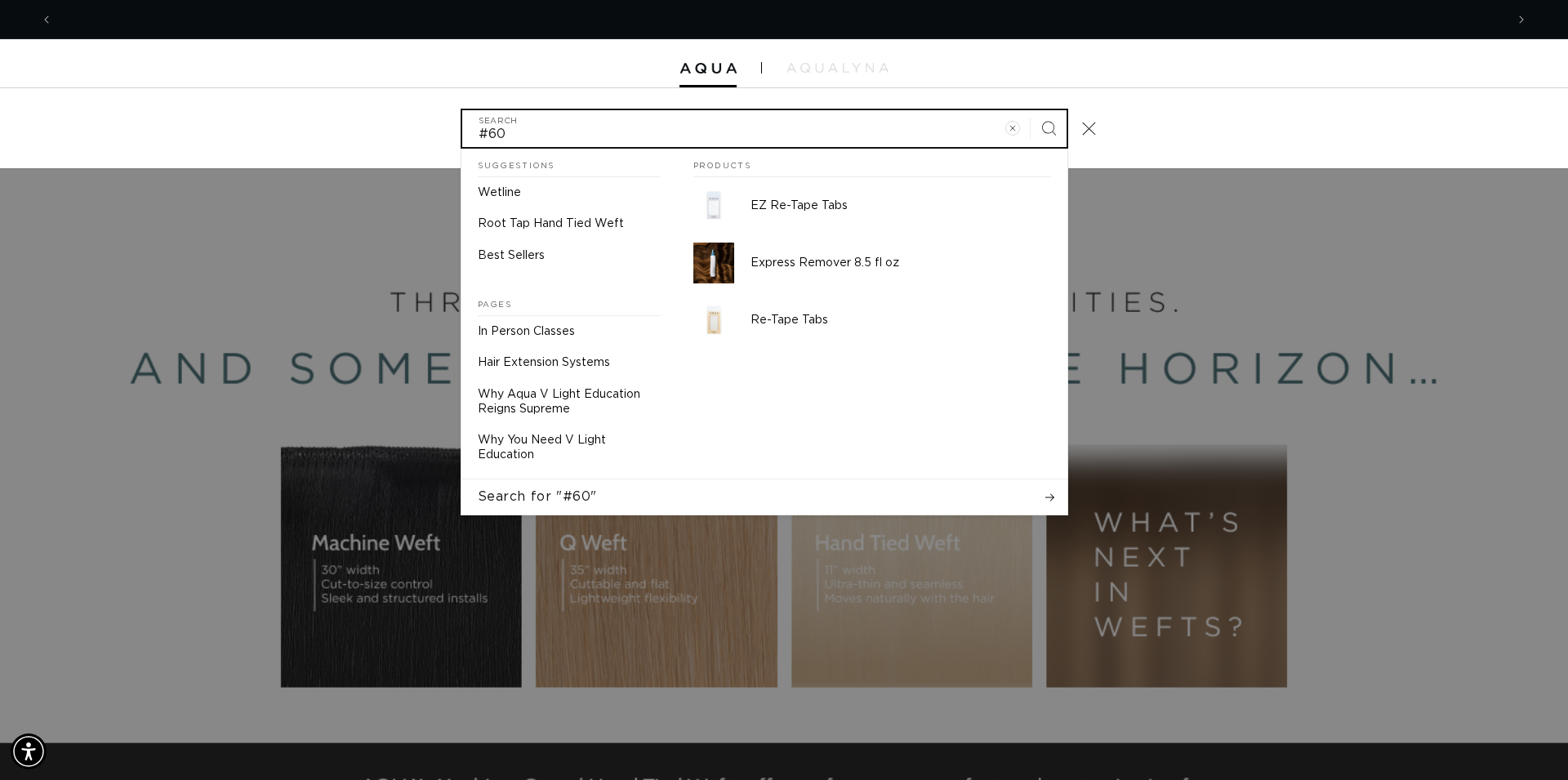
scroll to position [0, 0]
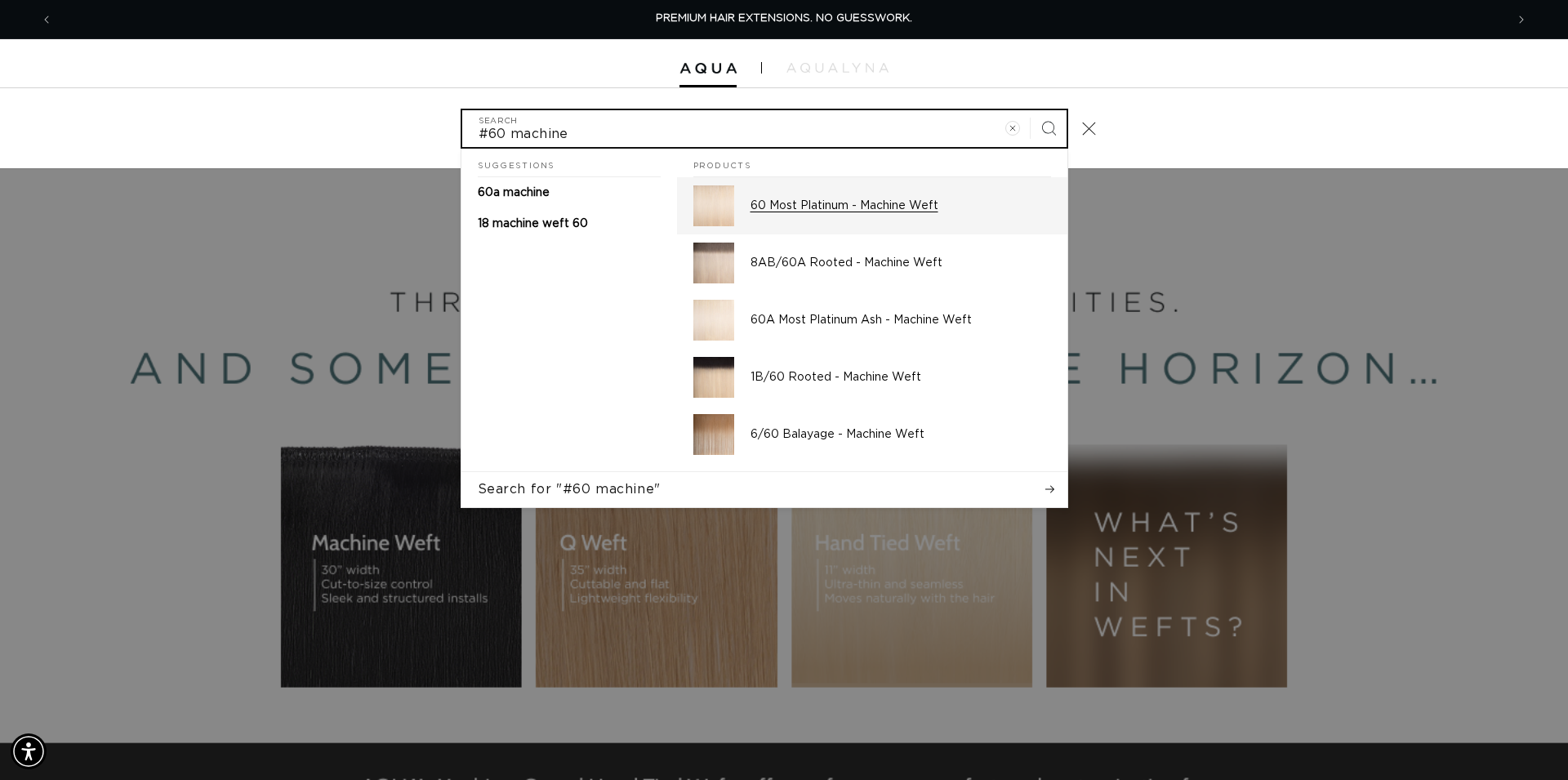
type input "#60 machine"
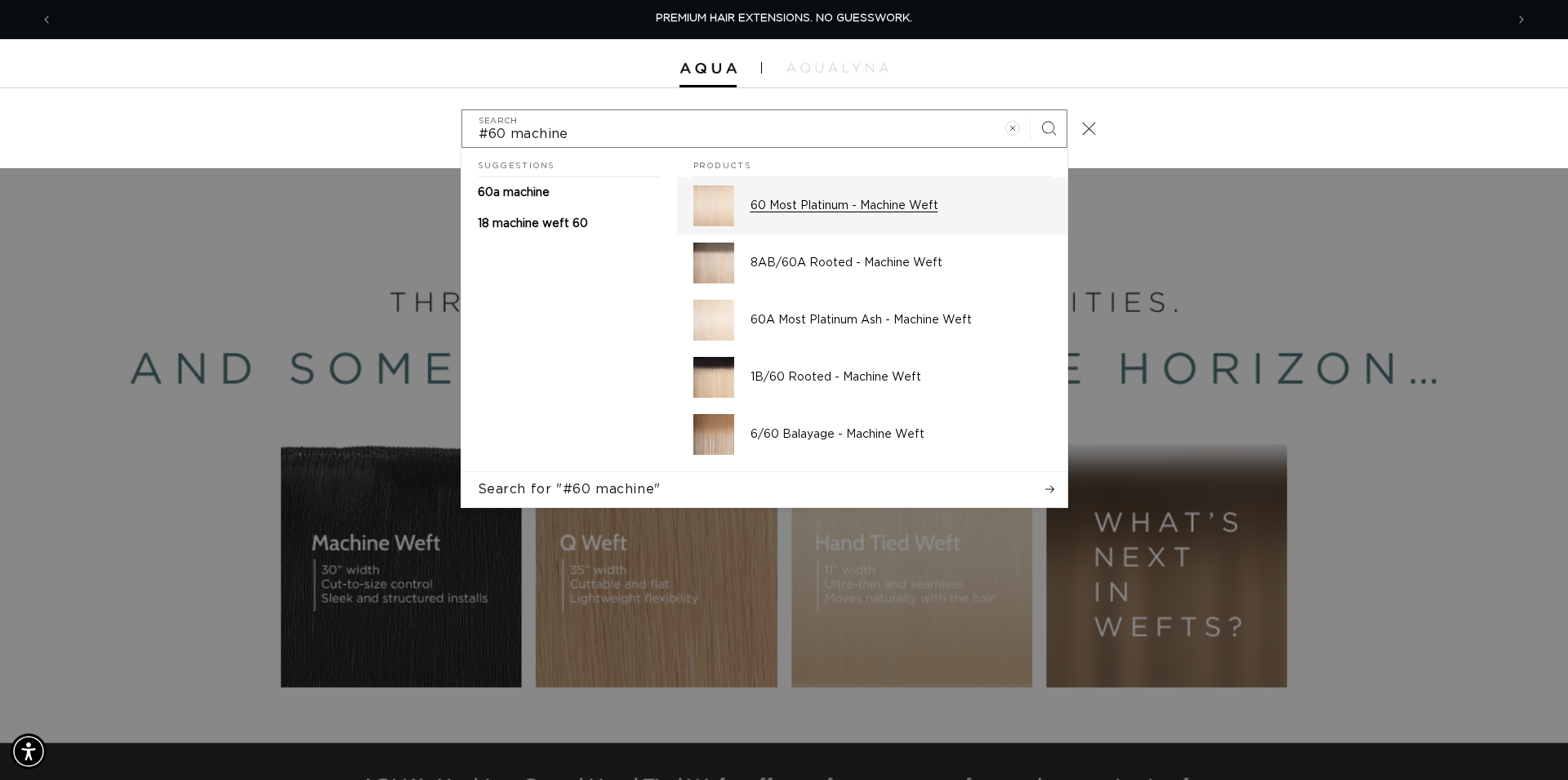
click at [870, 212] on p "60 Most Platinum - Machine Weft" at bounding box center [900, 206] width 300 height 14
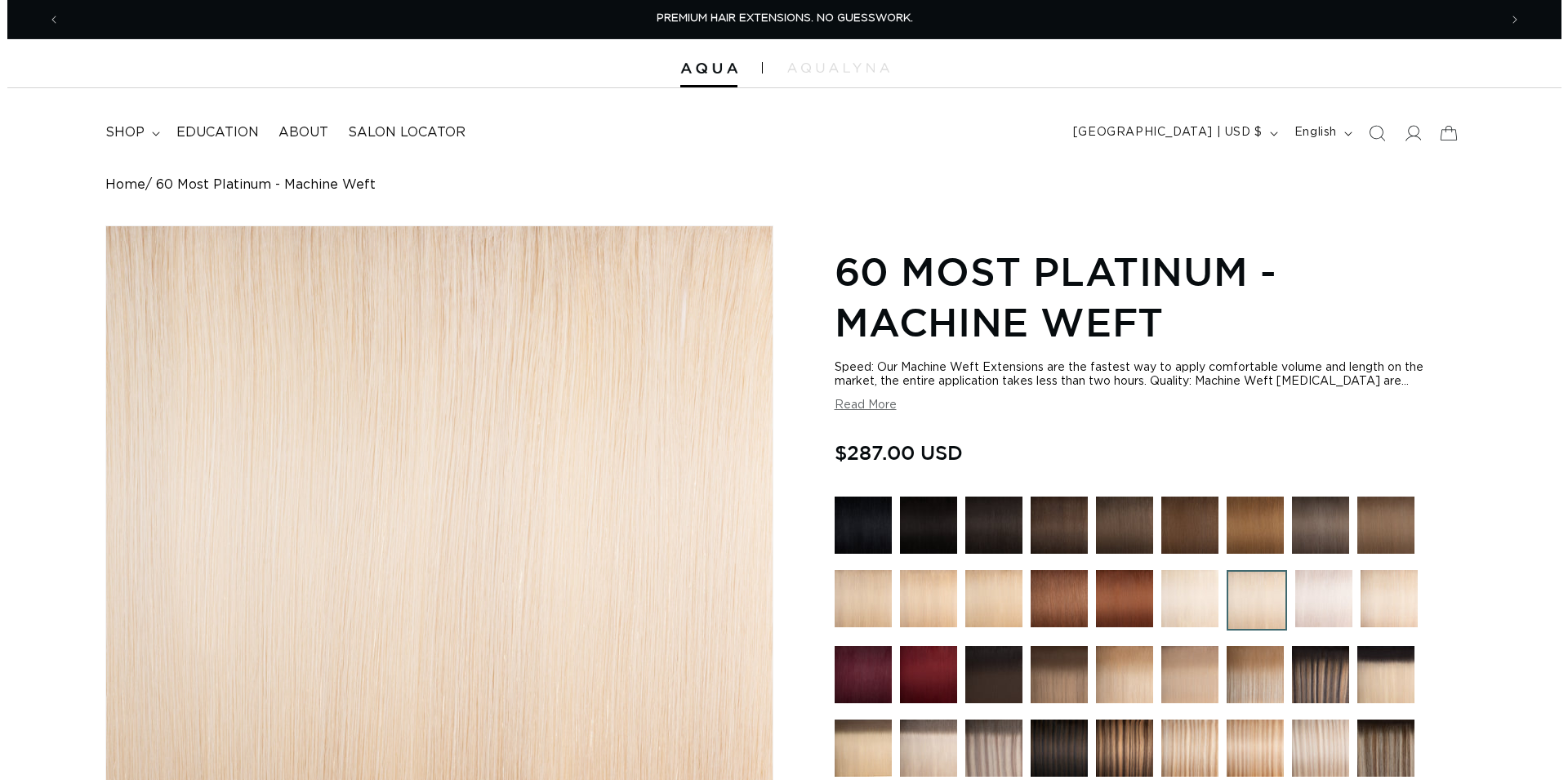
scroll to position [416, 0]
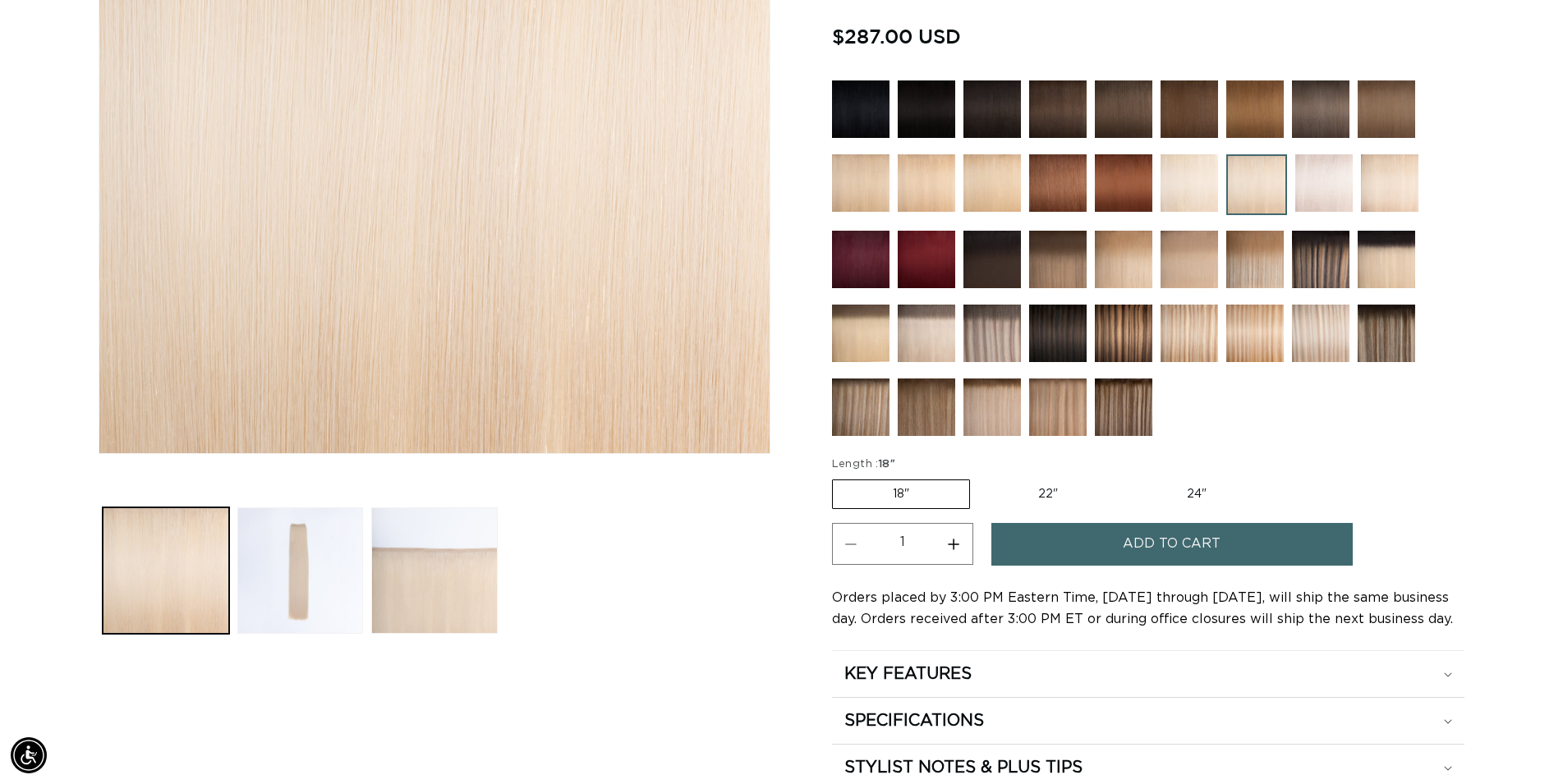
click at [1112, 544] on button "Add to cart" at bounding box center [1171, 544] width 361 height 42
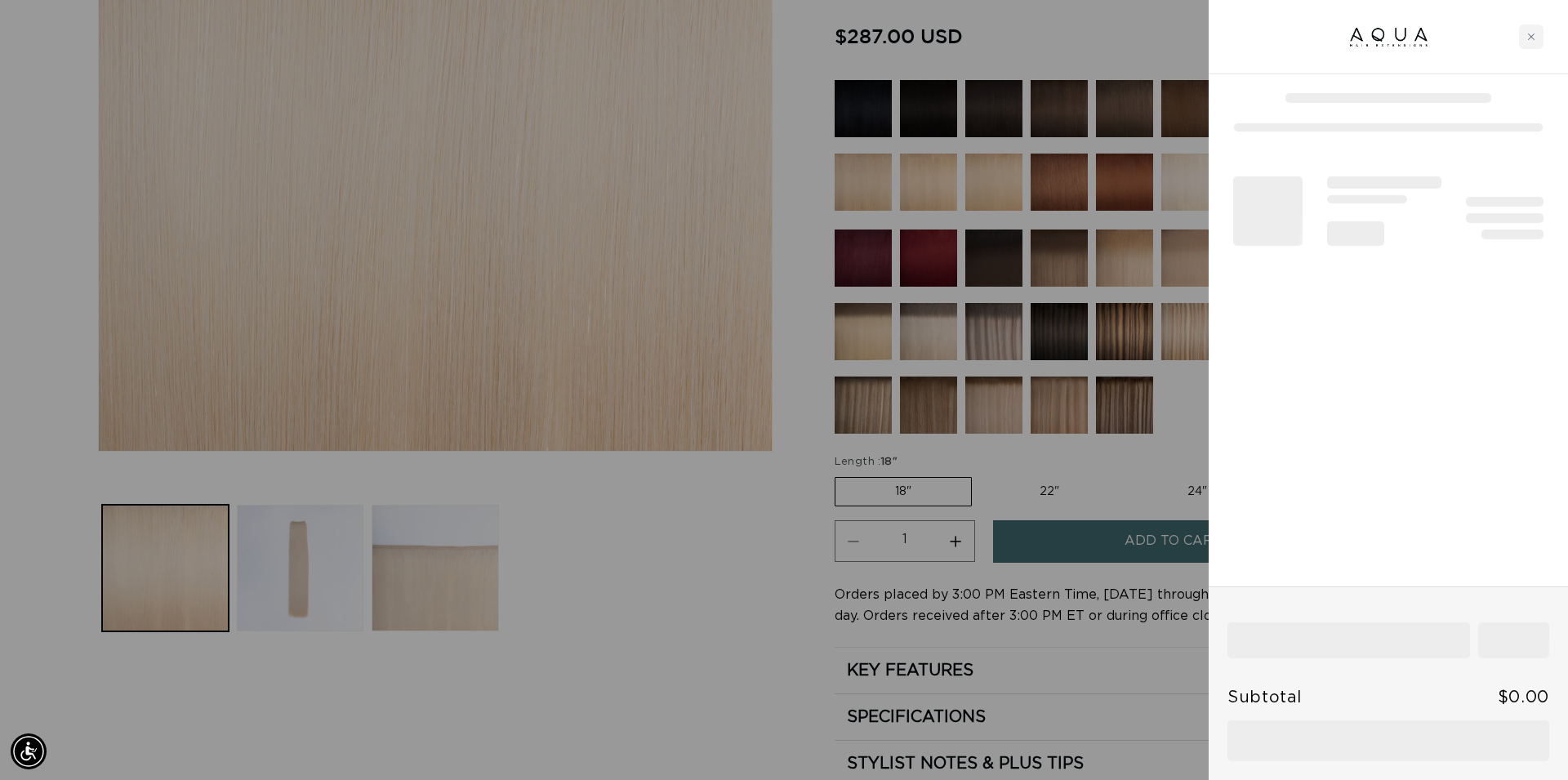
scroll to position [0, 1452]
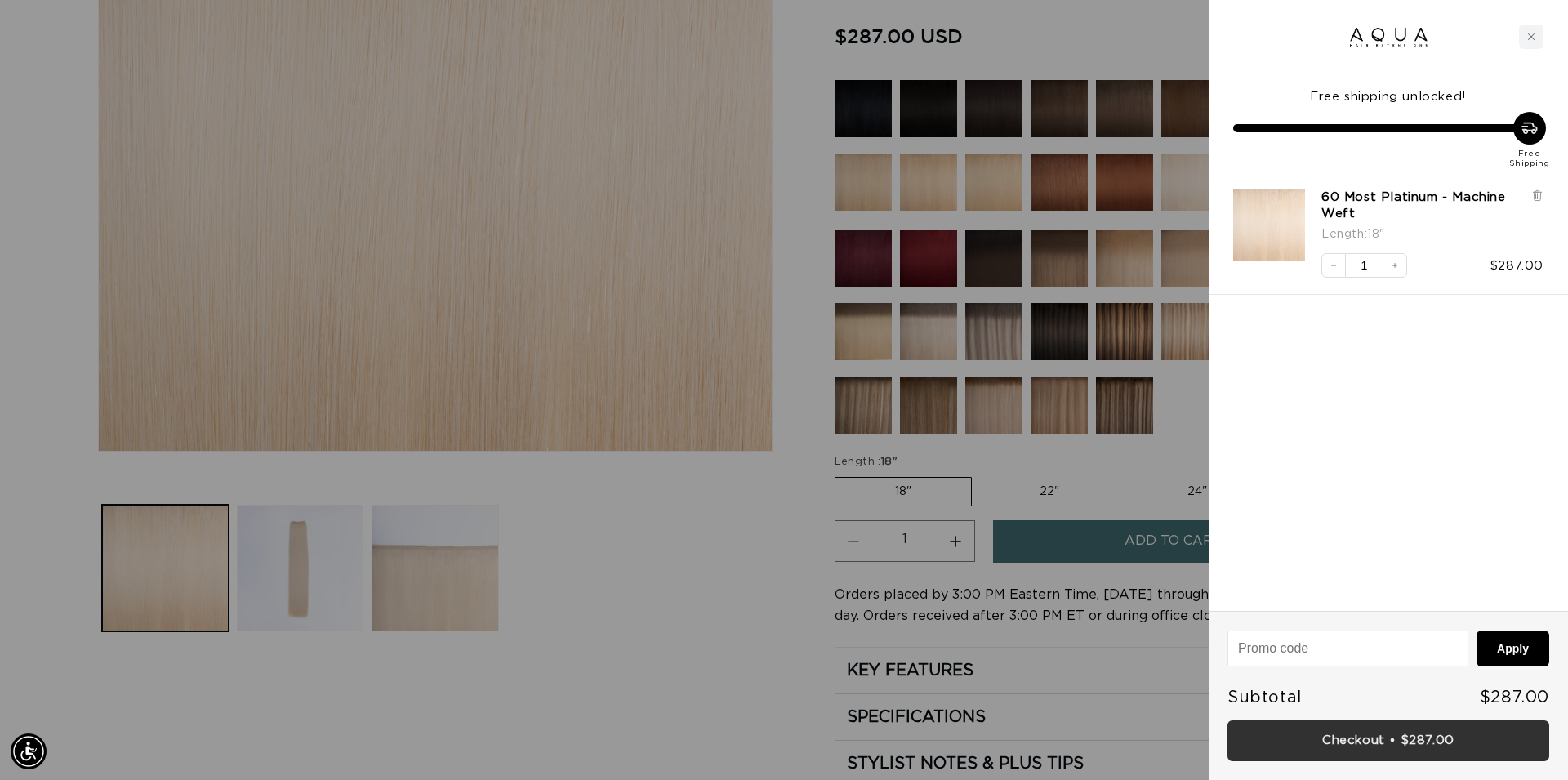
click at [1432, 740] on link "Checkout • $287.00" at bounding box center [1388, 741] width 322 height 42
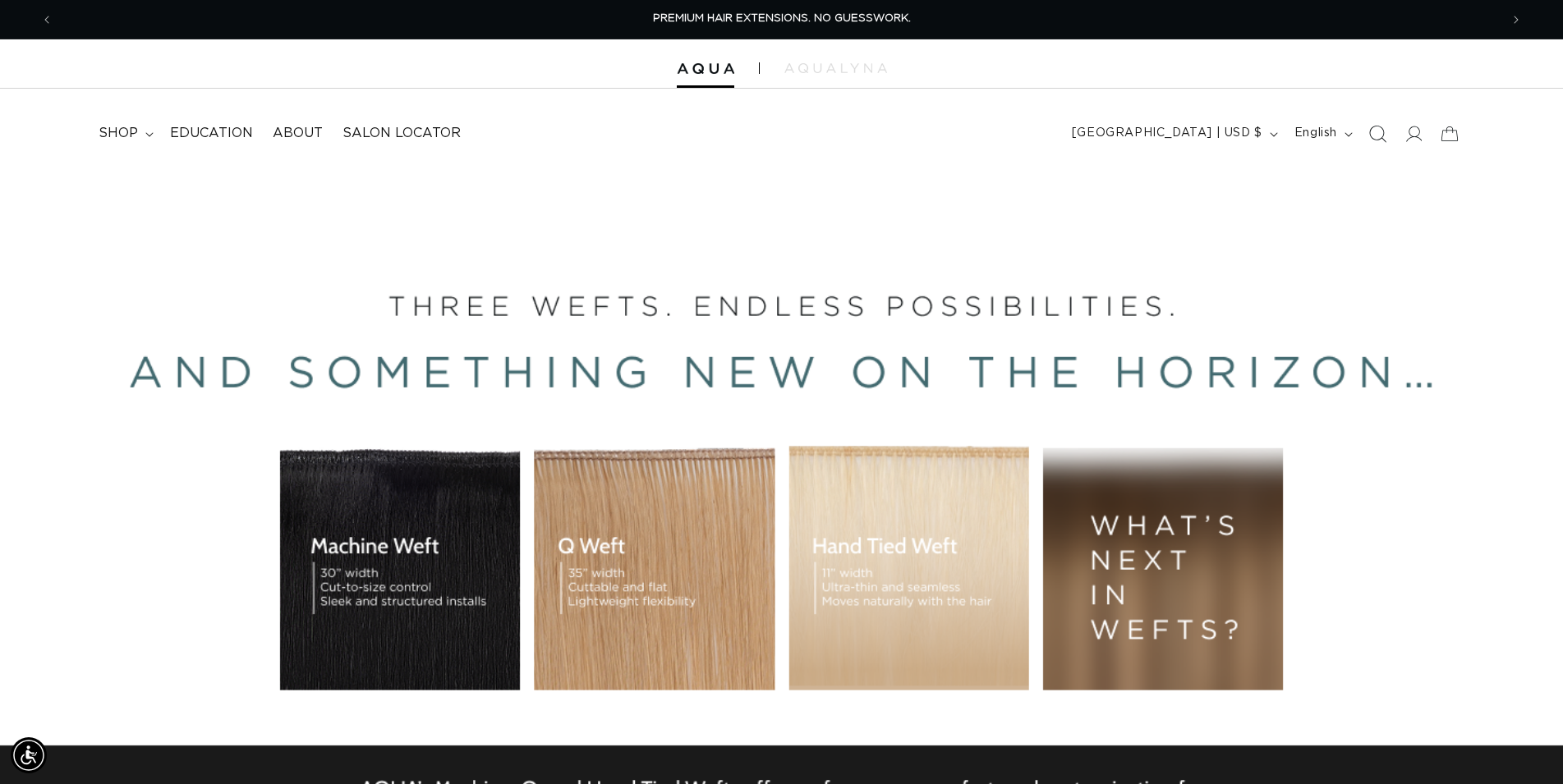
click at [1385, 134] on icon "Search" at bounding box center [1377, 133] width 17 height 17
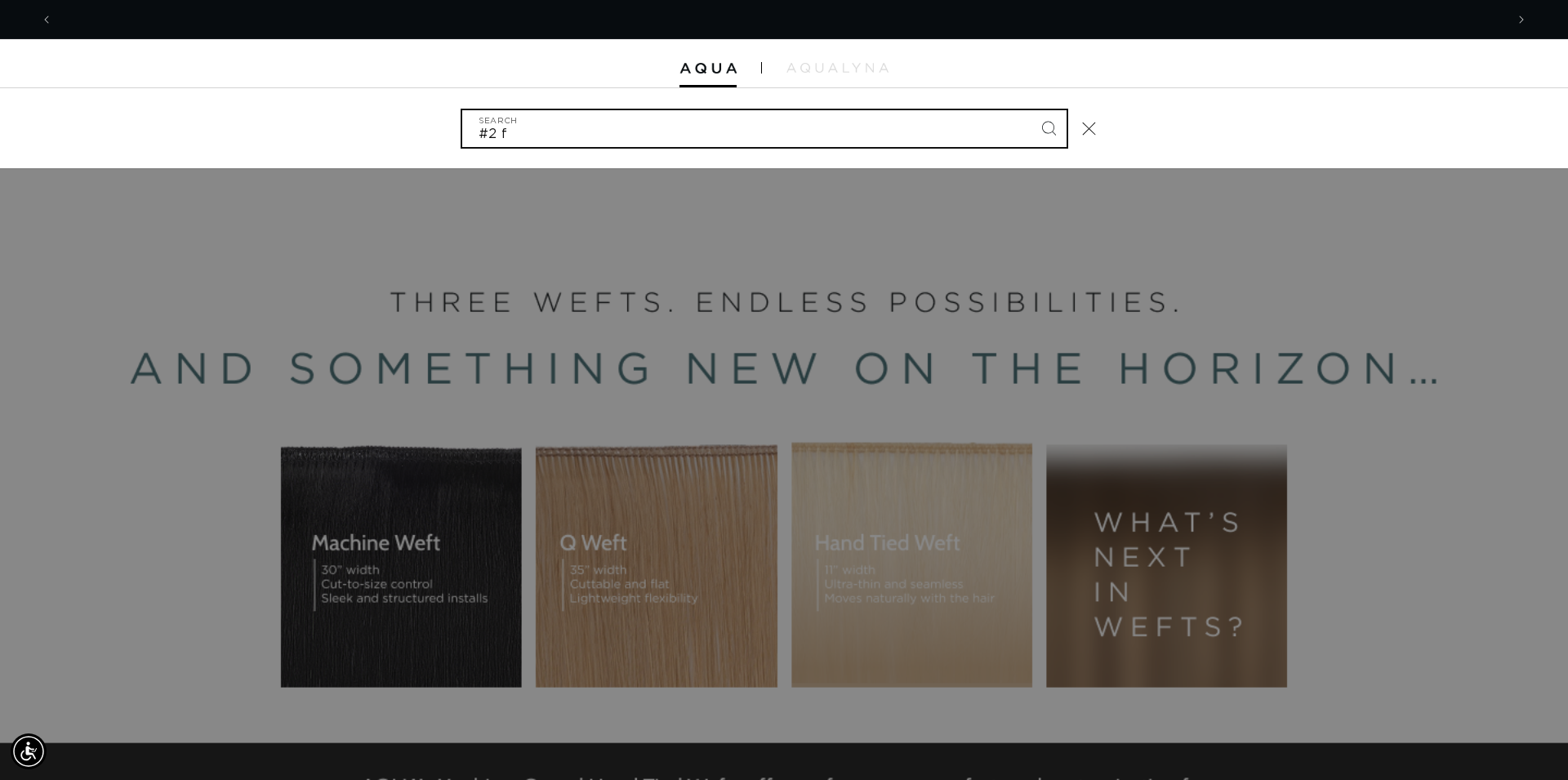
scroll to position [0, 1452]
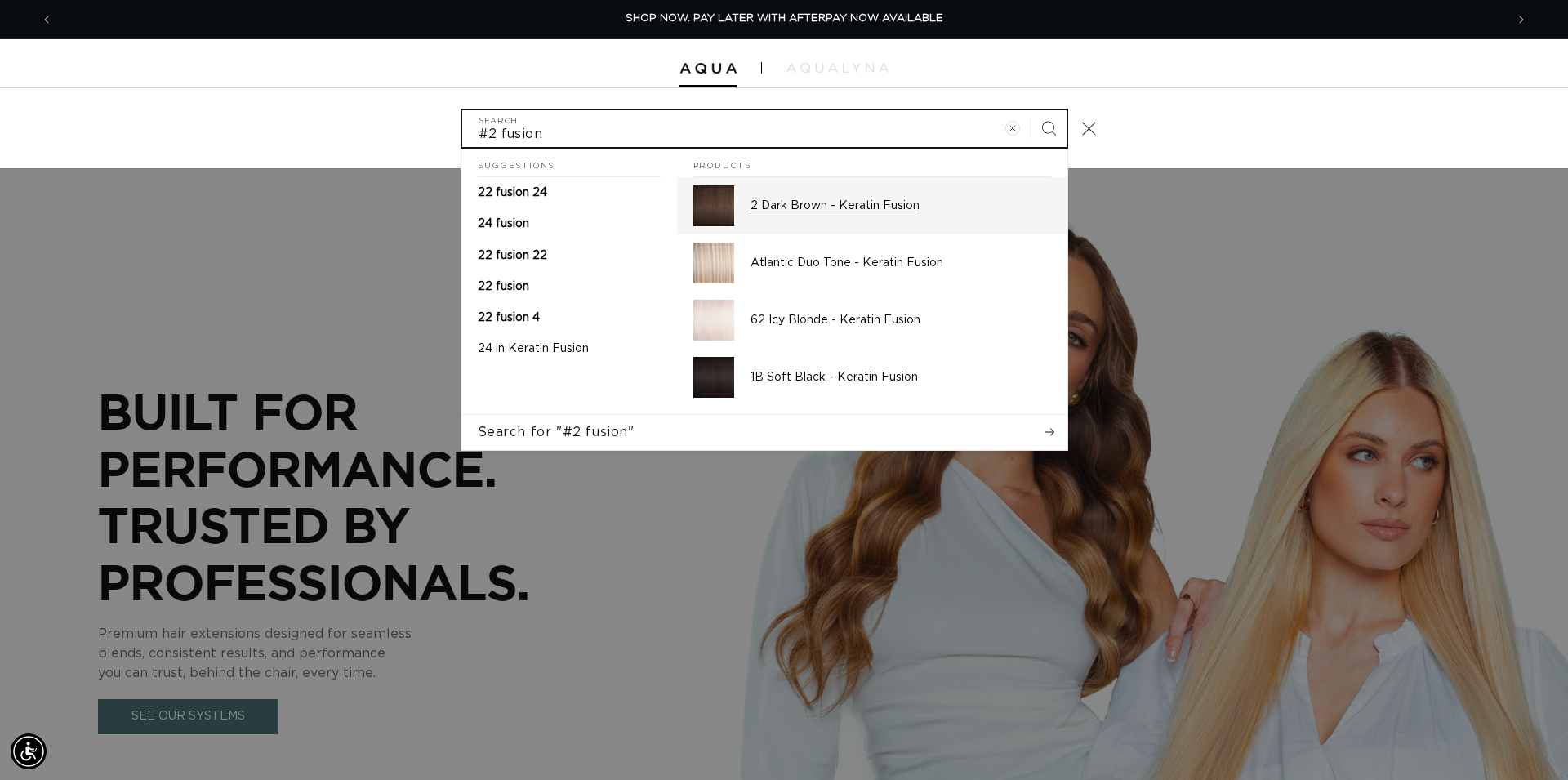
type input "#2 fusion"
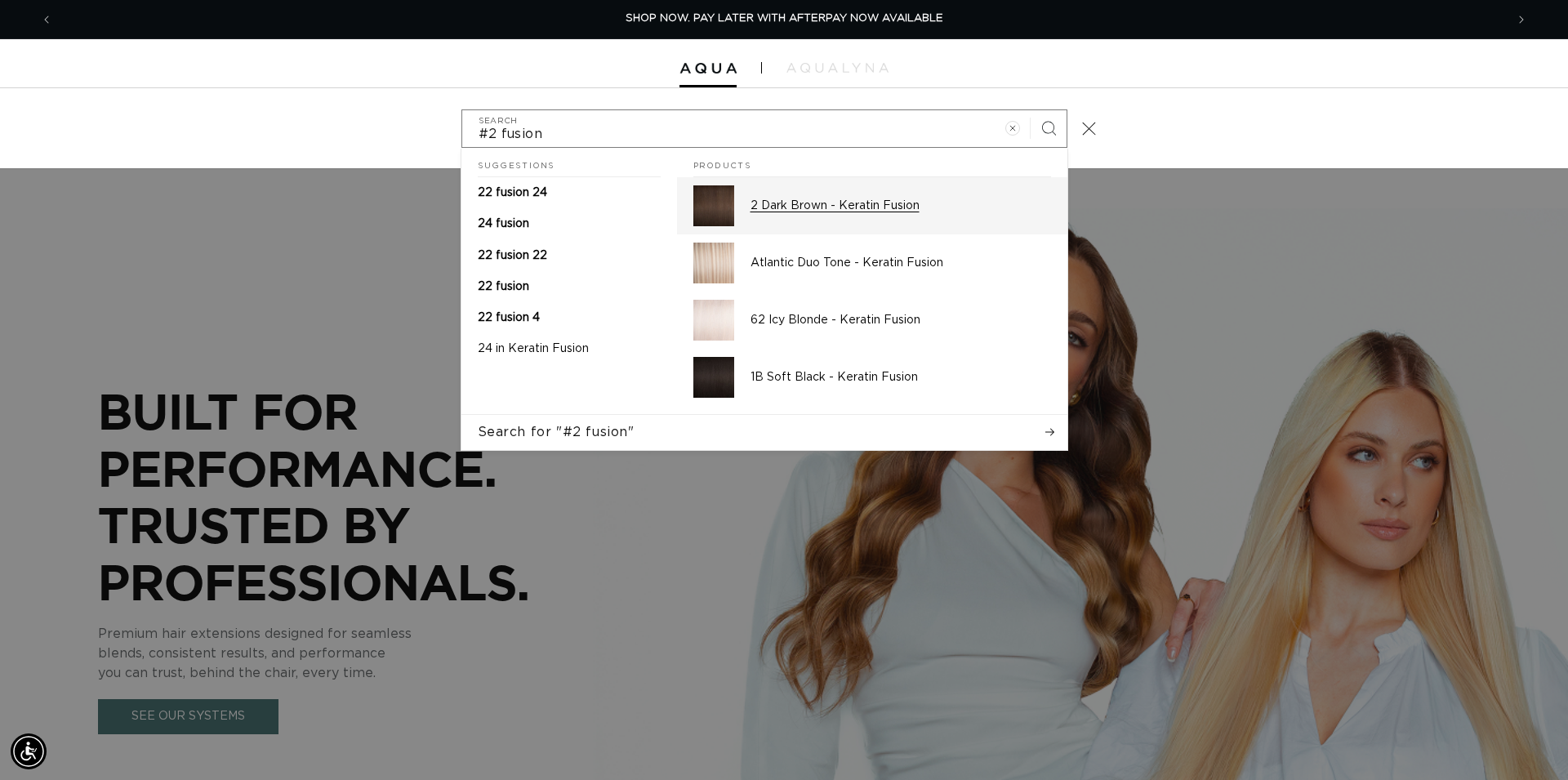
click at [808, 214] on div "2 Dark Brown - Keratin Fusion" at bounding box center [900, 206] width 300 height 41
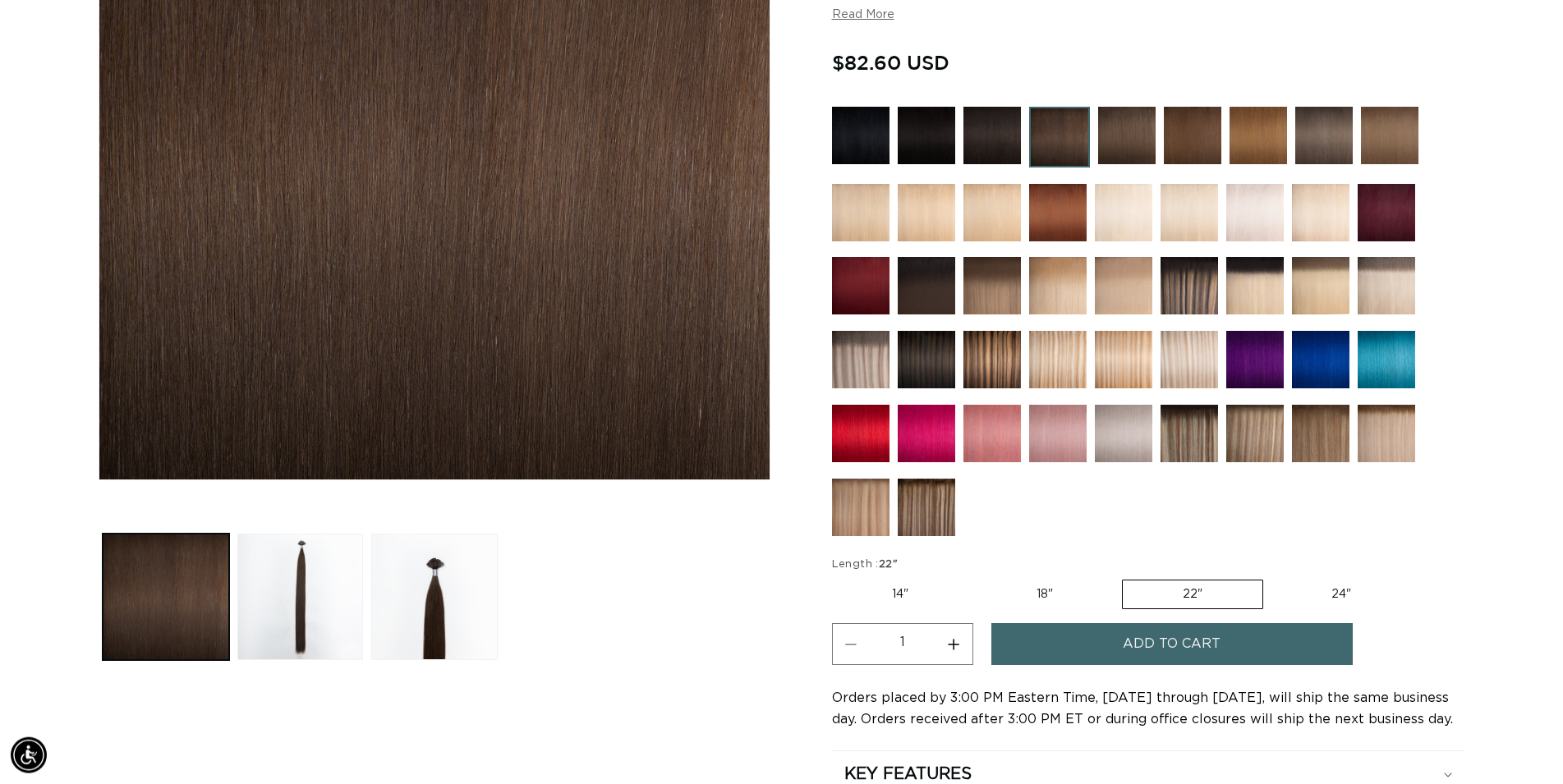
scroll to position [418, 0]
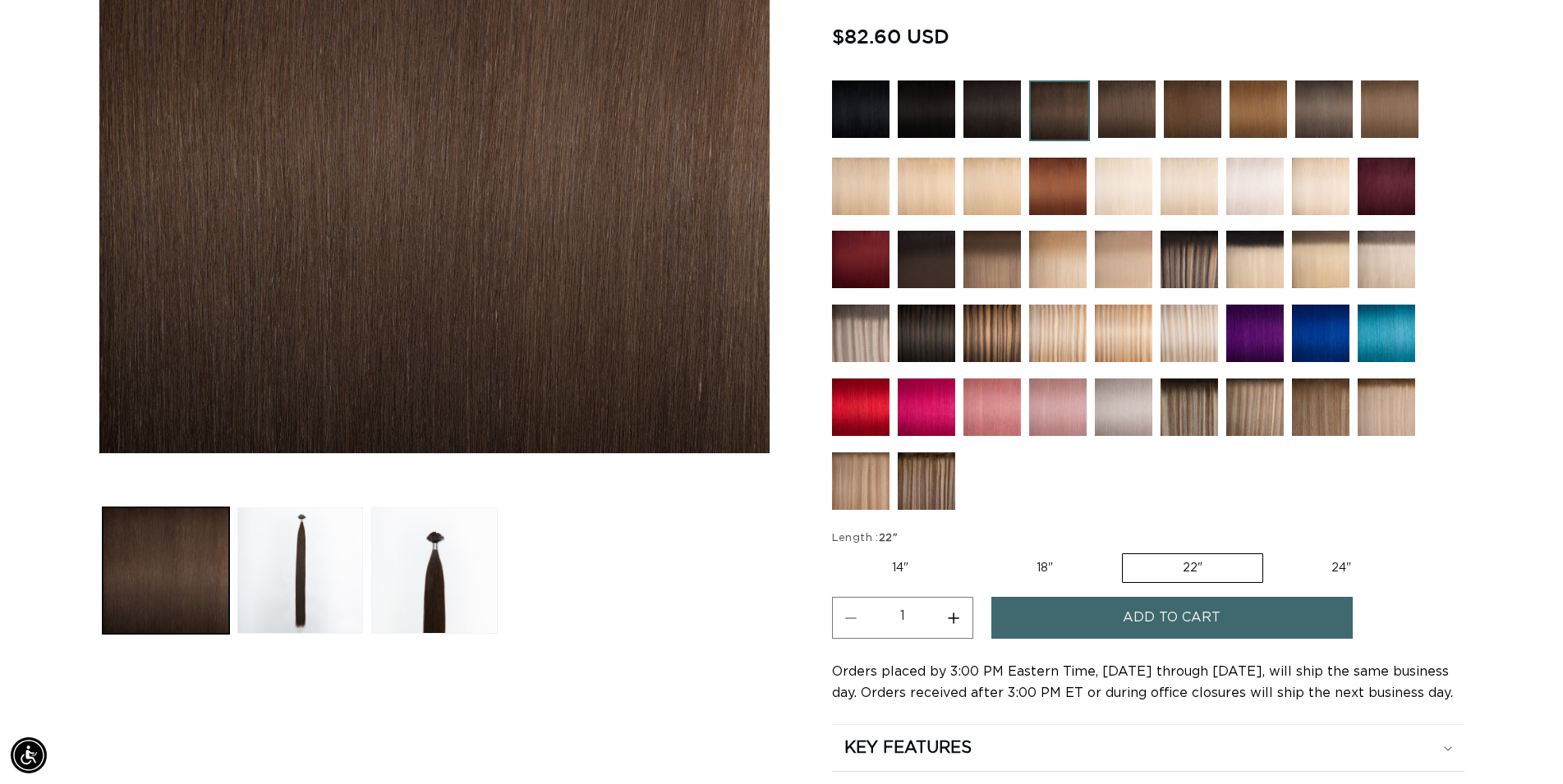
click at [896, 576] on label "14" Variant sold out or unavailable" at bounding box center [901, 568] width 136 height 28
click at [837, 551] on input "14" Variant sold out or unavailable" at bounding box center [836, 550] width 1 height 1
radio input "true"
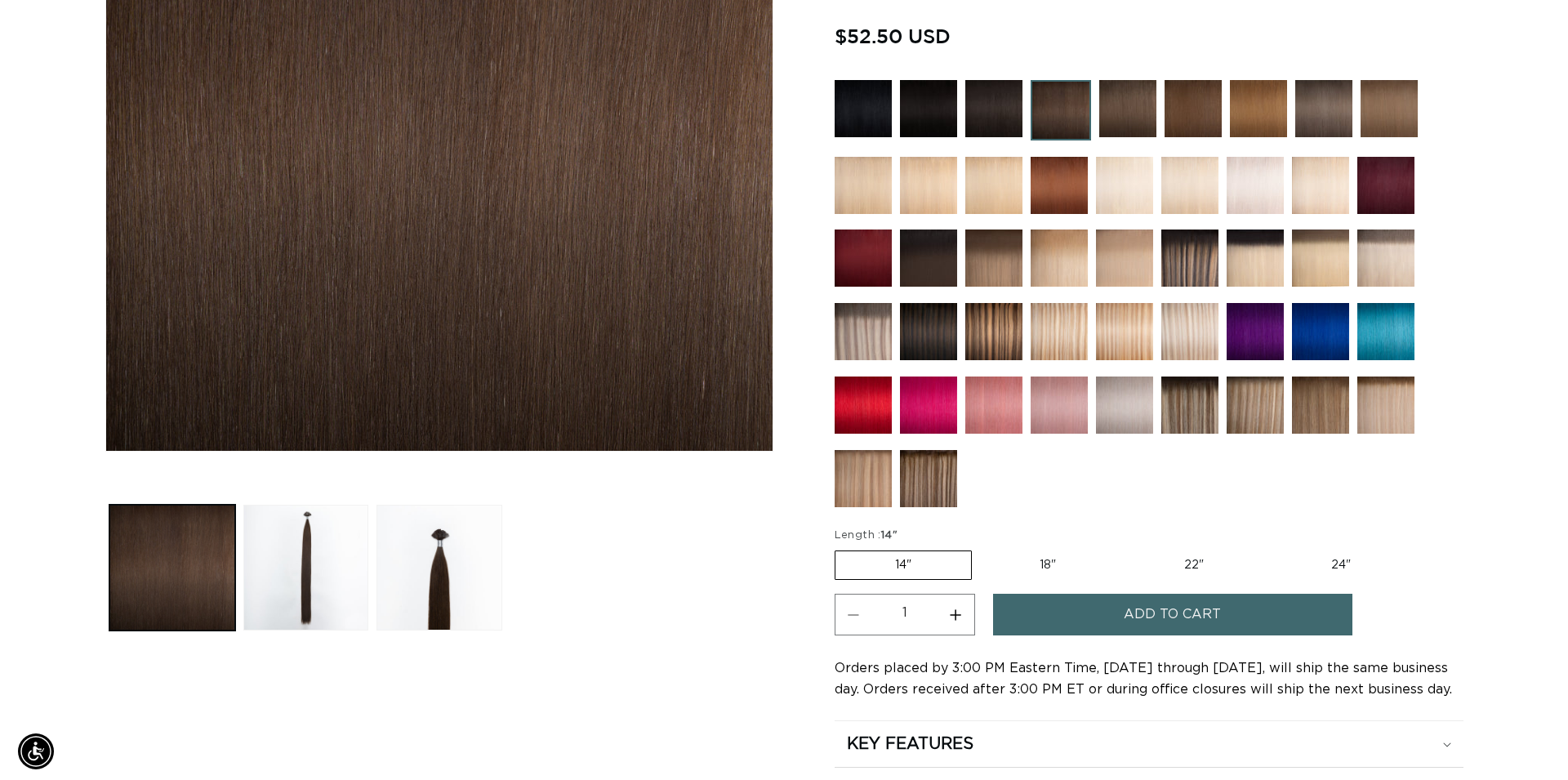
scroll to position [0, 1438]
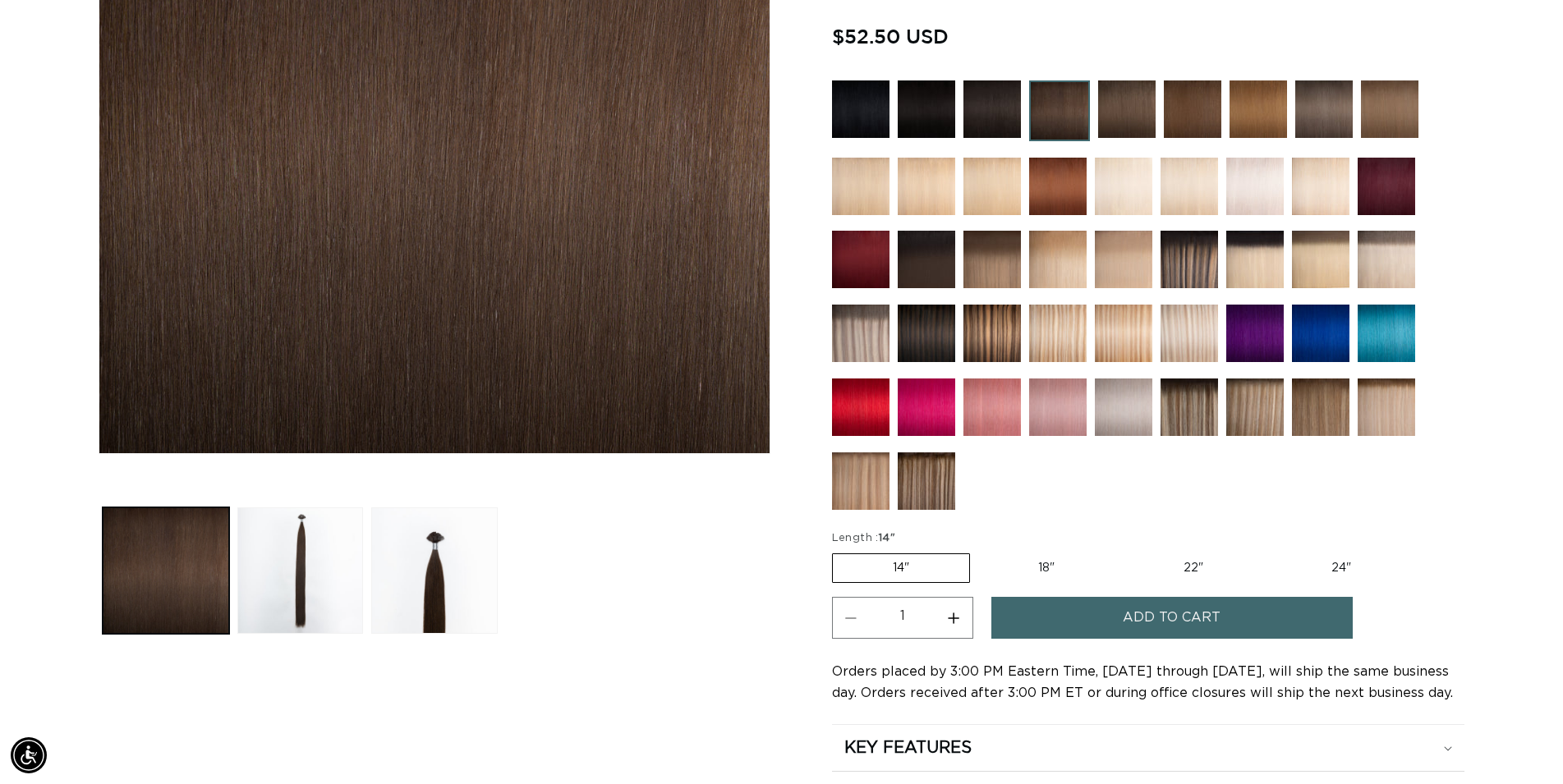
click at [1160, 620] on span "Add to cart" at bounding box center [1171, 617] width 98 height 42
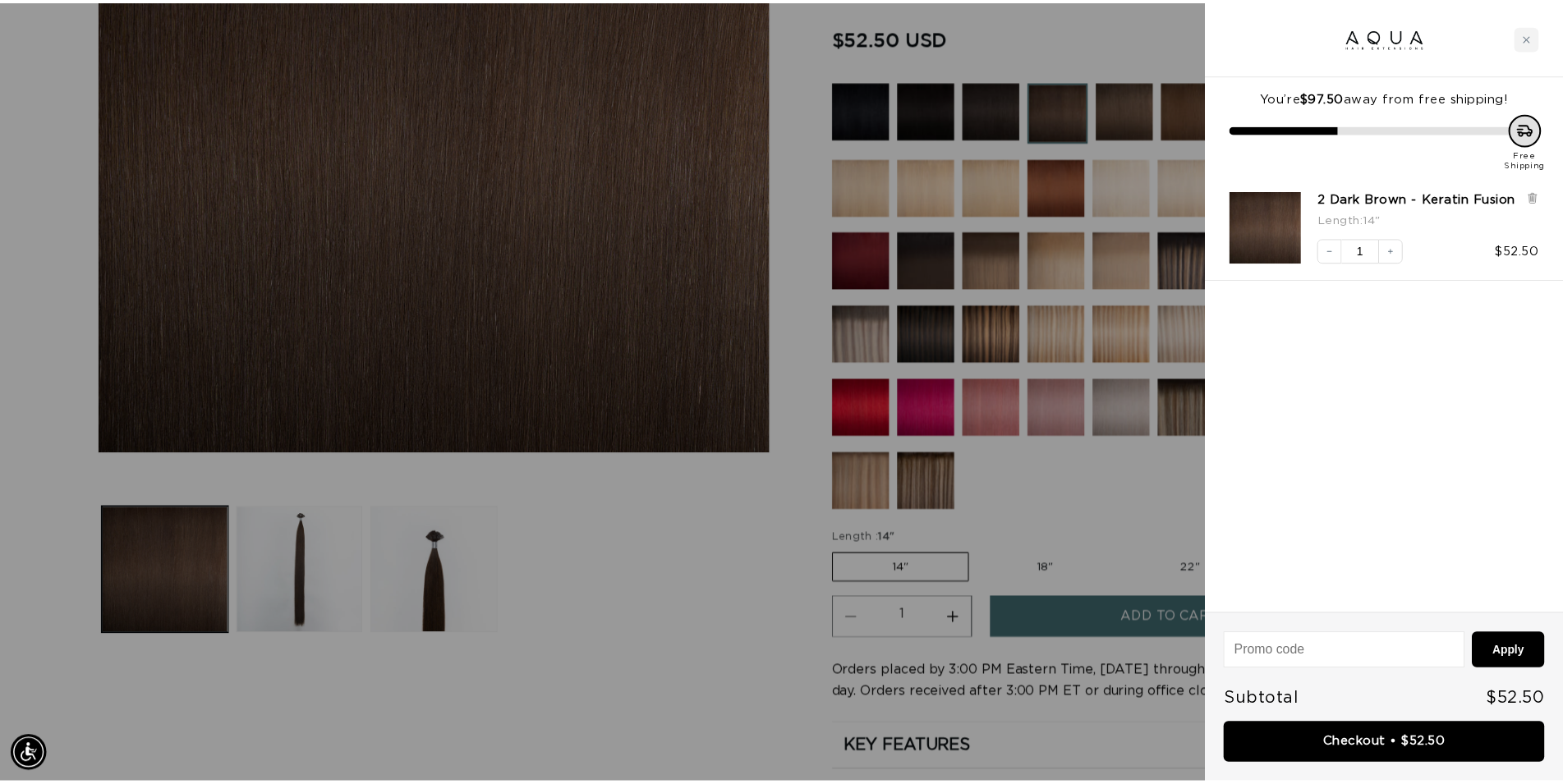
scroll to position [0, 2922]
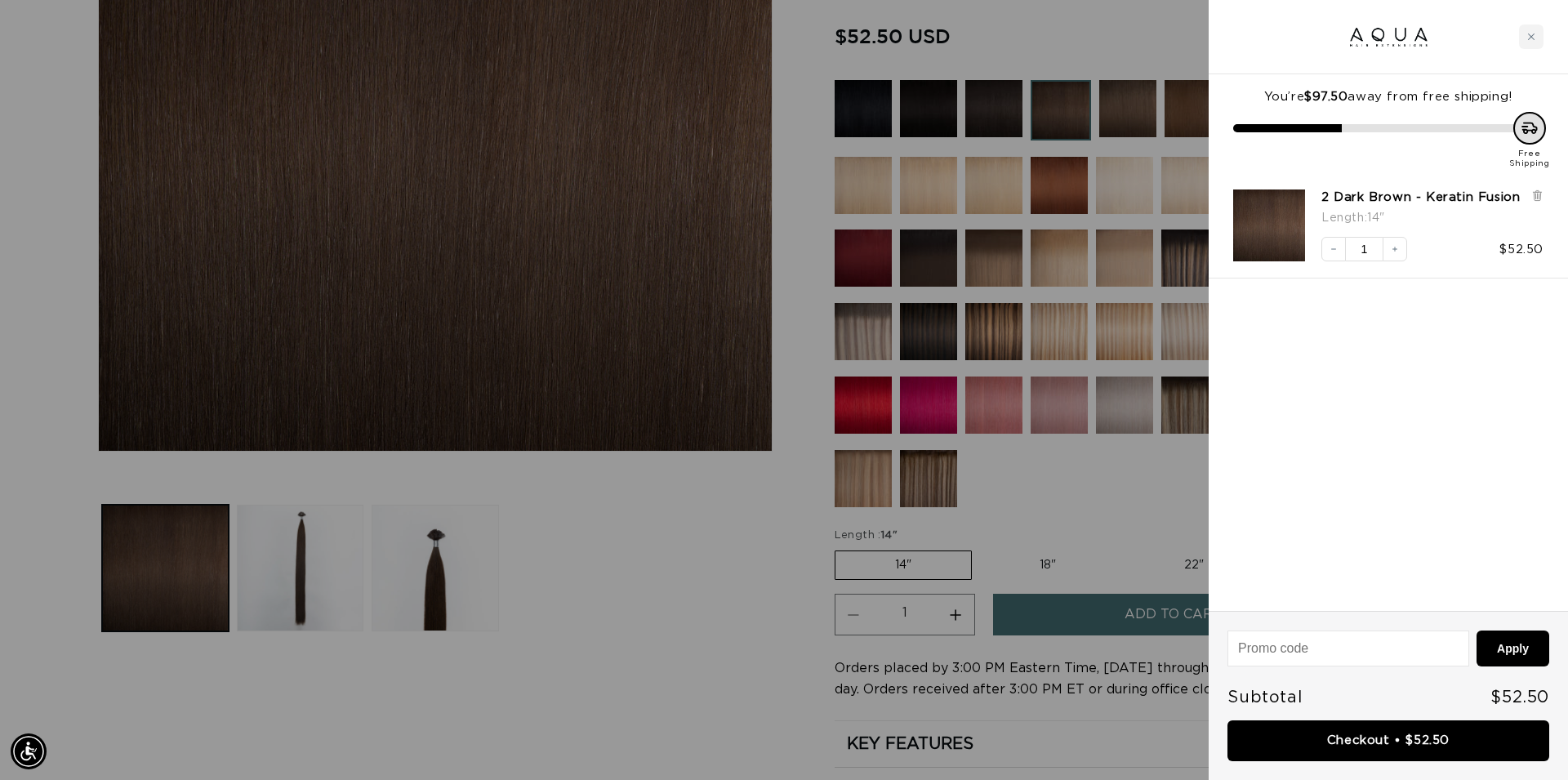
click at [756, 620] on div at bounding box center [784, 390] width 1568 height 780
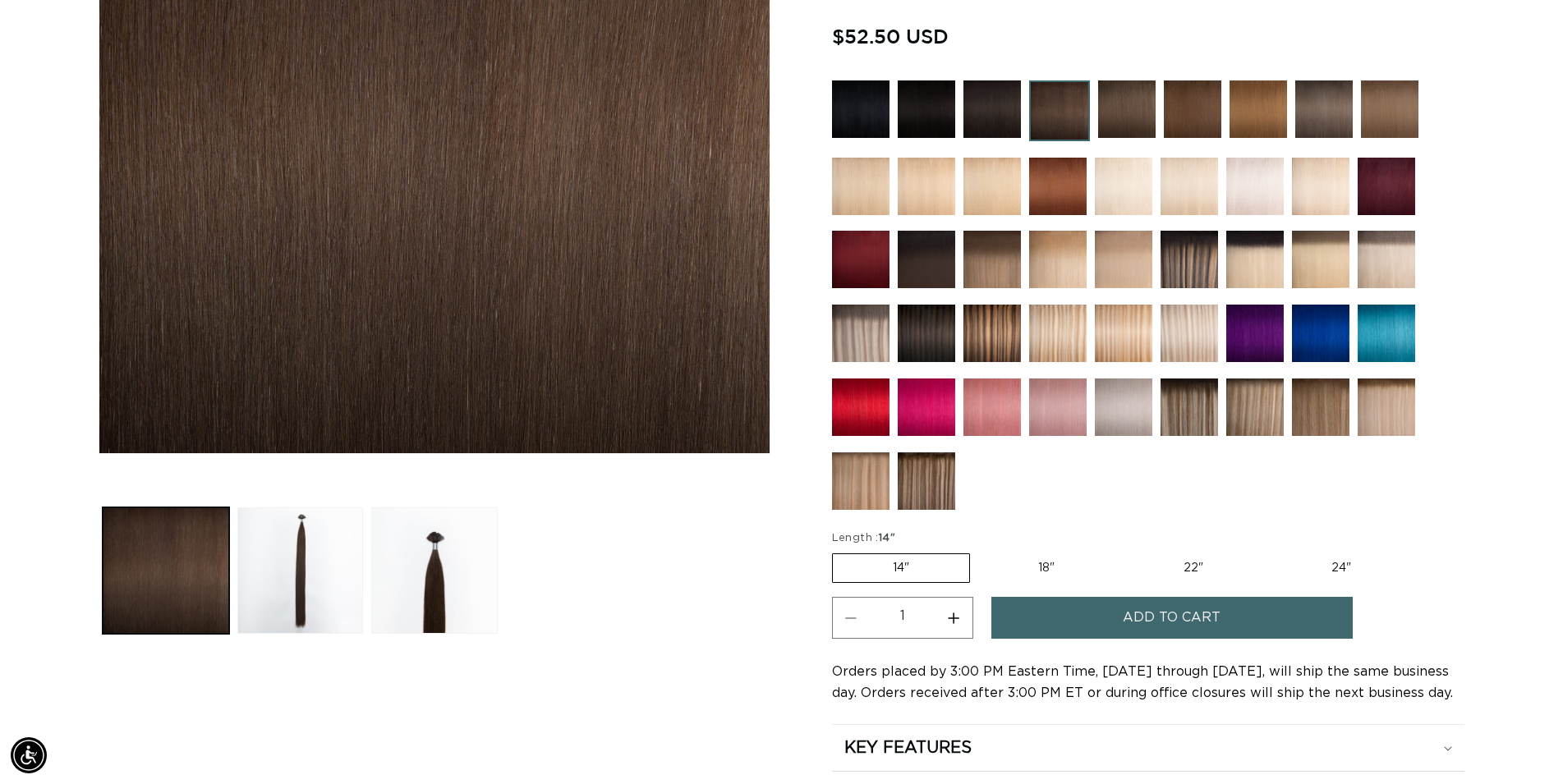
scroll to position [0, 0]
click at [1001, 408] on img at bounding box center [992, 408] width 57 height 57
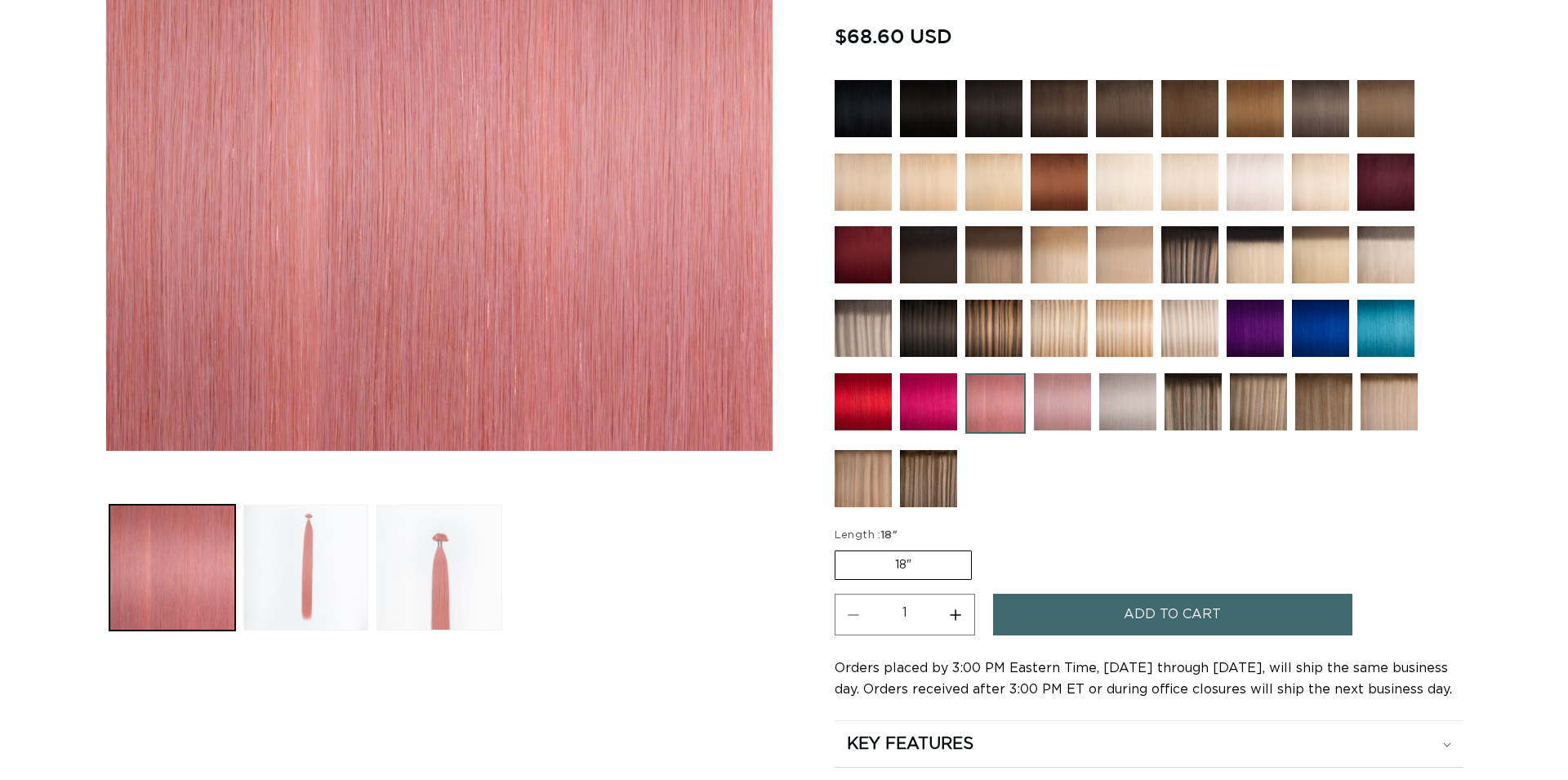
scroll to position [416, 0]
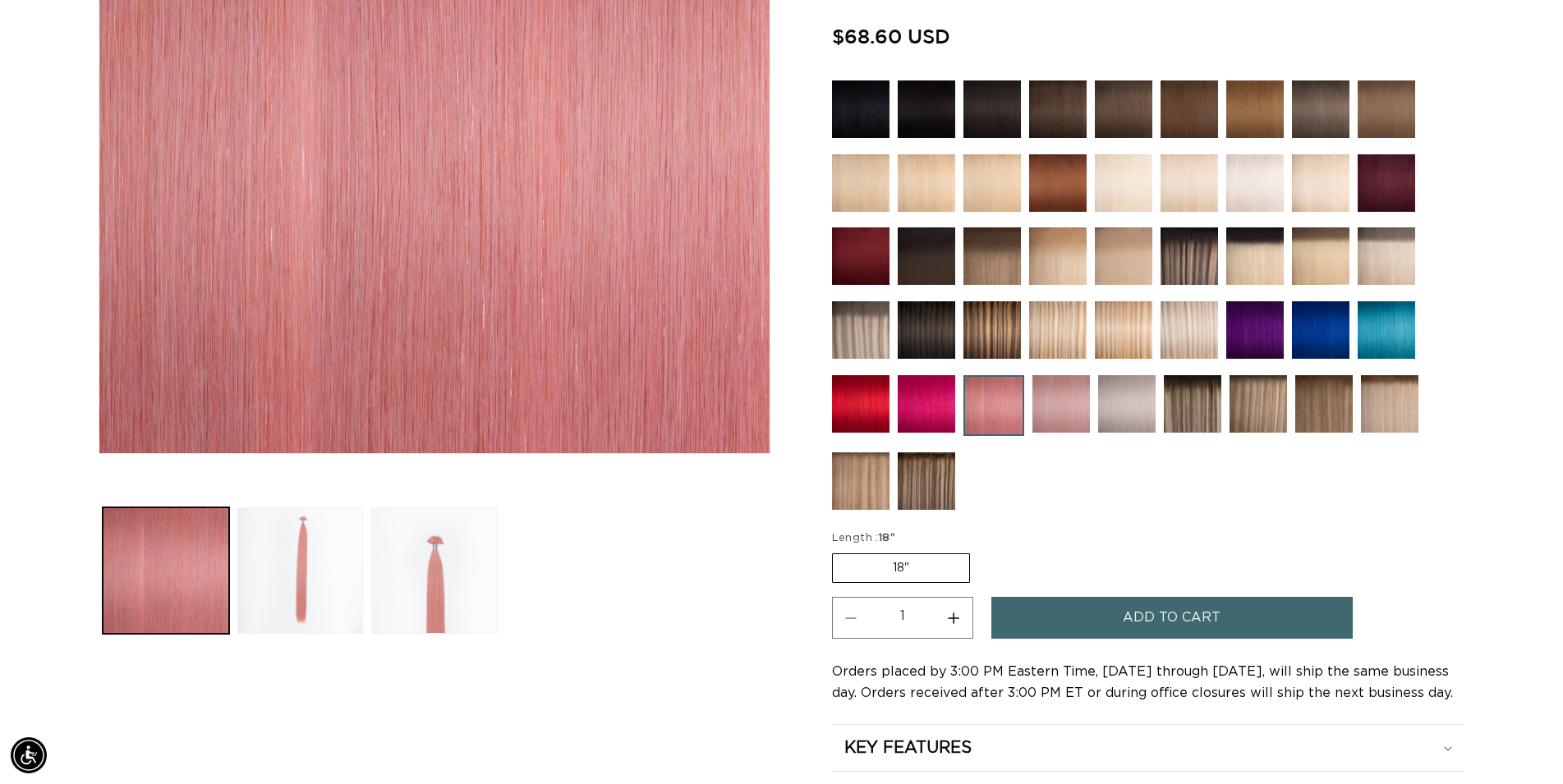
click at [1172, 616] on span "Add to cart" at bounding box center [1171, 617] width 98 height 42
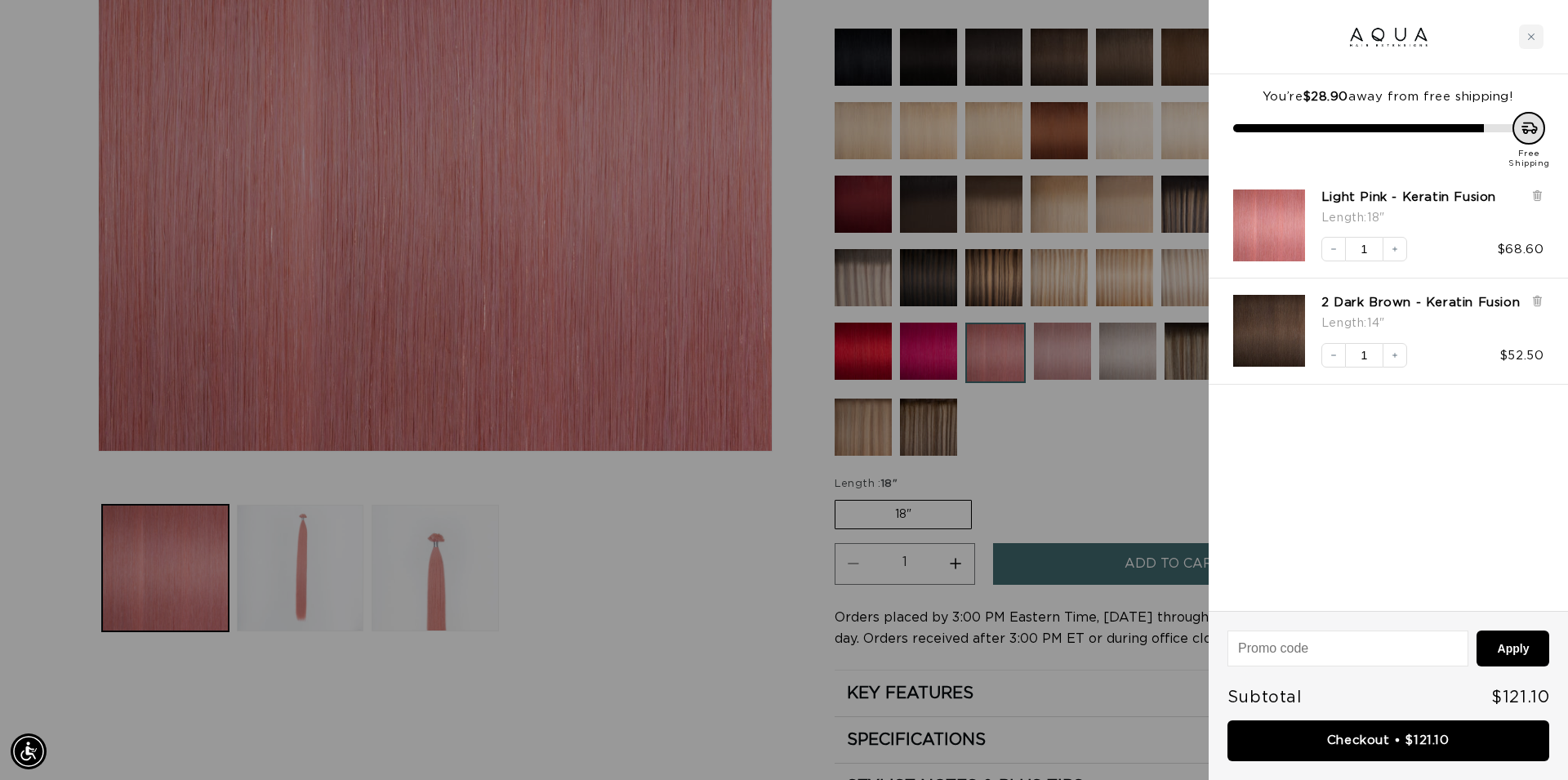
scroll to position [0, 2904]
click at [1472, 737] on link "Checkout • $121.10" at bounding box center [1388, 741] width 322 height 42
